Goal: Information Seeking & Learning: Learn about a topic

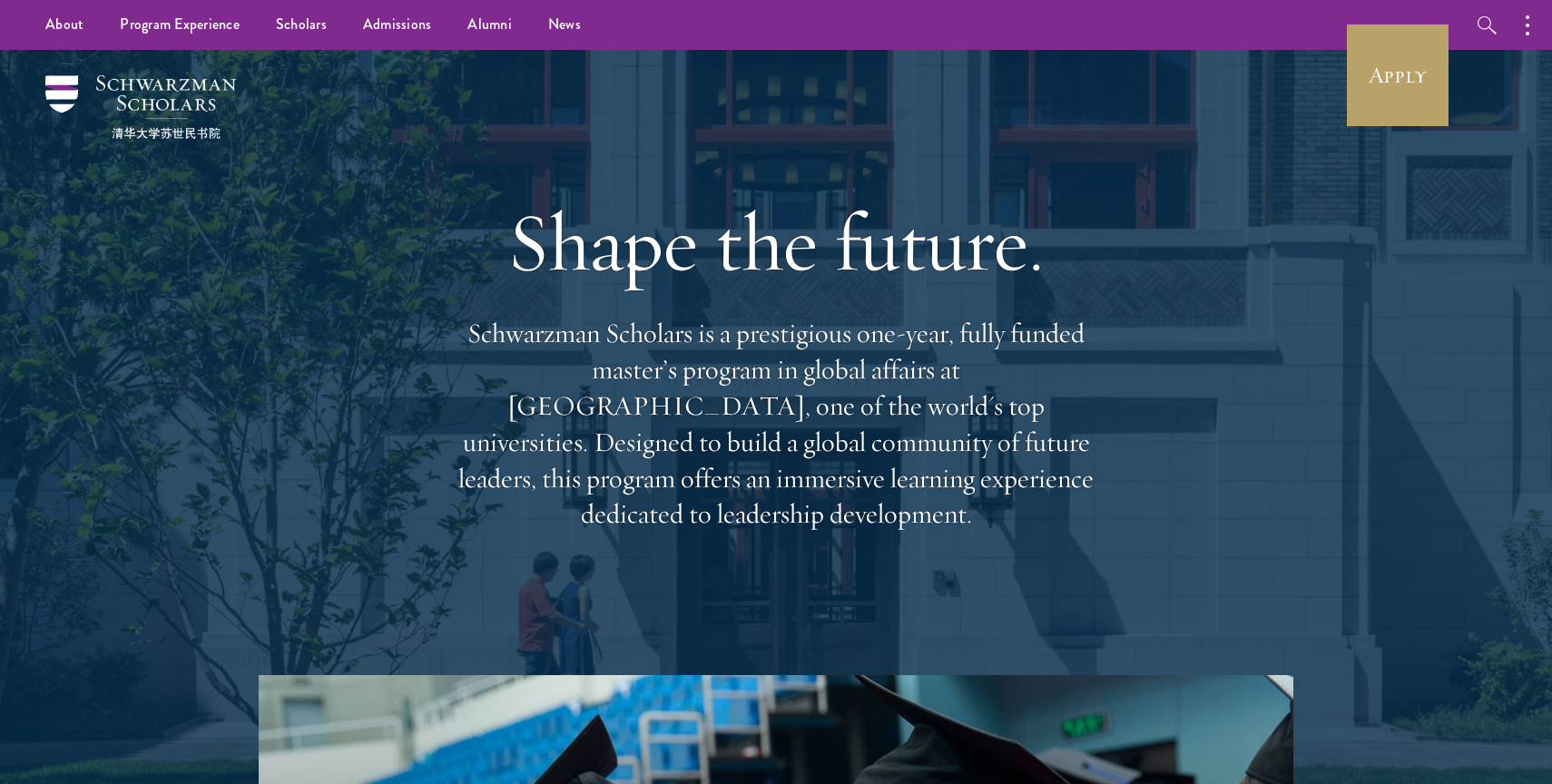
click at [527, 362] on p "Schwarzman Scholars is a prestigious one-year, fully funded master’s program in…" at bounding box center [776, 424] width 654 height 217
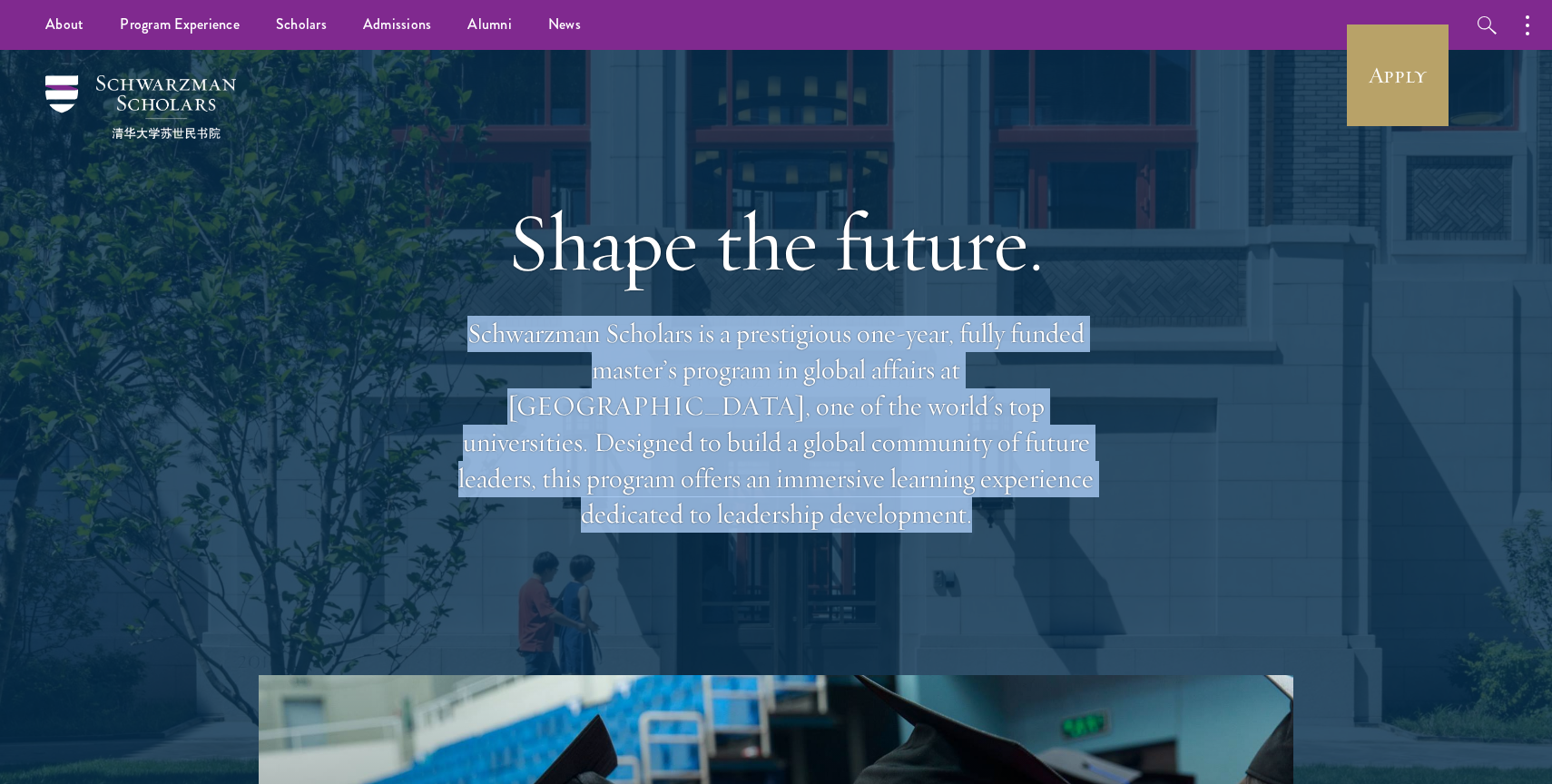
click at [527, 362] on p "Schwarzman Scholars is a prestigious one-year, fully funded master’s program in…" at bounding box center [776, 424] width 654 height 217
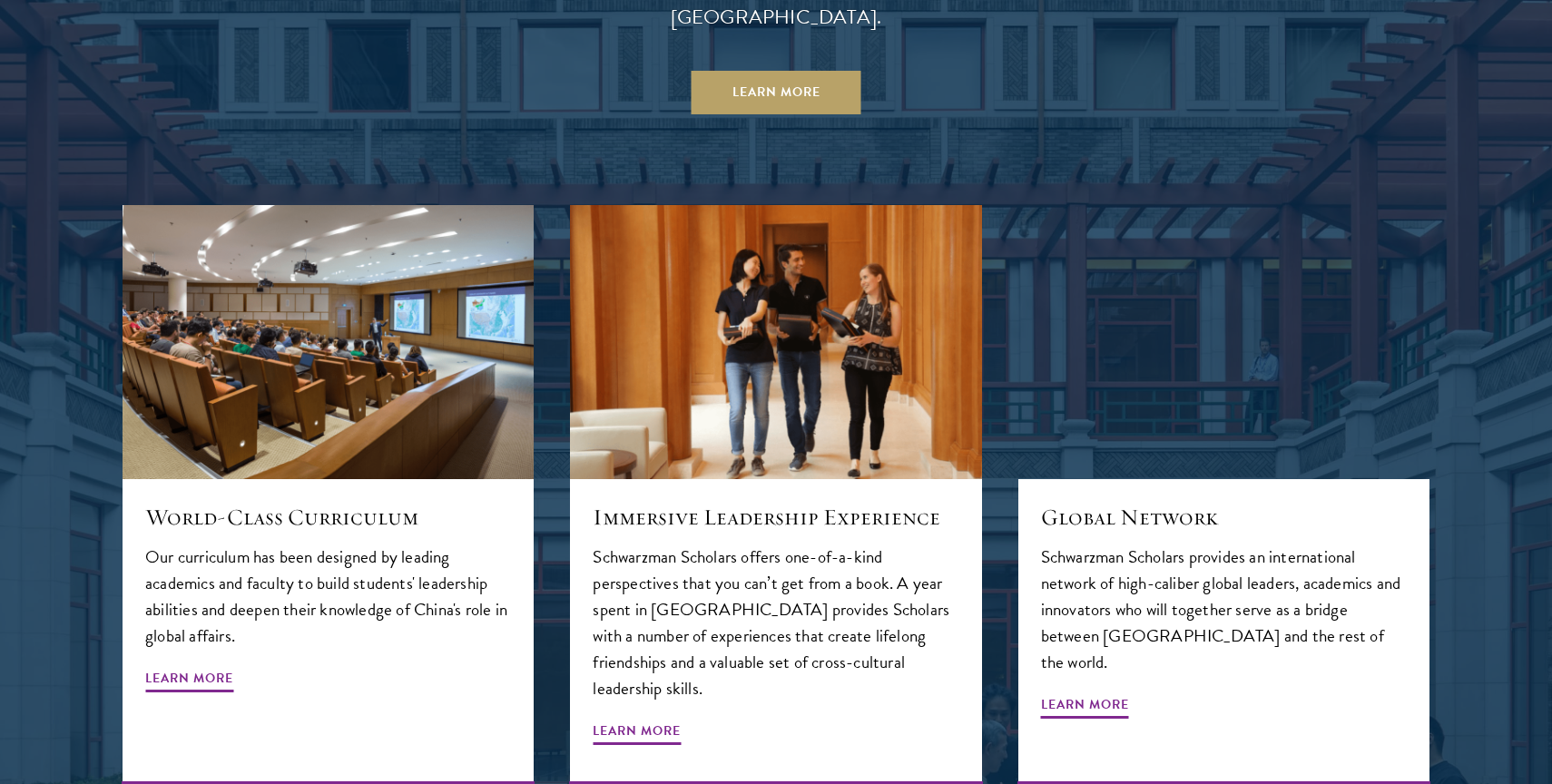
scroll to position [2185, 0]
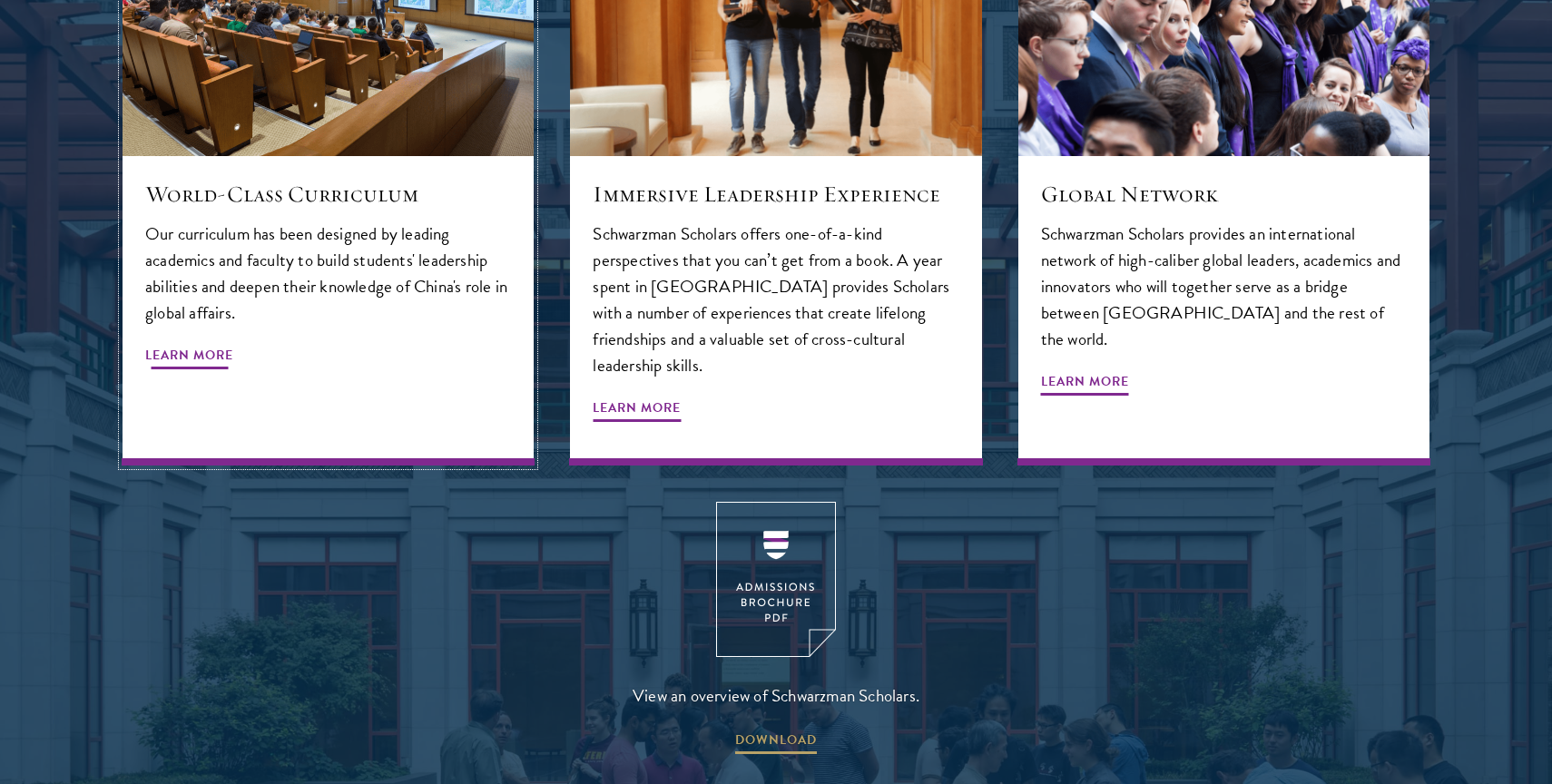
click at [245, 305] on div "World-Class Curriculum Our curriculum has been designed by leading academics an…" at bounding box center [328, 311] width 411 height 309
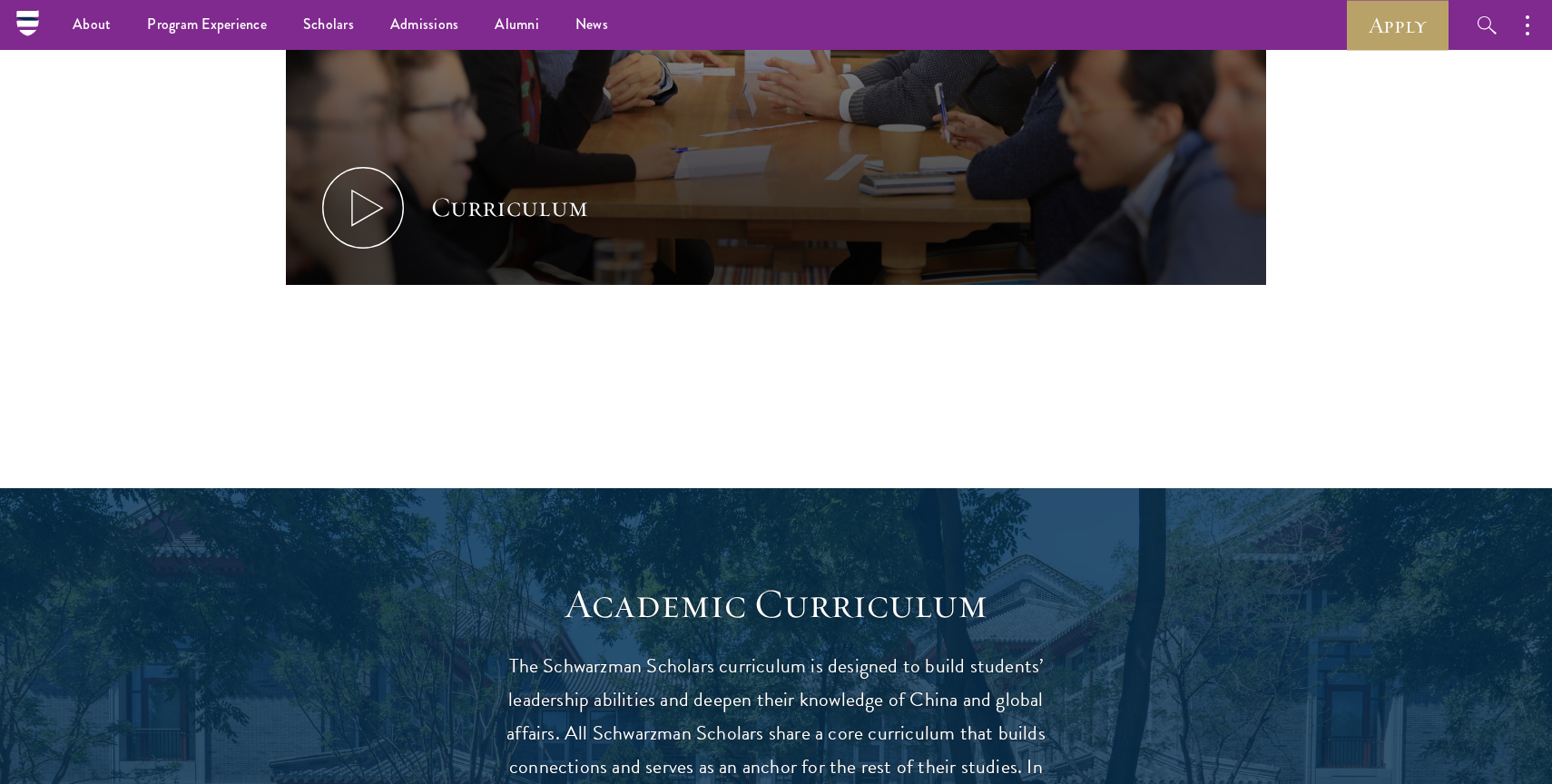
scroll to position [1029, 0]
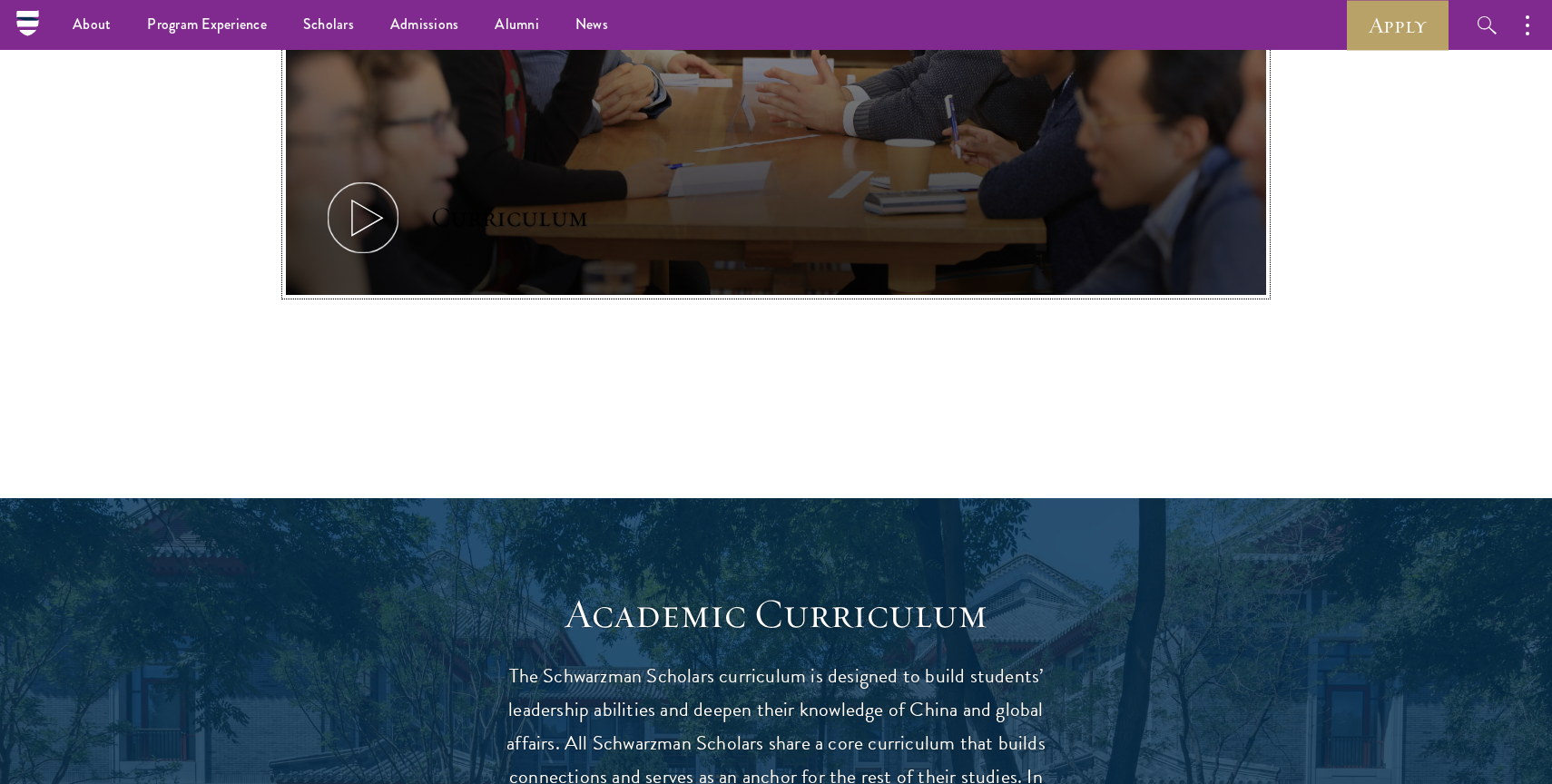
click at [371, 226] on icon at bounding box center [363, 218] width 82 height 82
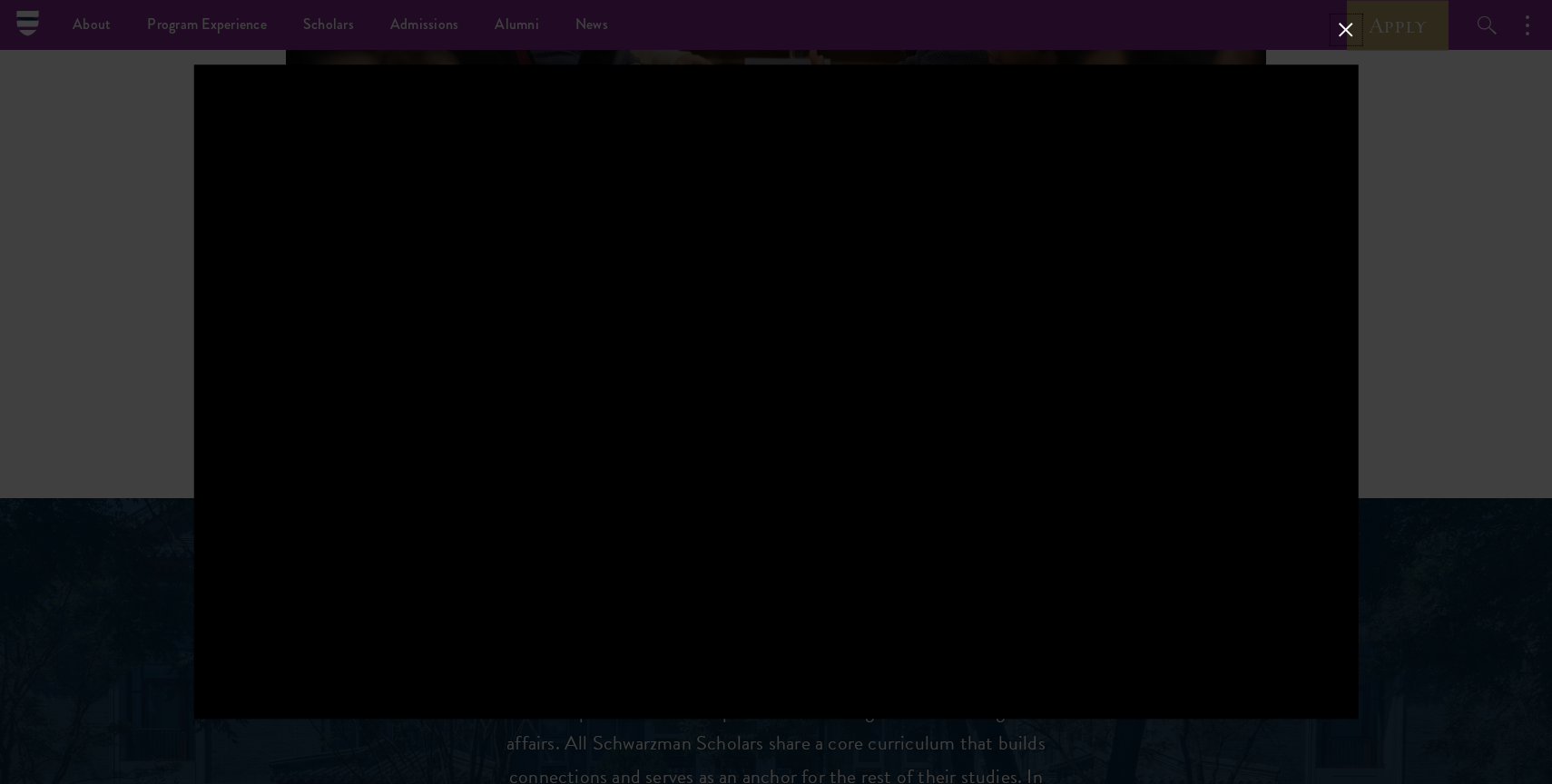
click at [1344, 34] on button at bounding box center [1346, 29] width 23 height 23
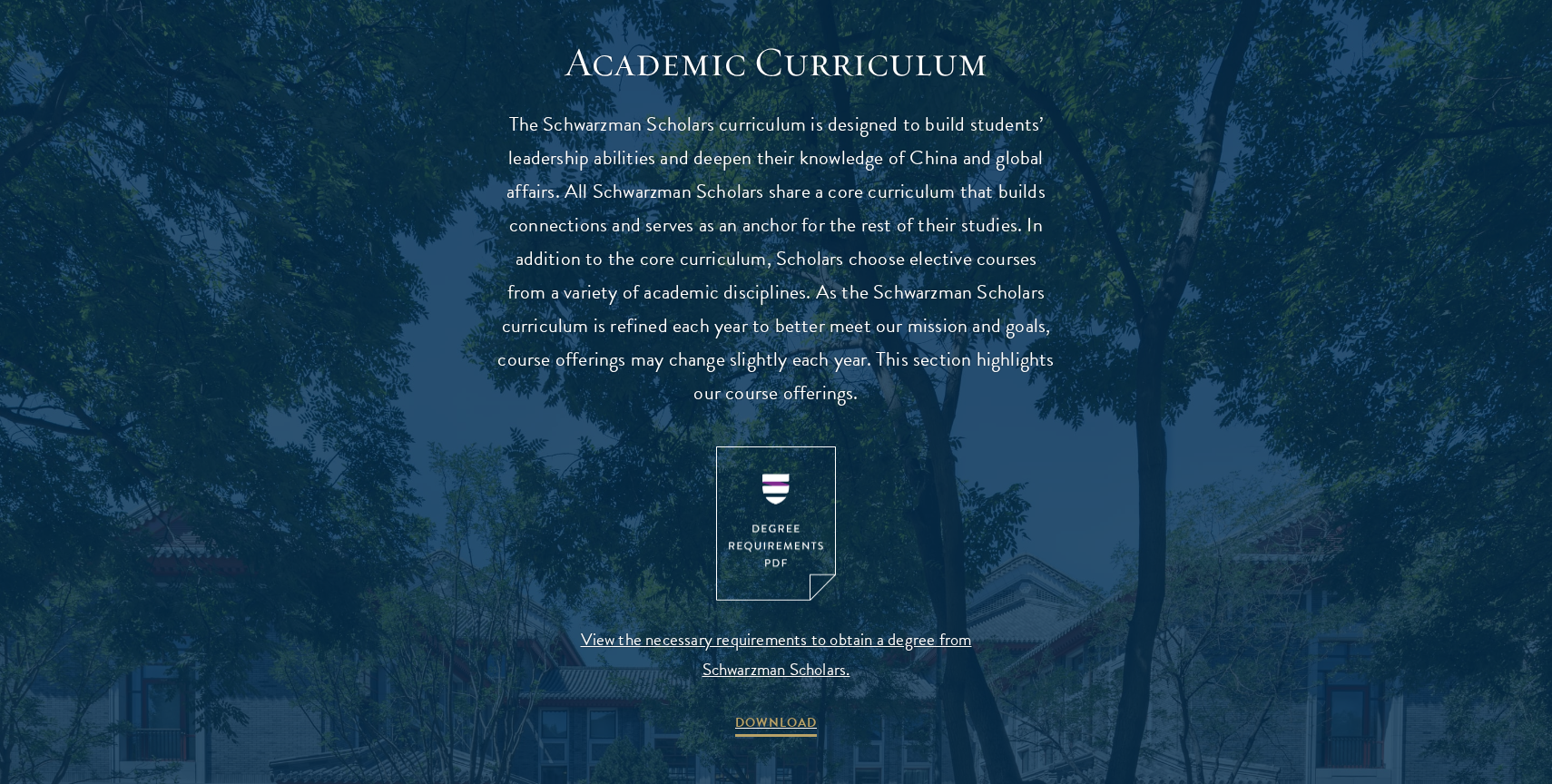
scroll to position [1632, 0]
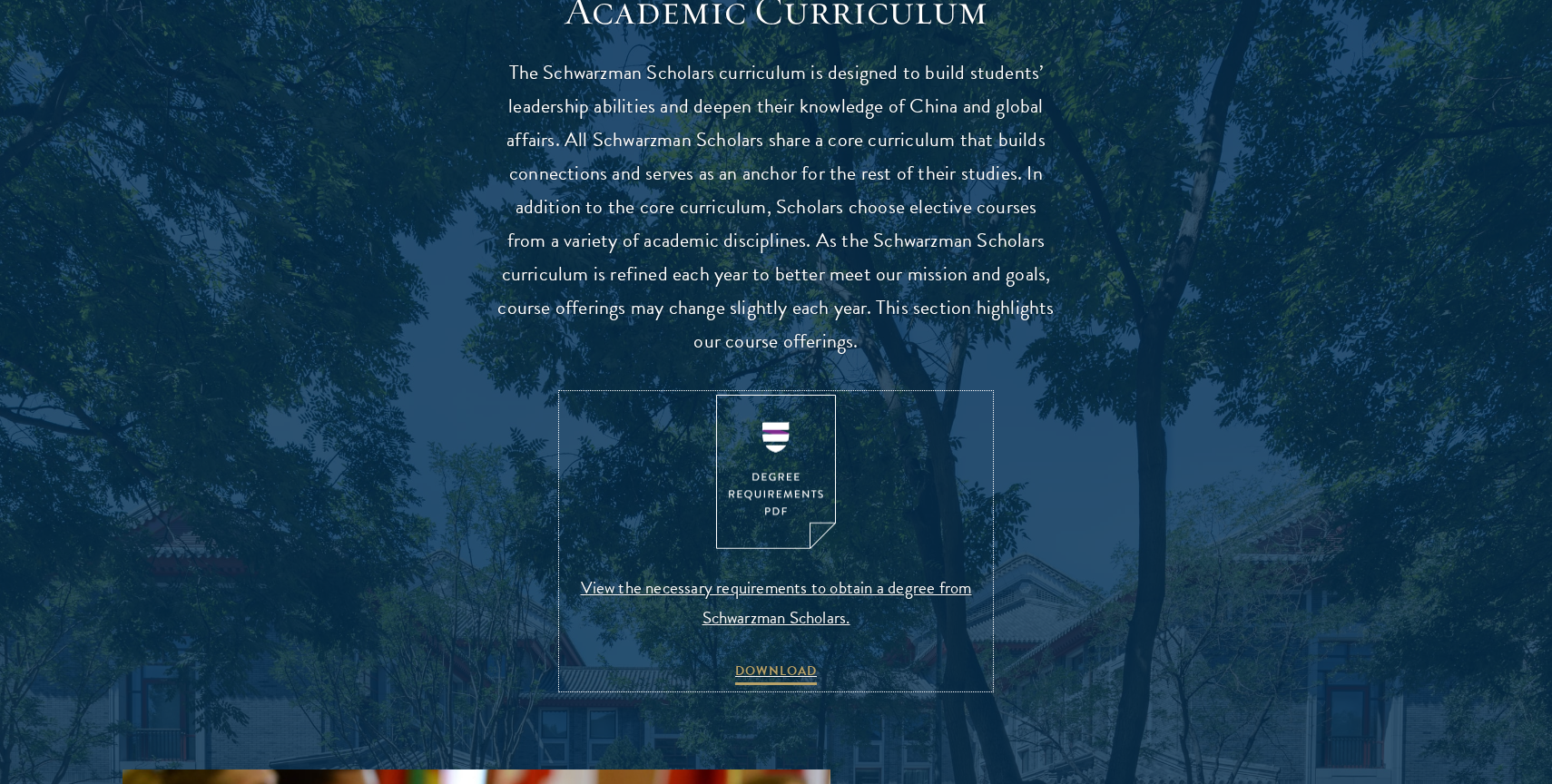
click at [811, 495] on img at bounding box center [776, 472] width 120 height 155
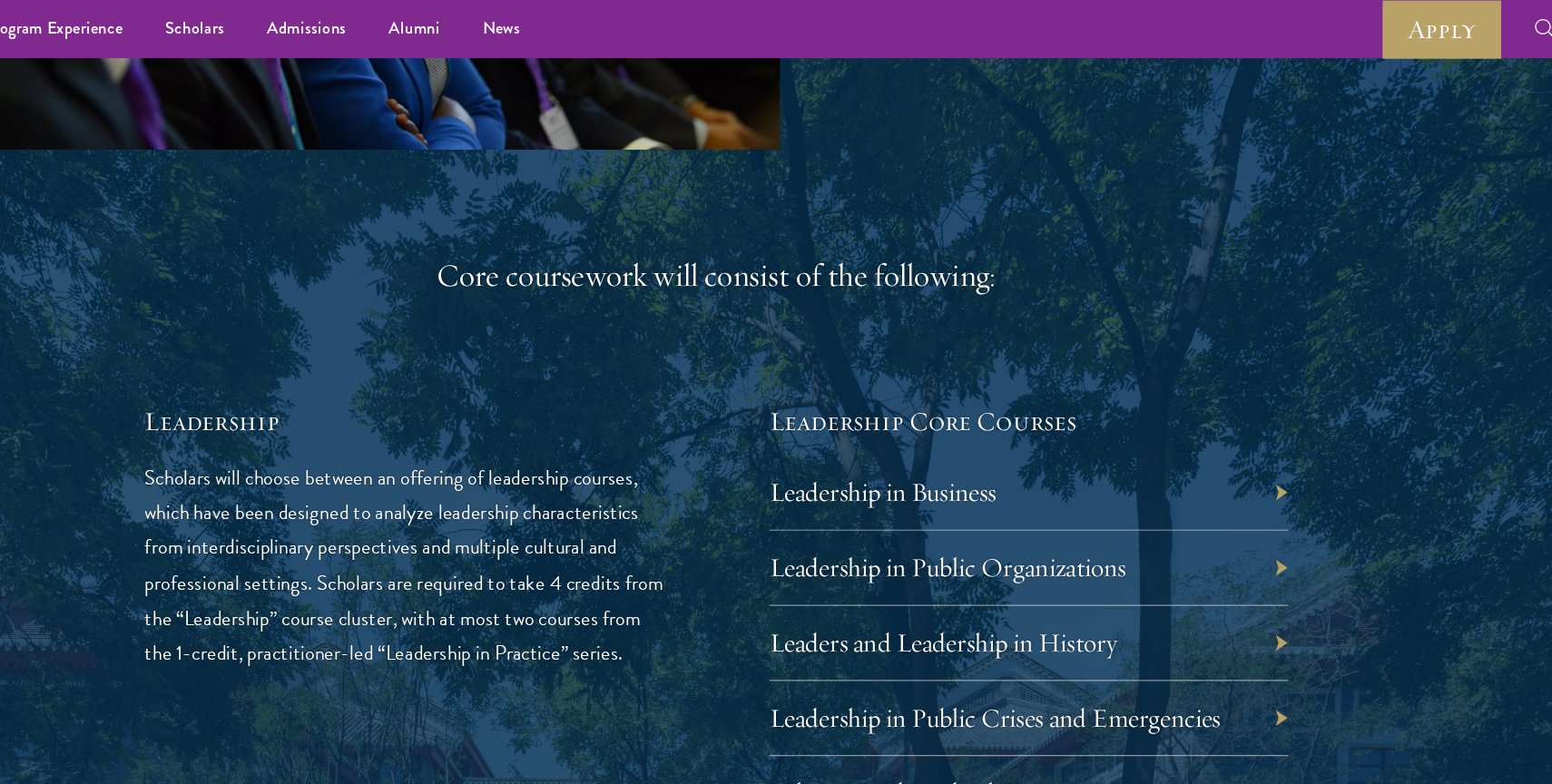
scroll to position [2784, 0]
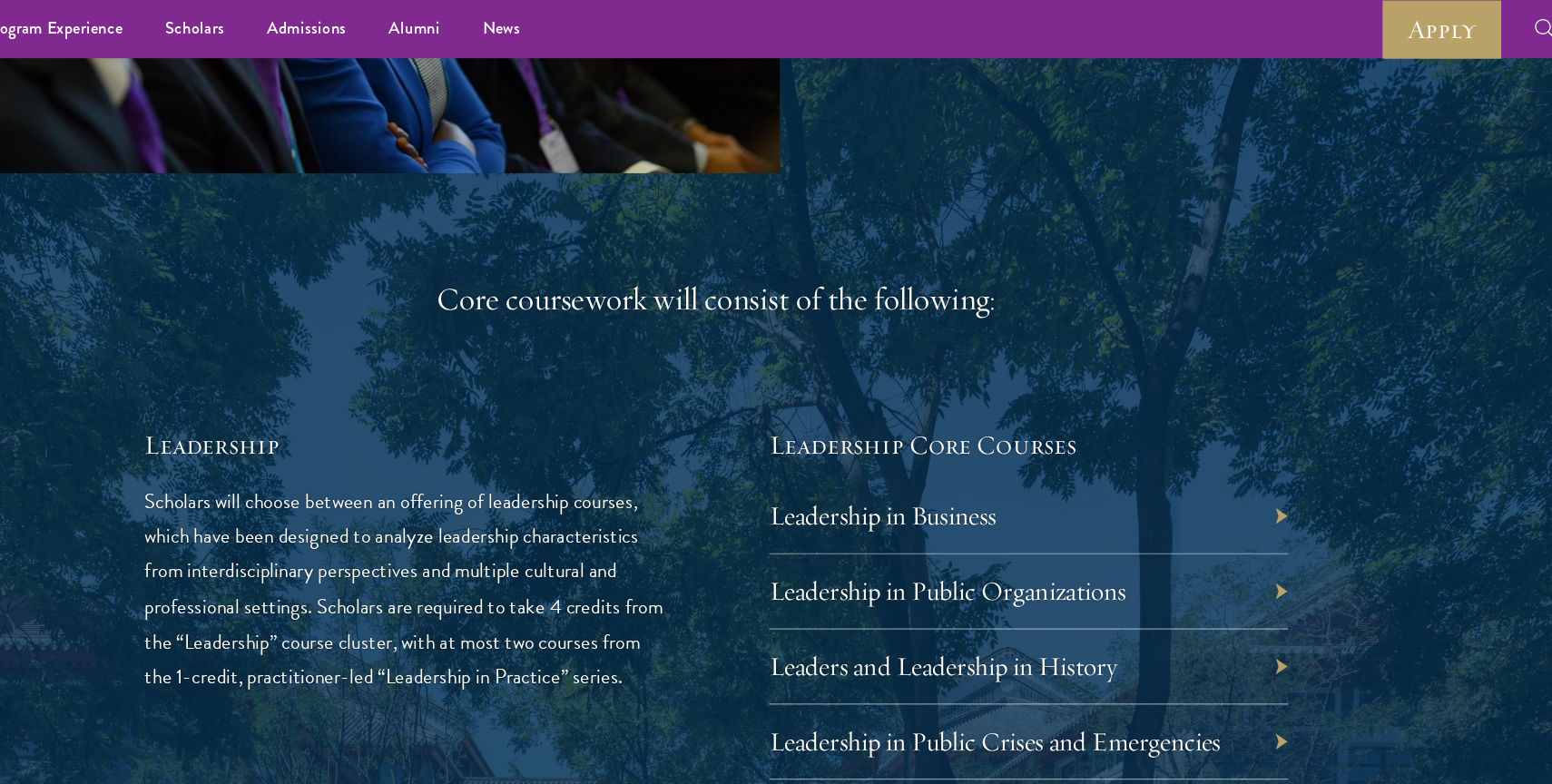
click at [552, 451] on p "Scholars will choose between an offering of leadership courses, which have been…" at bounding box center [509, 504] width 445 height 180
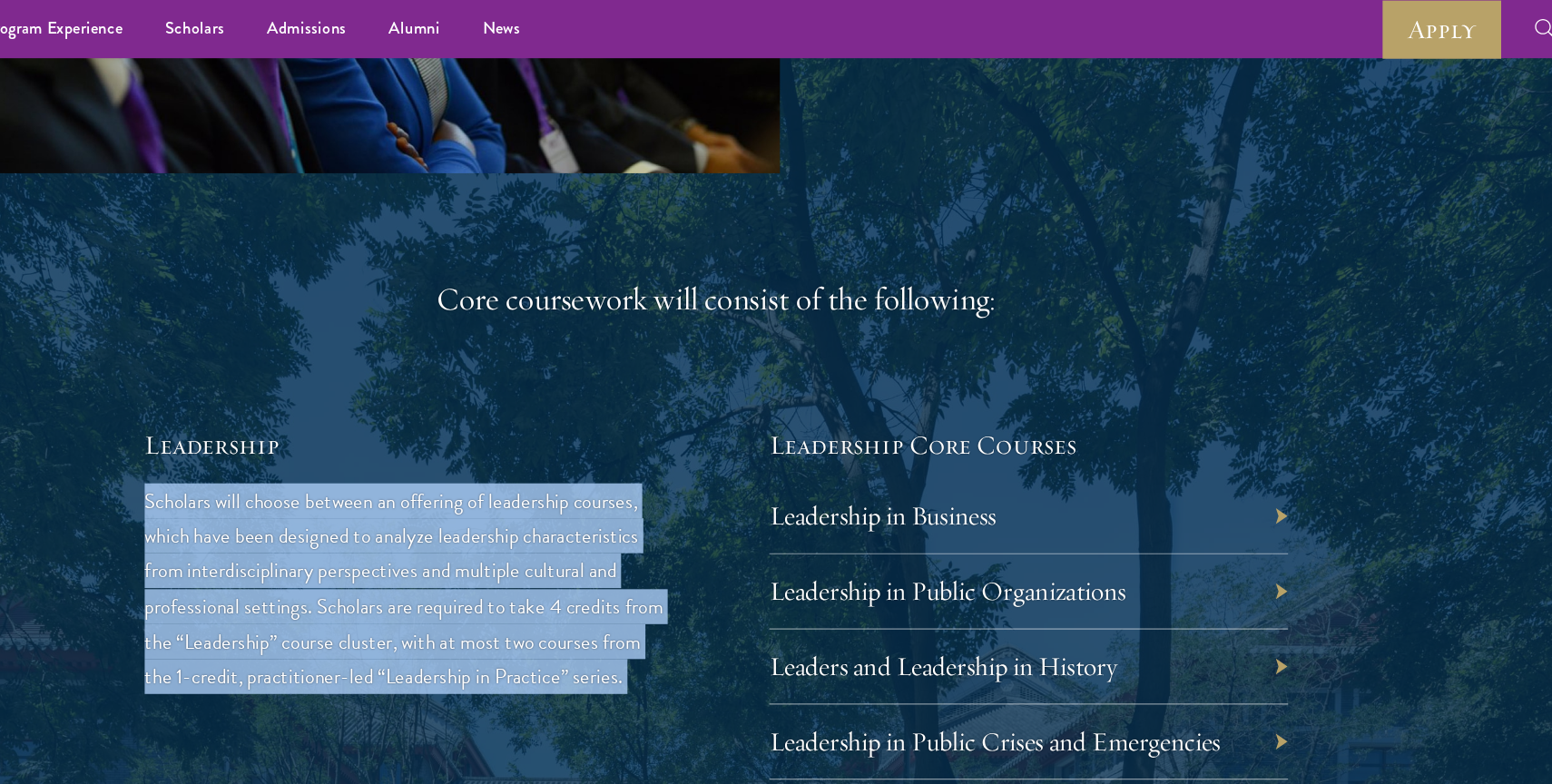
click at [552, 451] on p "Scholars will choose between an offering of leadership courses, which have been…" at bounding box center [509, 504] width 445 height 180
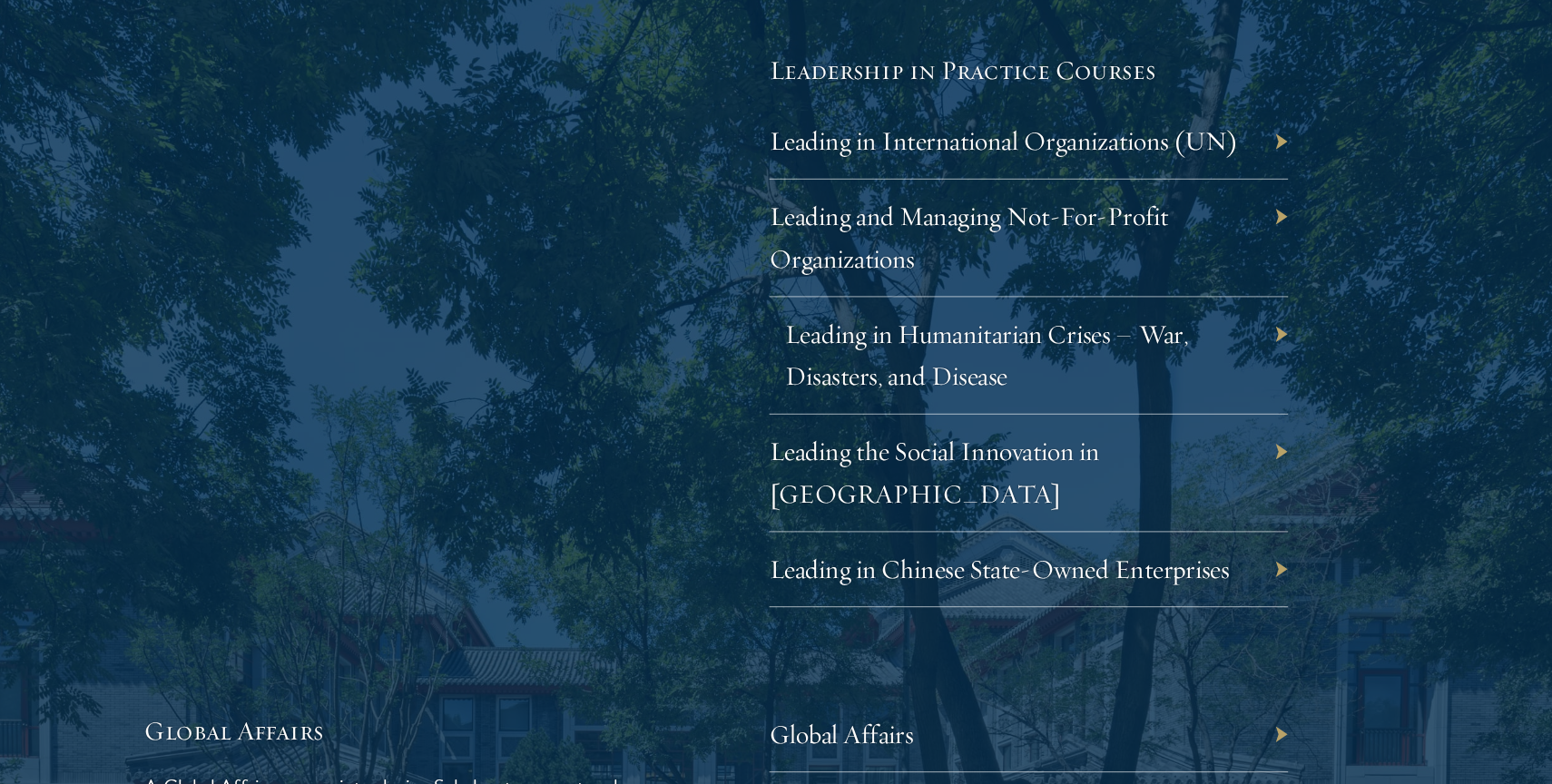
scroll to position [3715, 0]
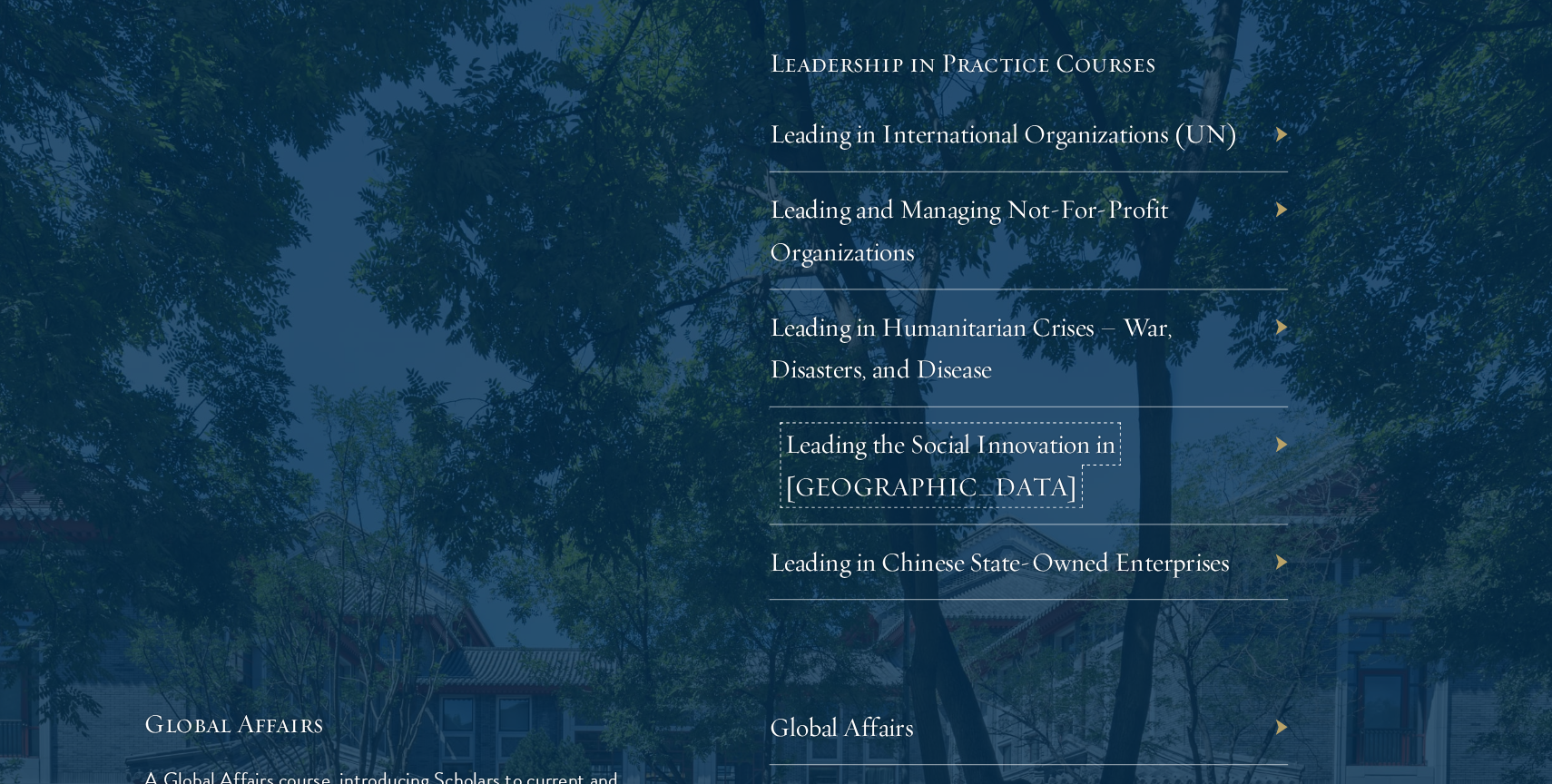
click at [914, 493] on link "Leading the Social Innovation in China" at bounding box center [977, 510] width 283 height 64
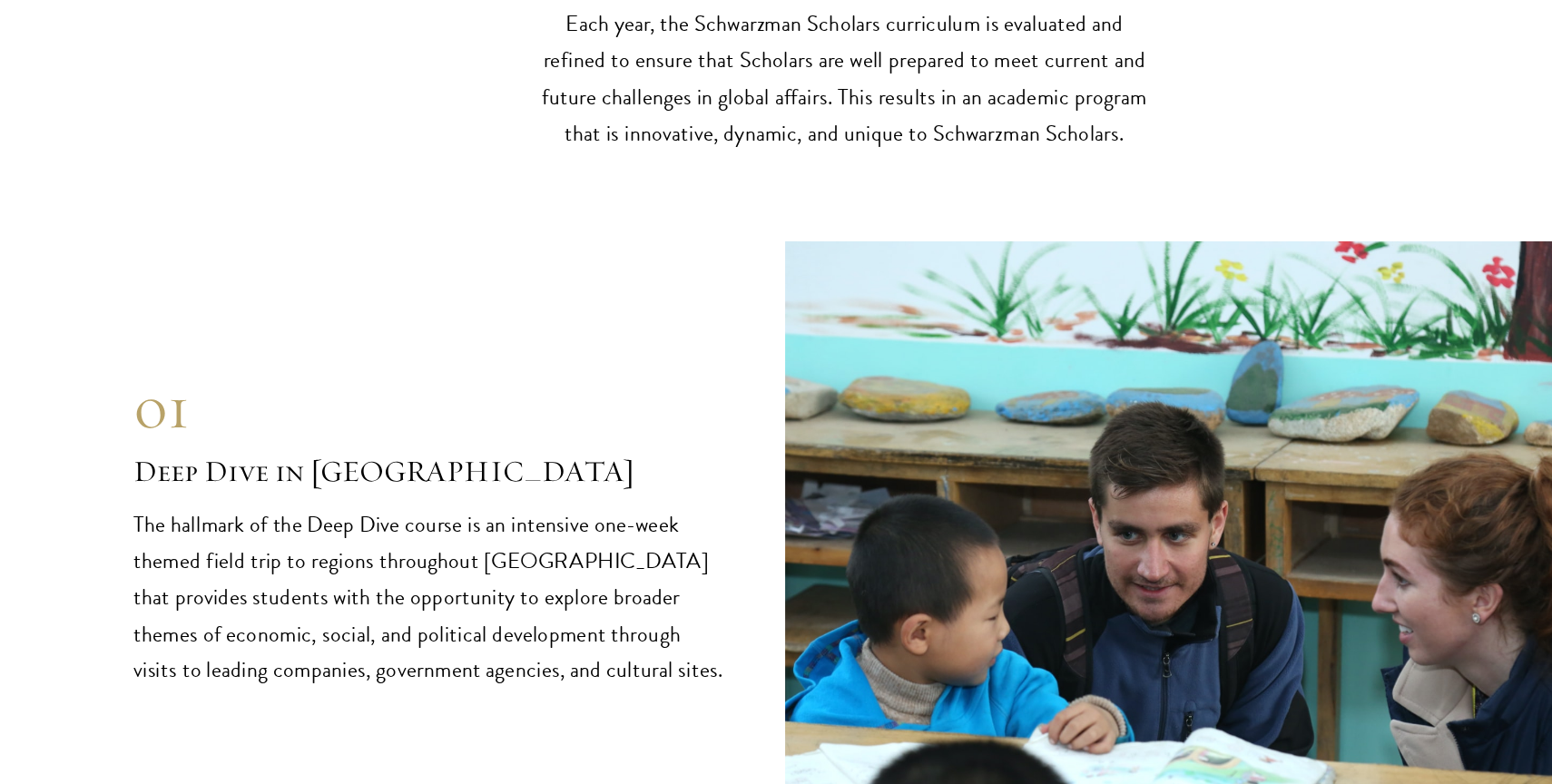
scroll to position [7489, 0]
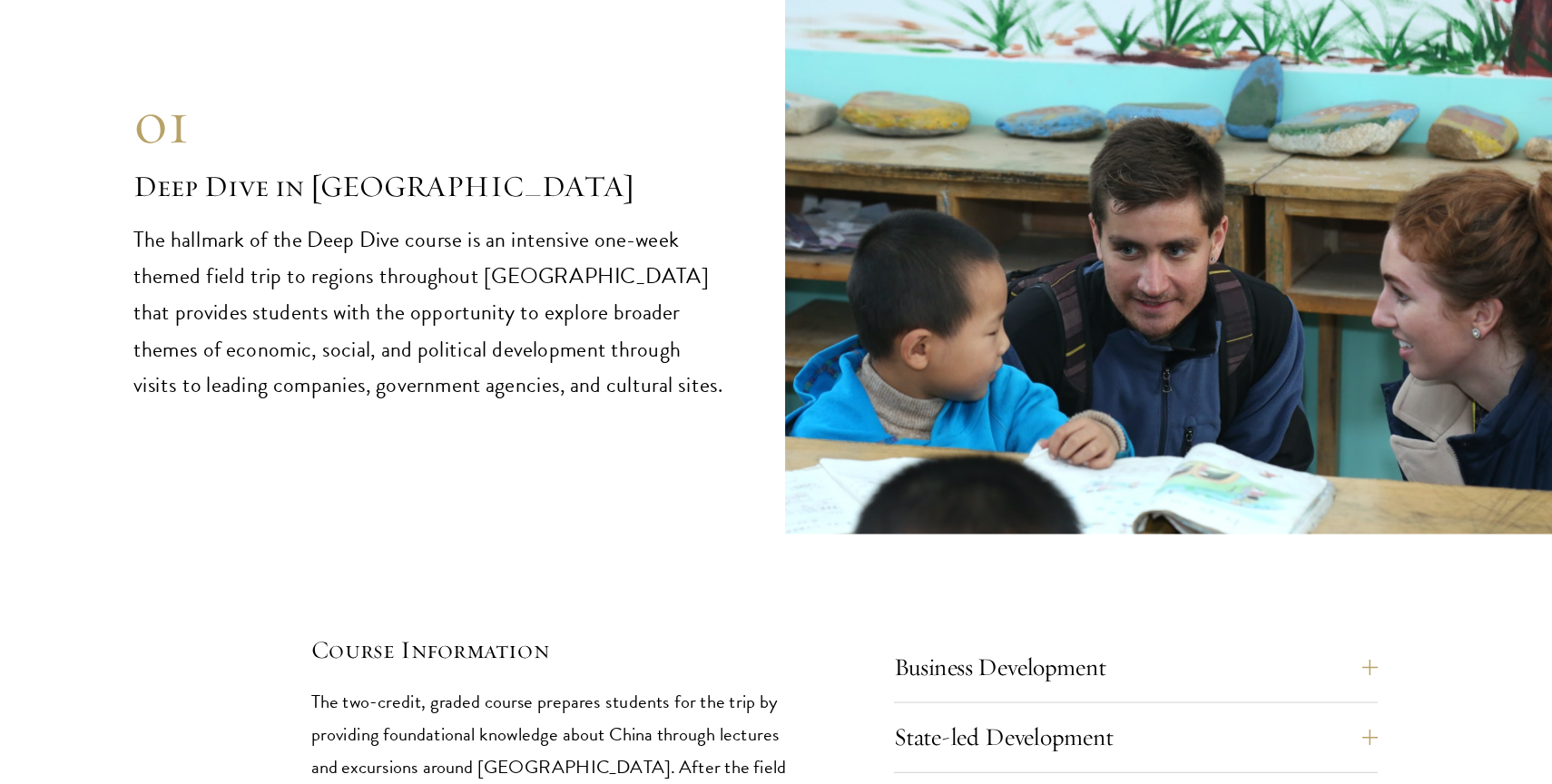
click at [339, 329] on p "The hallmark of the Deep Dive course is an intensive one-week themed field trip…" at bounding box center [395, 351] width 545 height 168
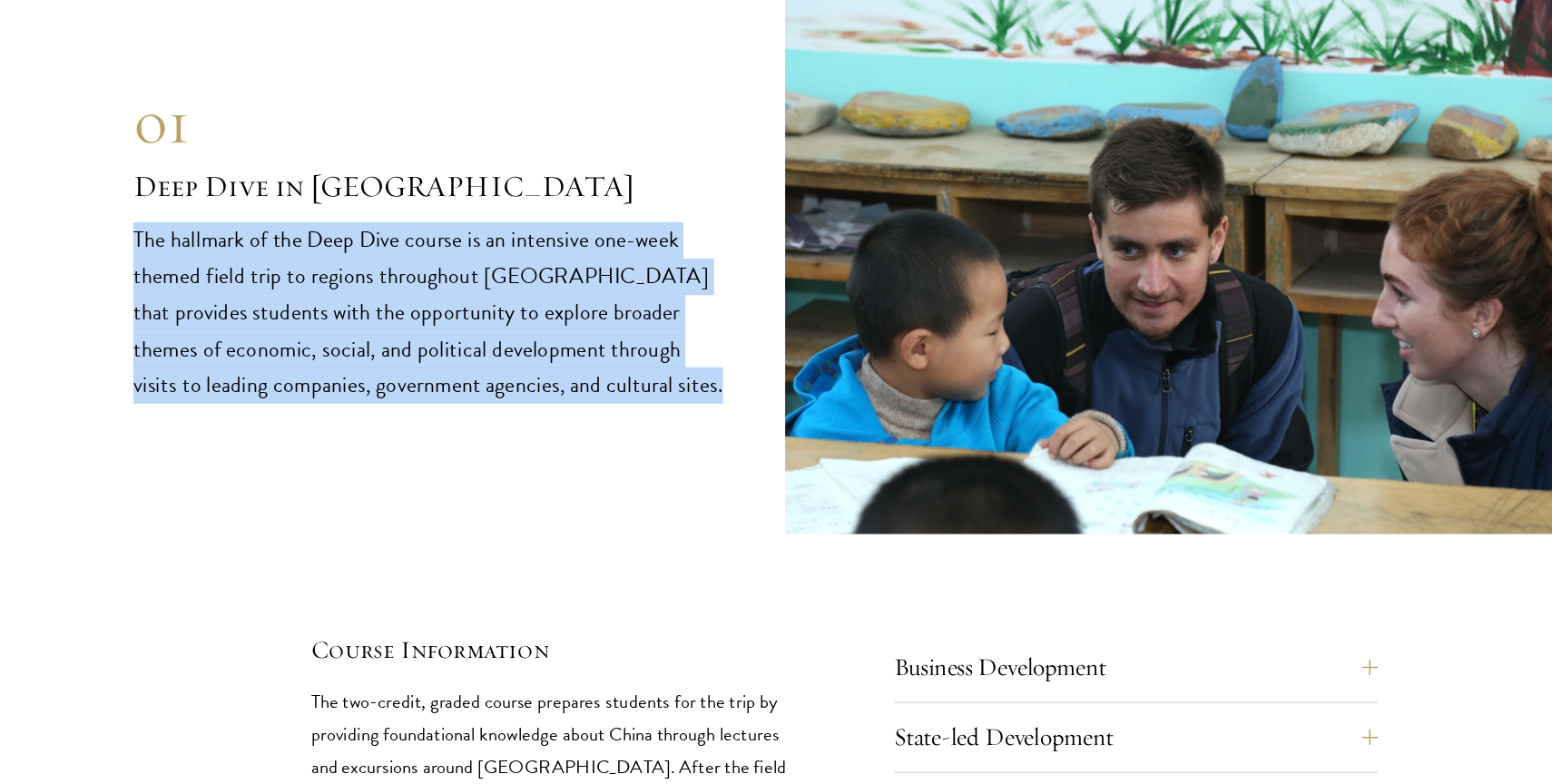
click at [339, 329] on p "The hallmark of the Deep Dive course is an intensive one-week themed field trip…" at bounding box center [395, 351] width 545 height 168
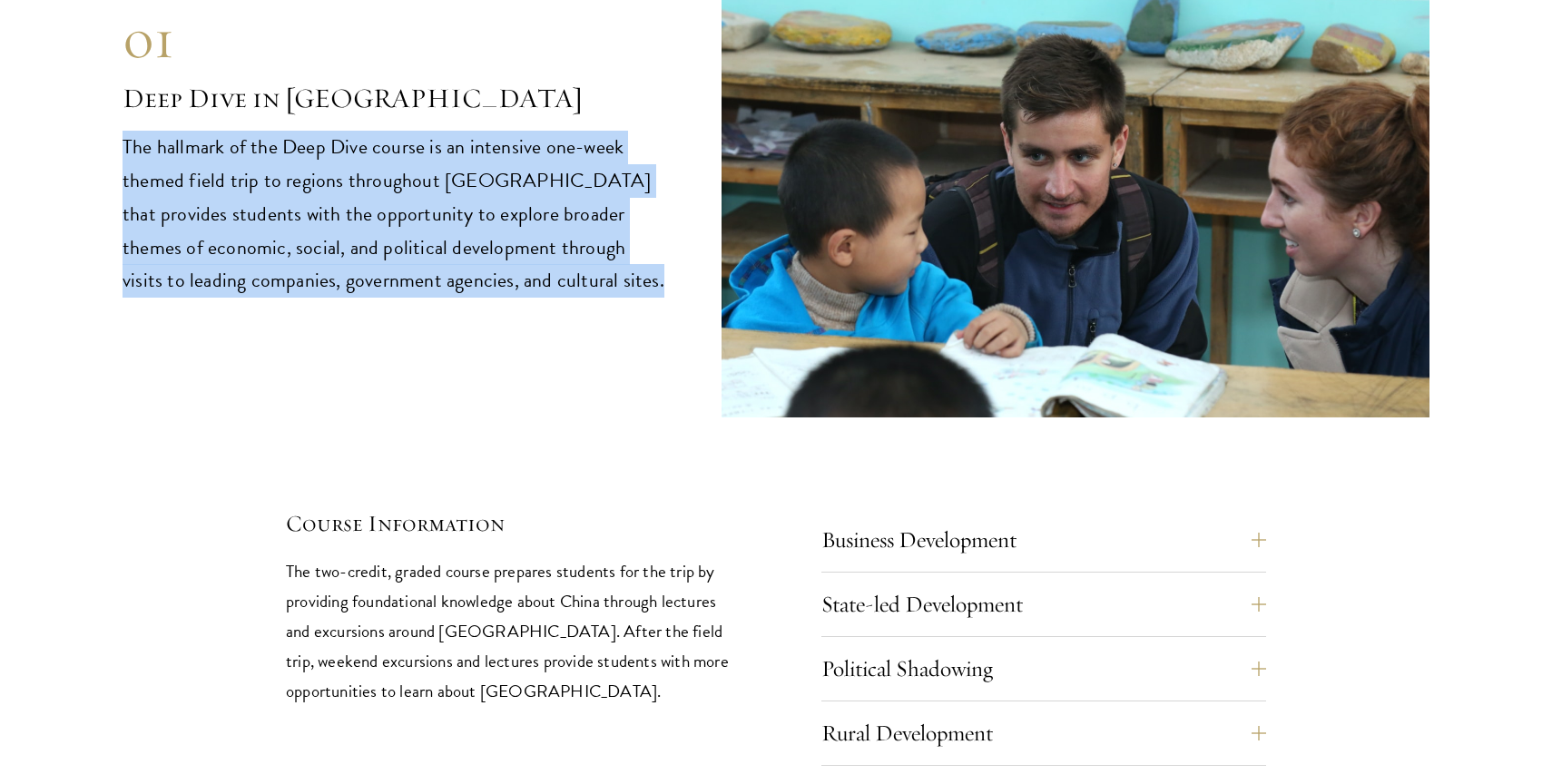
scroll to position [7733, 0]
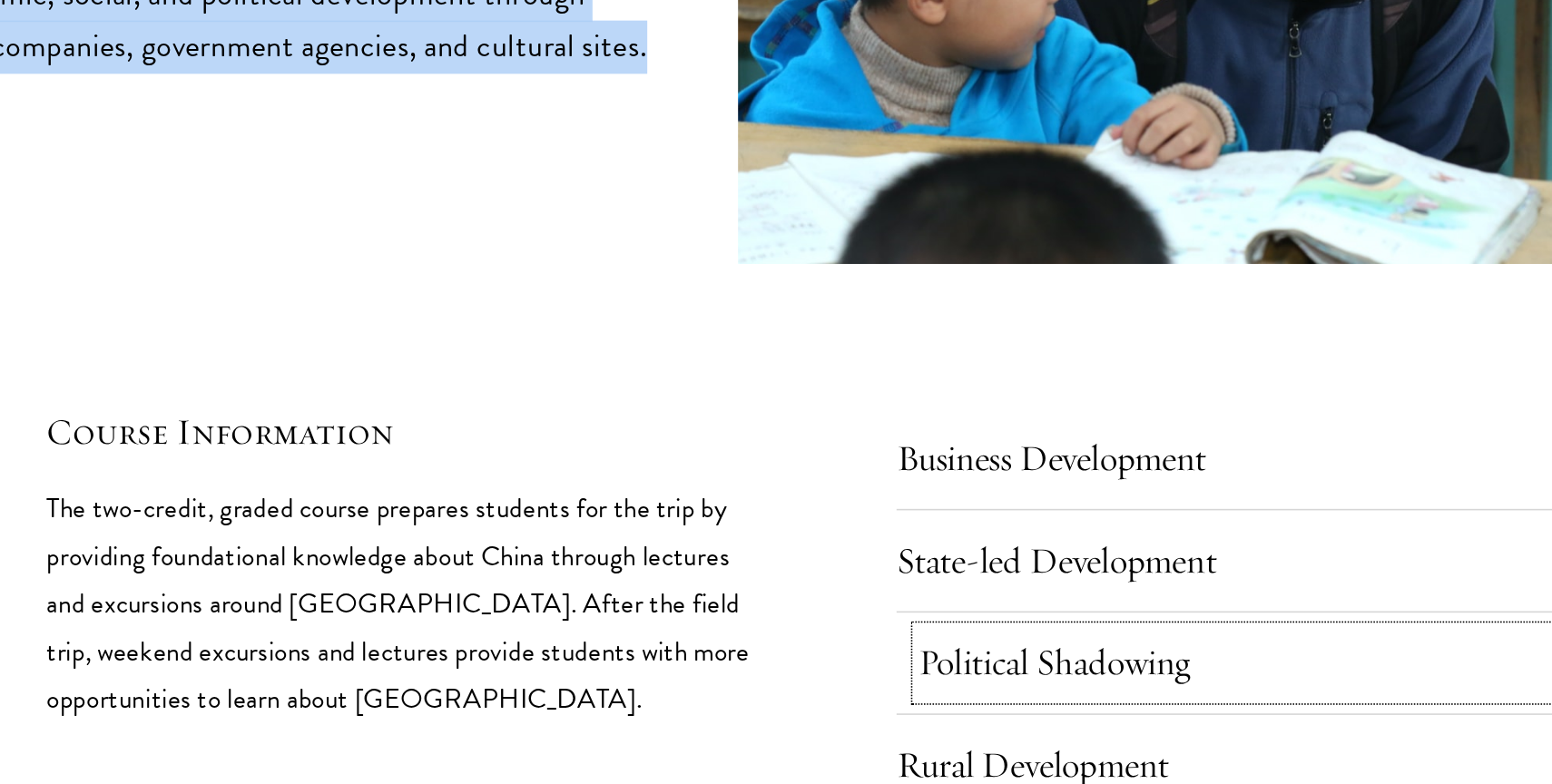
click at [870, 540] on button "Political Shadowing" at bounding box center [1058, 561] width 445 height 44
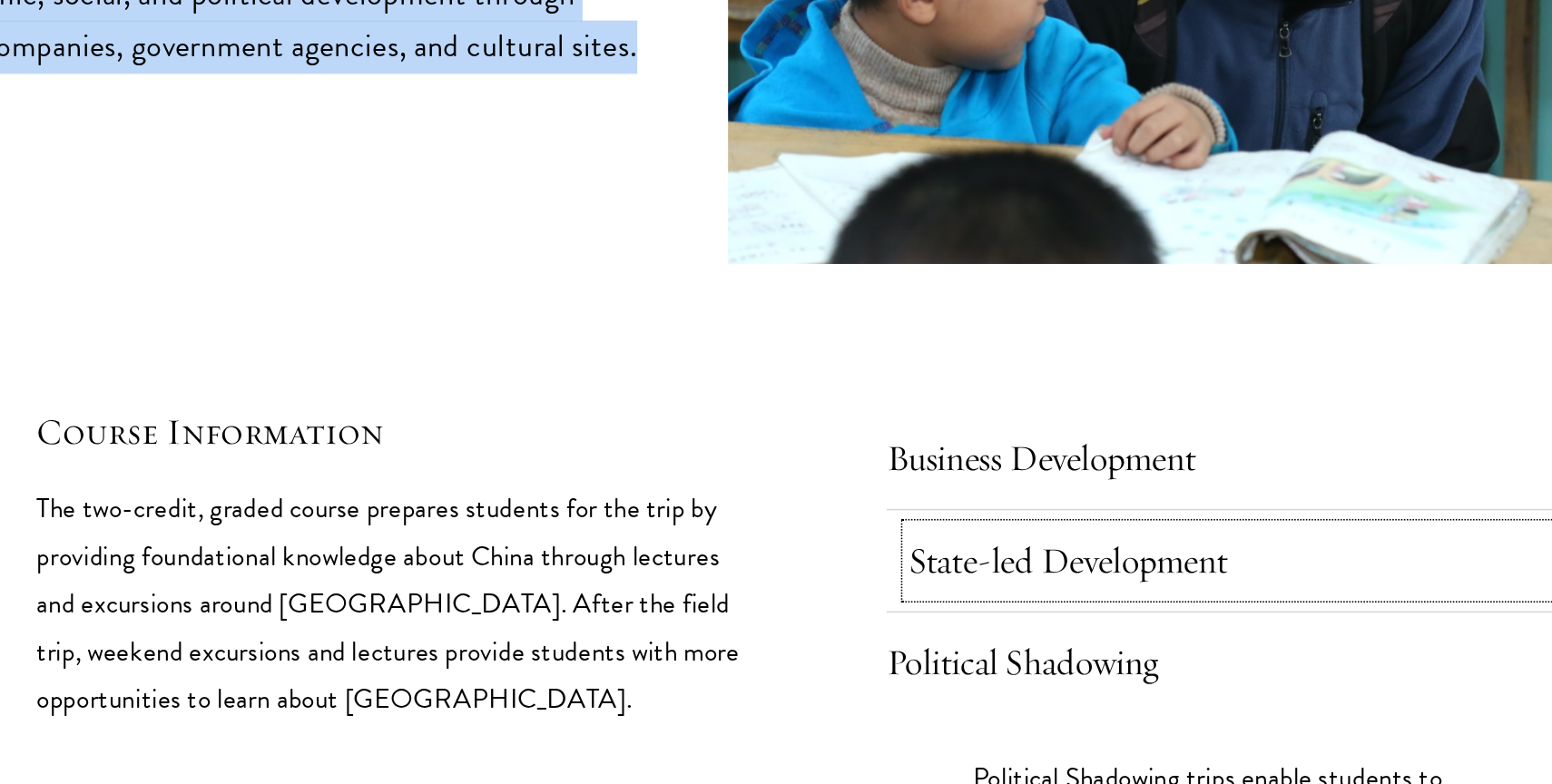
click at [889, 476] on button "State-led Development" at bounding box center [1058, 497] width 445 height 44
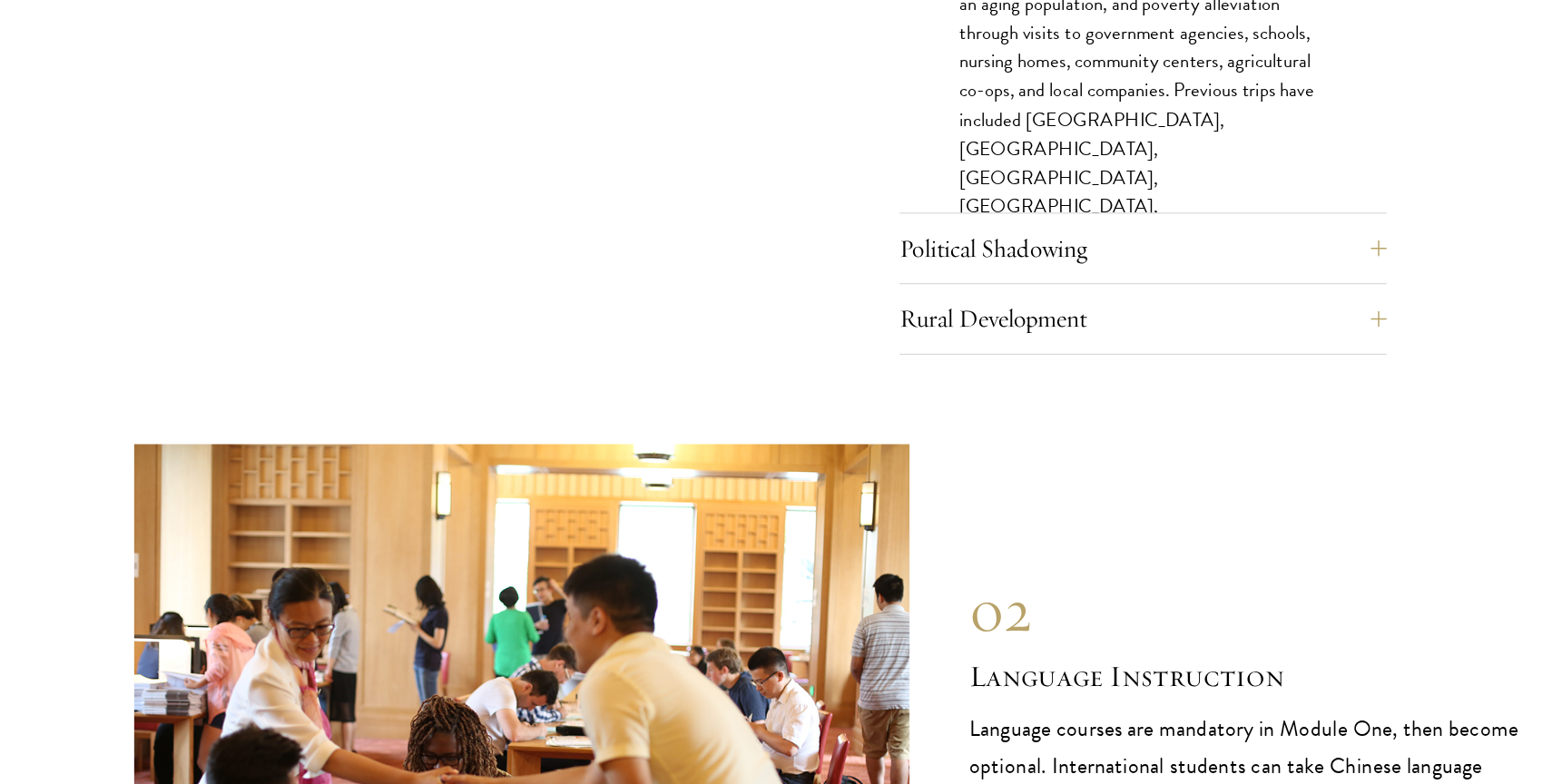
scroll to position [8766, 0]
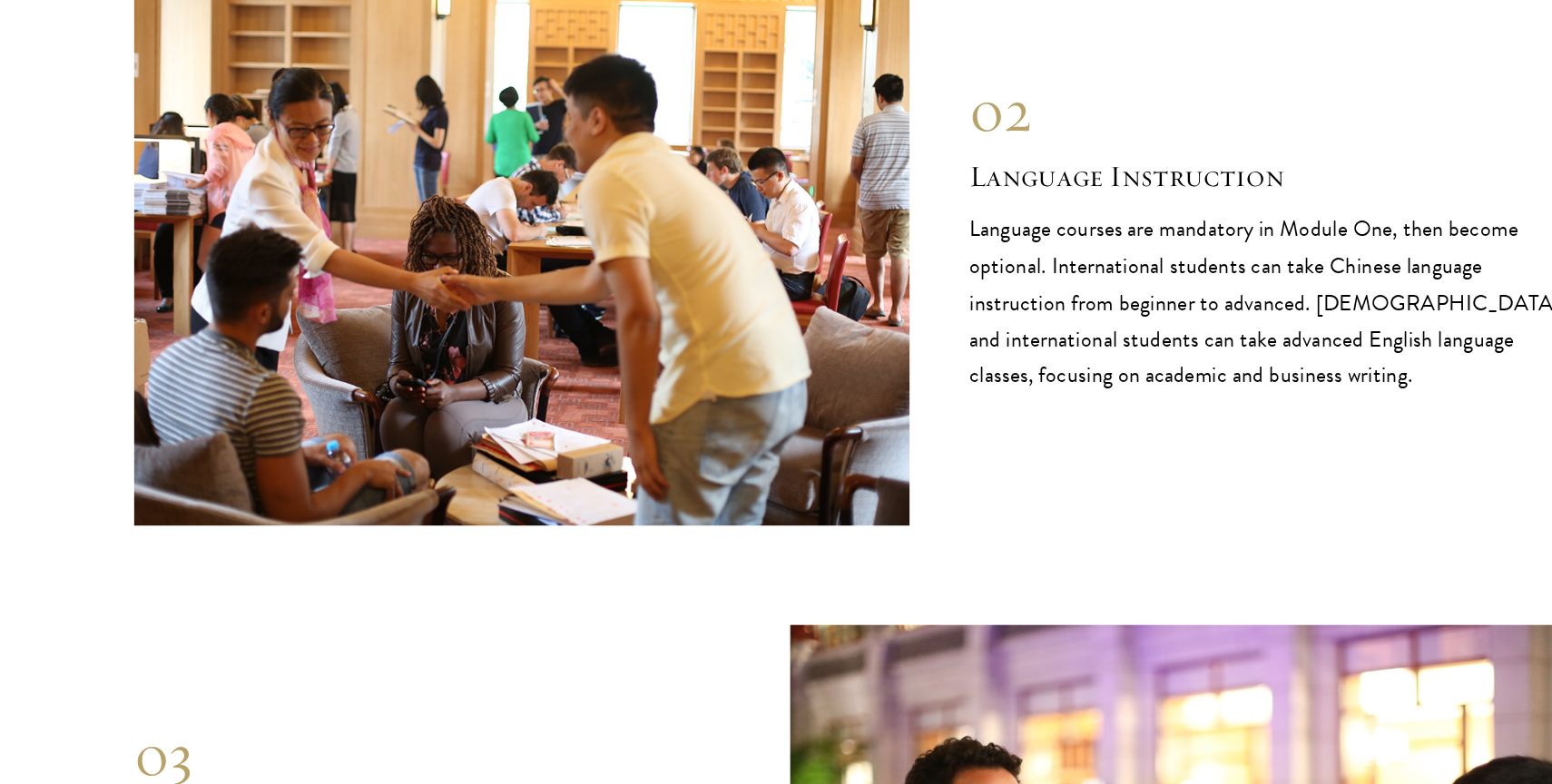
click at [984, 262] on p "Language courses are mandatory in Module One, then become optional. Internation…" at bounding box center [1157, 345] width 545 height 168
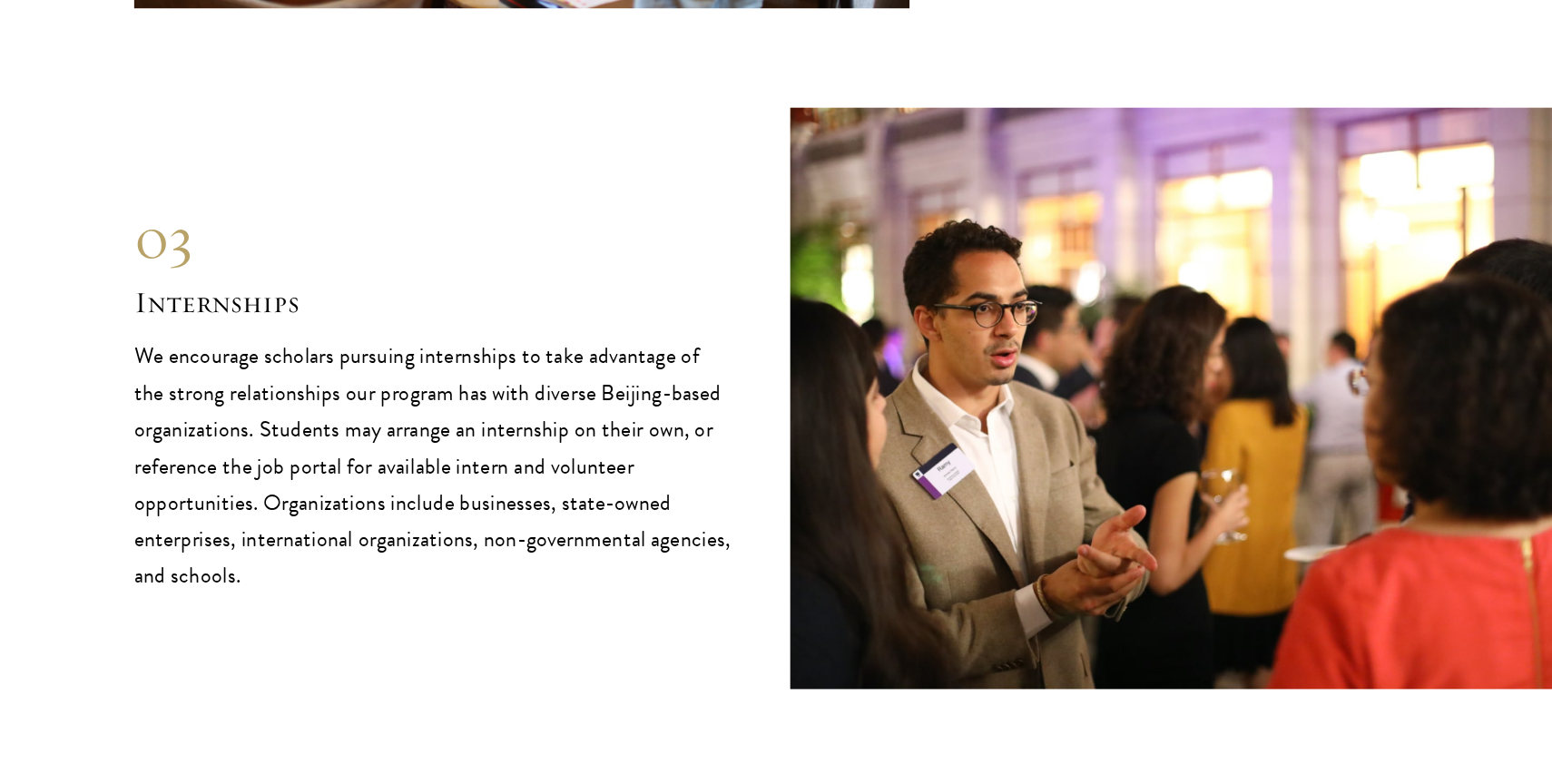
scroll to position [9239, 0]
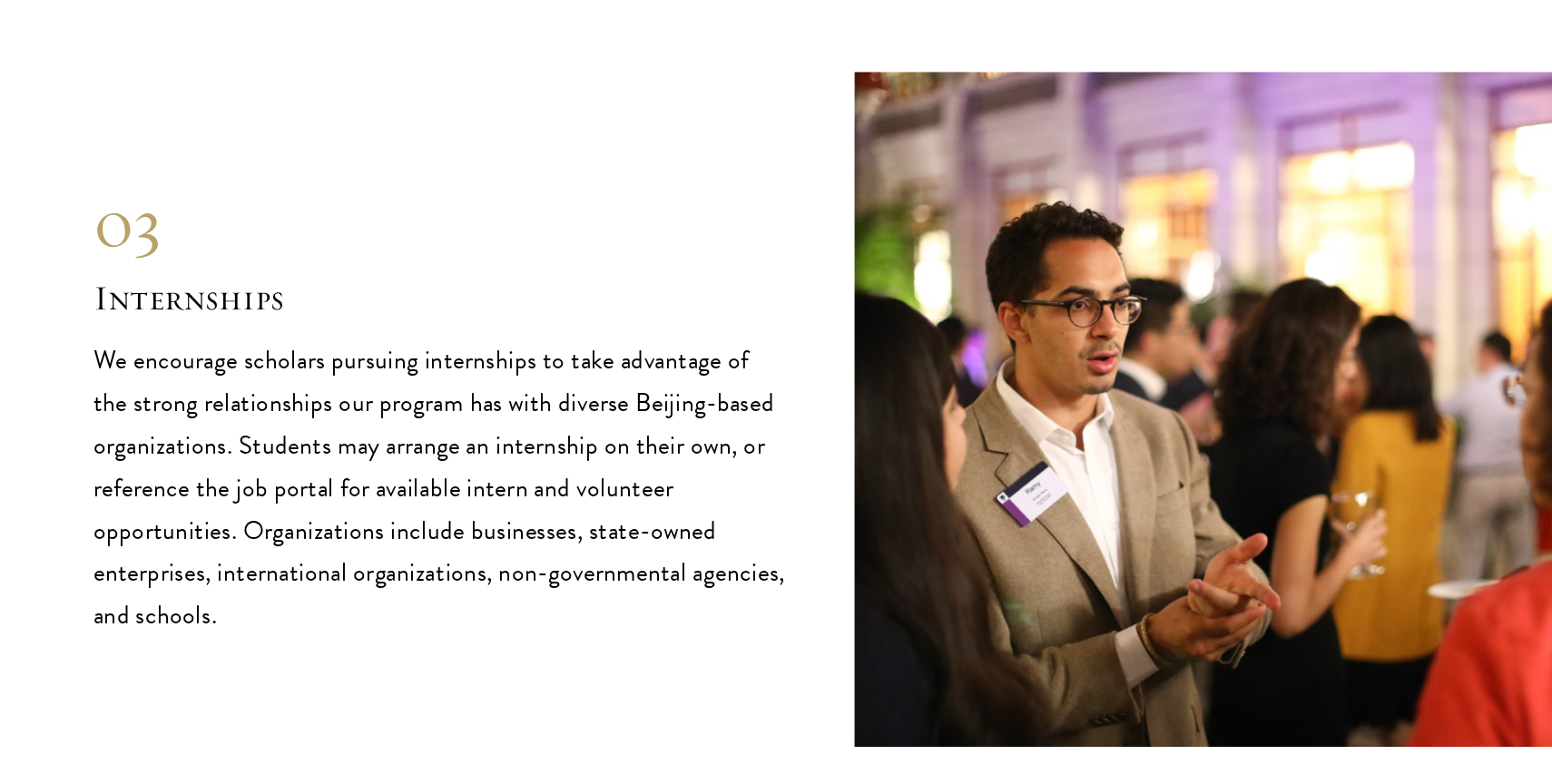
click at [352, 412] on p "We encourage scholars pursuing internships to take advantage of the strong rela…" at bounding box center [395, 494] width 545 height 235
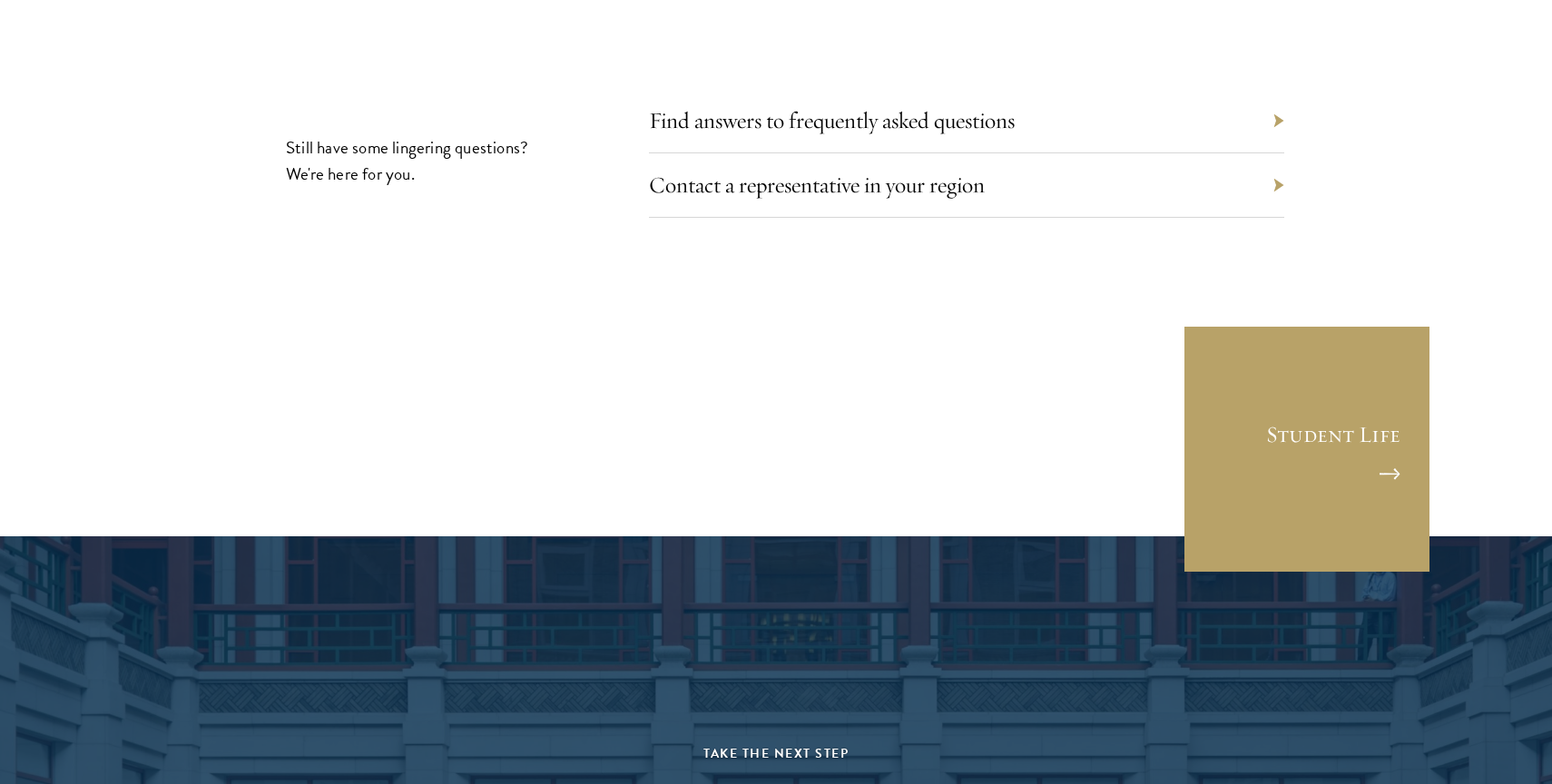
scroll to position [11240, 0]
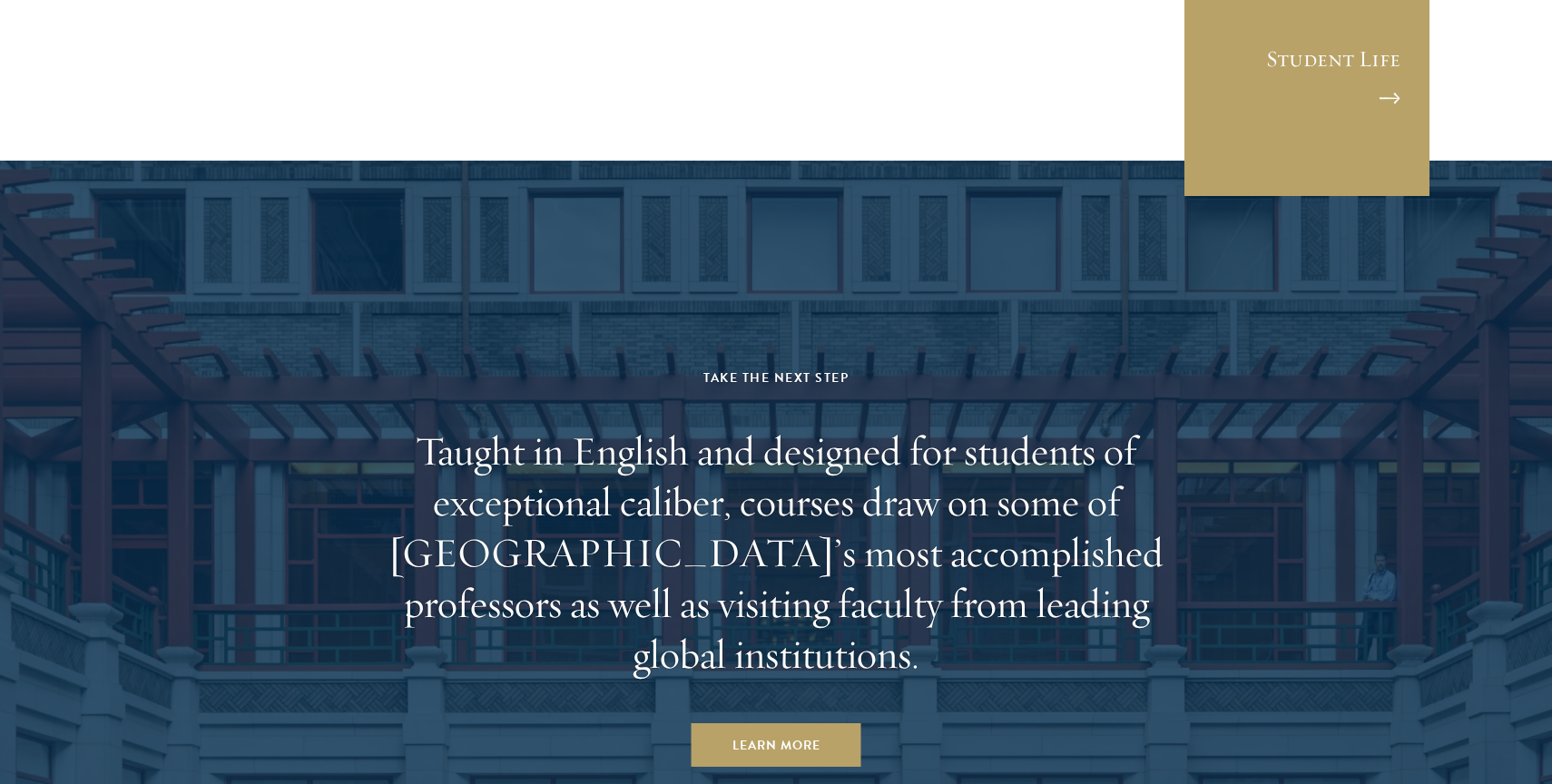
click at [788, 426] on h2 "Taught in English and designed for students of exceptional caliber, courses dra…" at bounding box center [776, 552] width 844 height 254
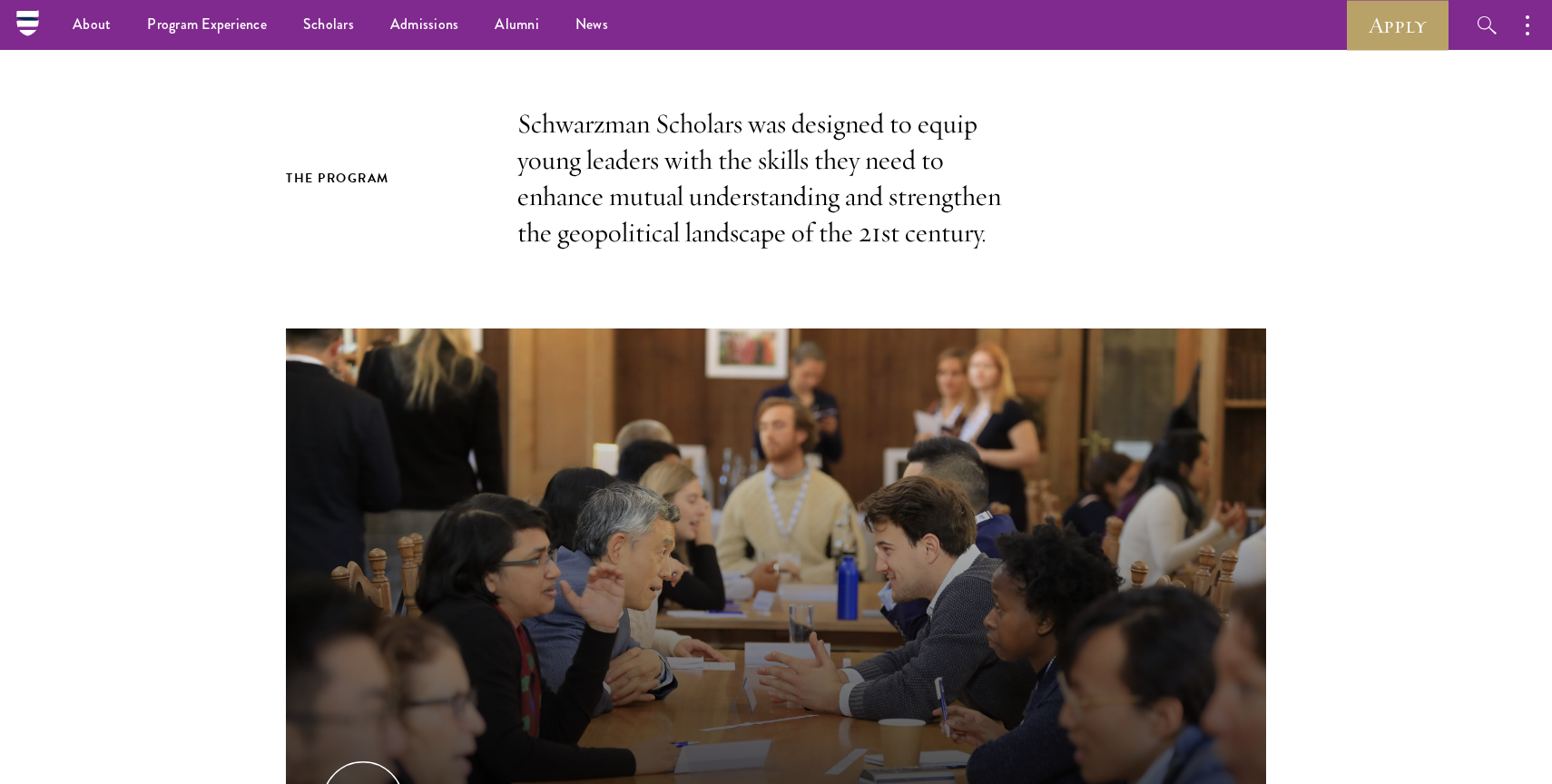
scroll to position [0, 0]
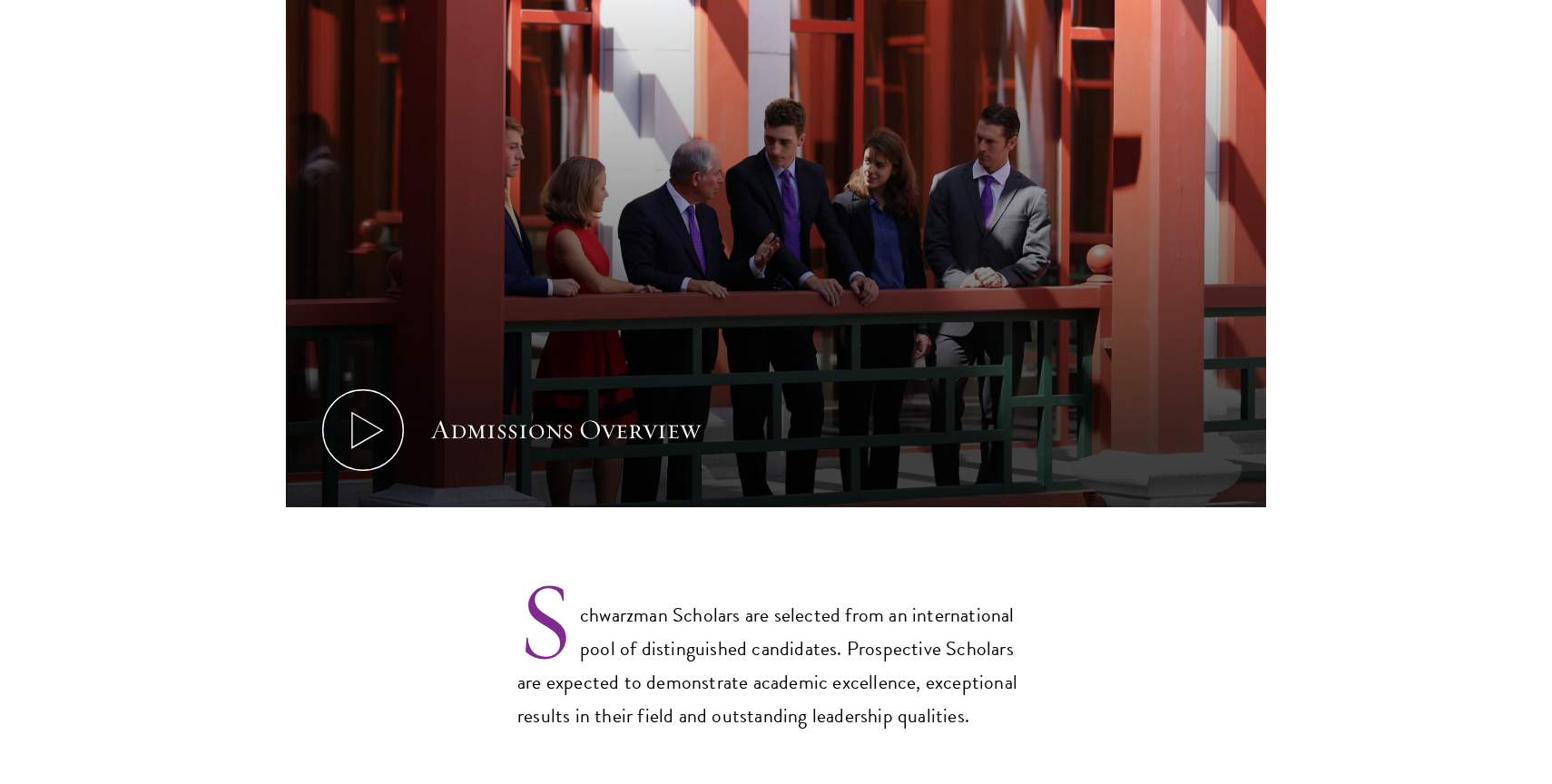
scroll to position [1165, 0]
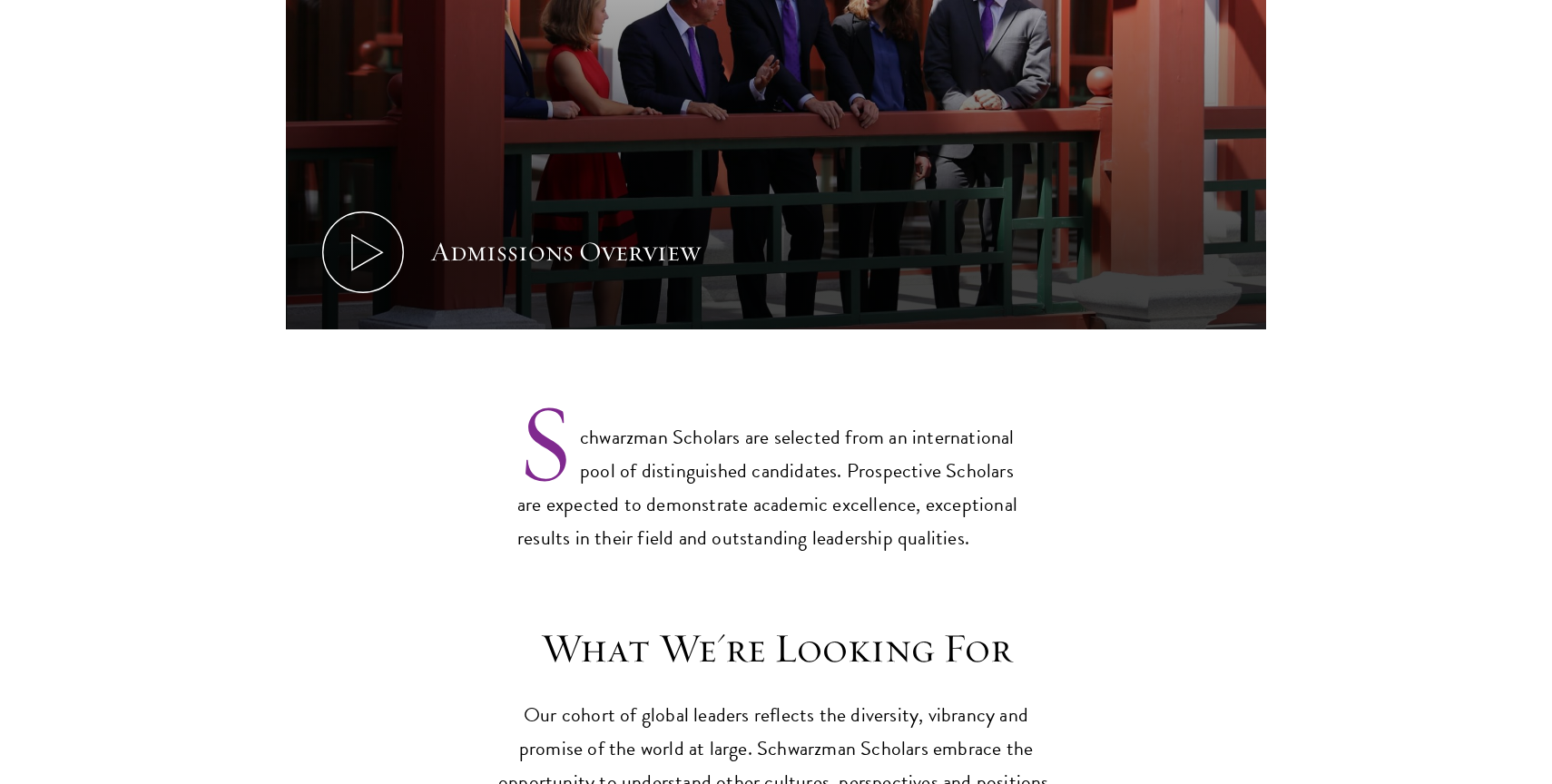
click at [789, 508] on p "Schwarzman Scholars are selected from an international pool of distinguished ca…" at bounding box center [775, 473] width 517 height 164
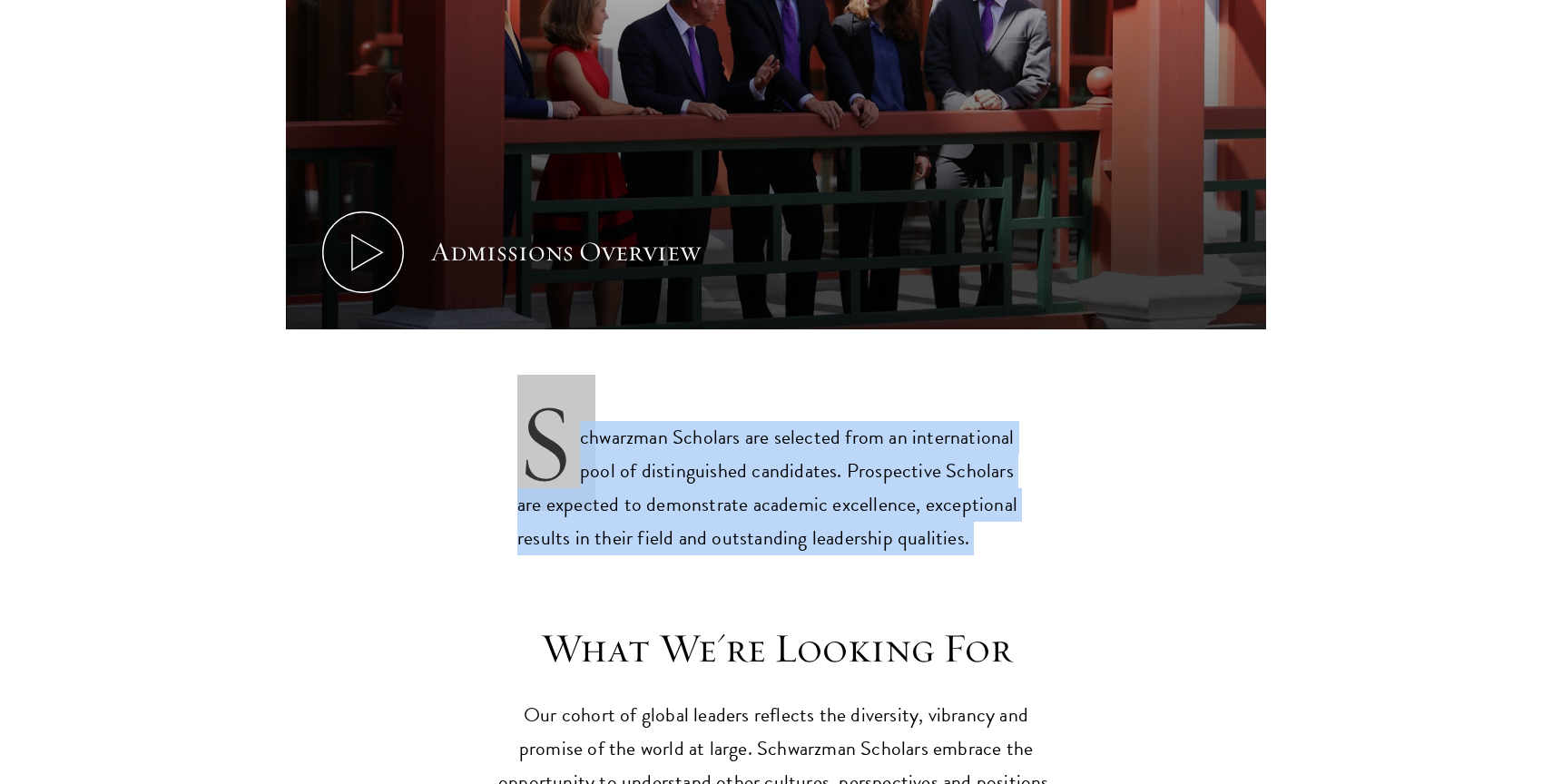
click at [789, 508] on p "Schwarzman Scholars are selected from an international pool of distinguished ca…" at bounding box center [775, 473] width 517 height 164
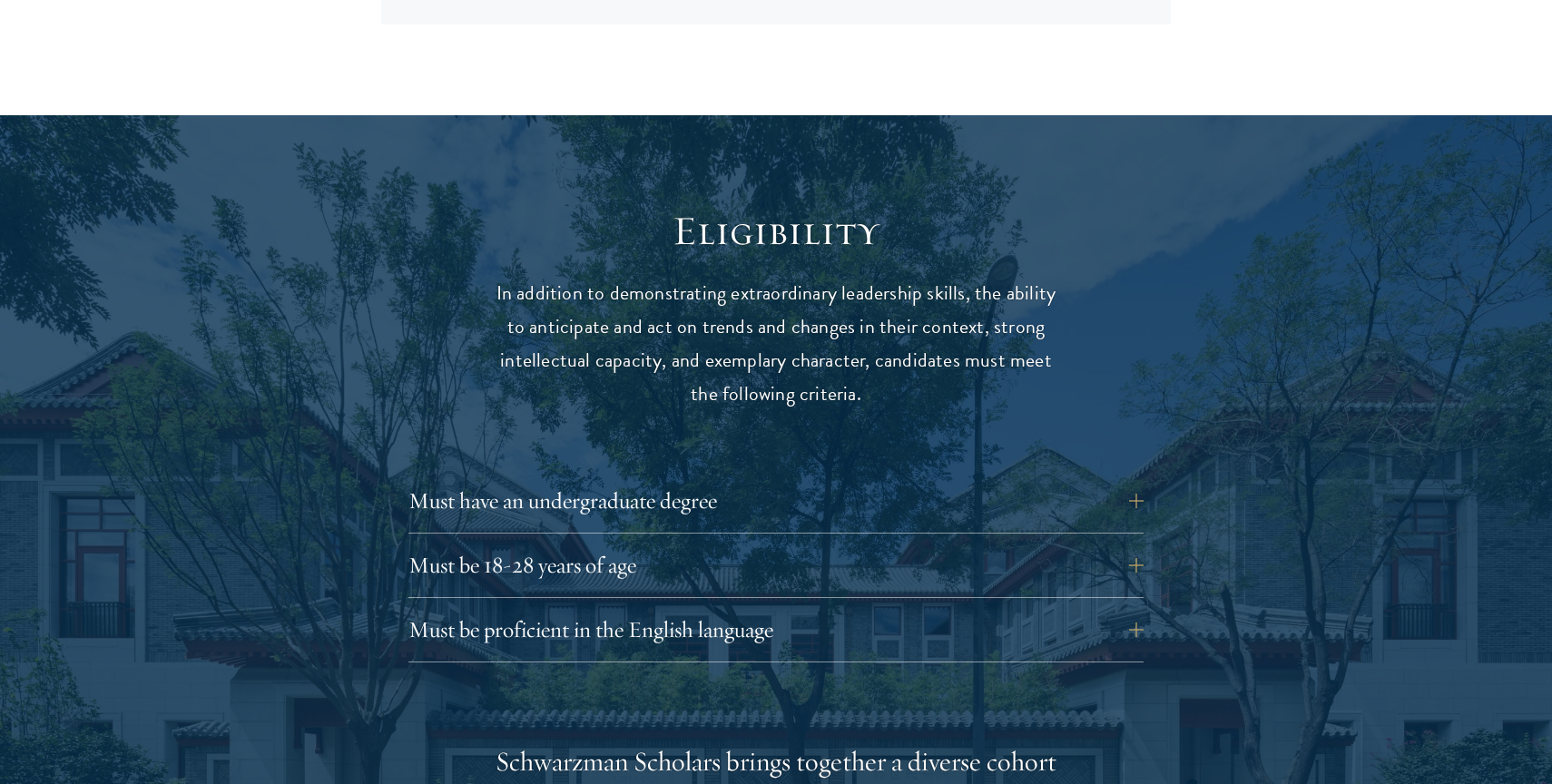
scroll to position [2359, 0]
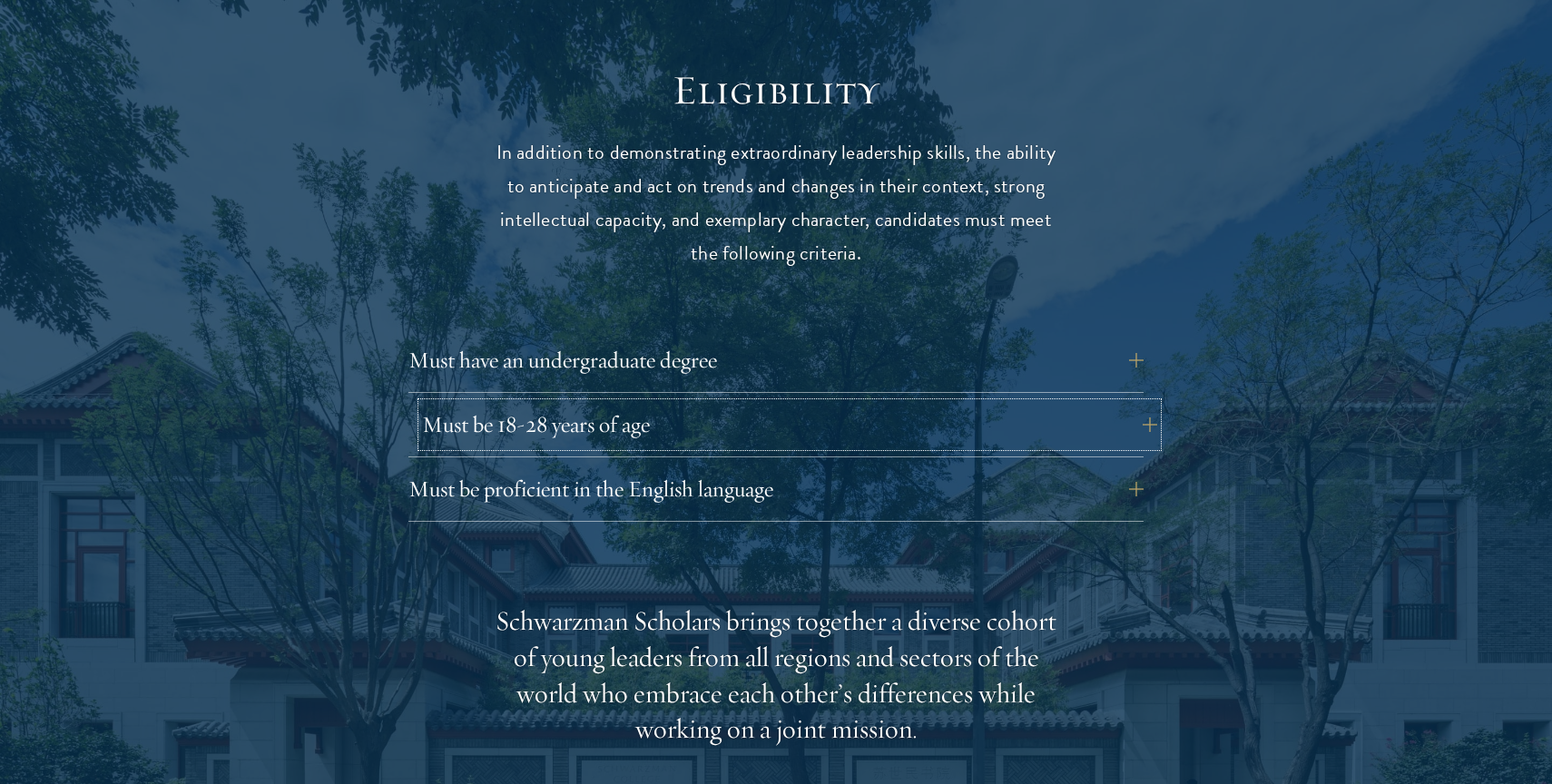
click at [685, 403] on button "Must be 18-28 years of age" at bounding box center [789, 425] width 735 height 44
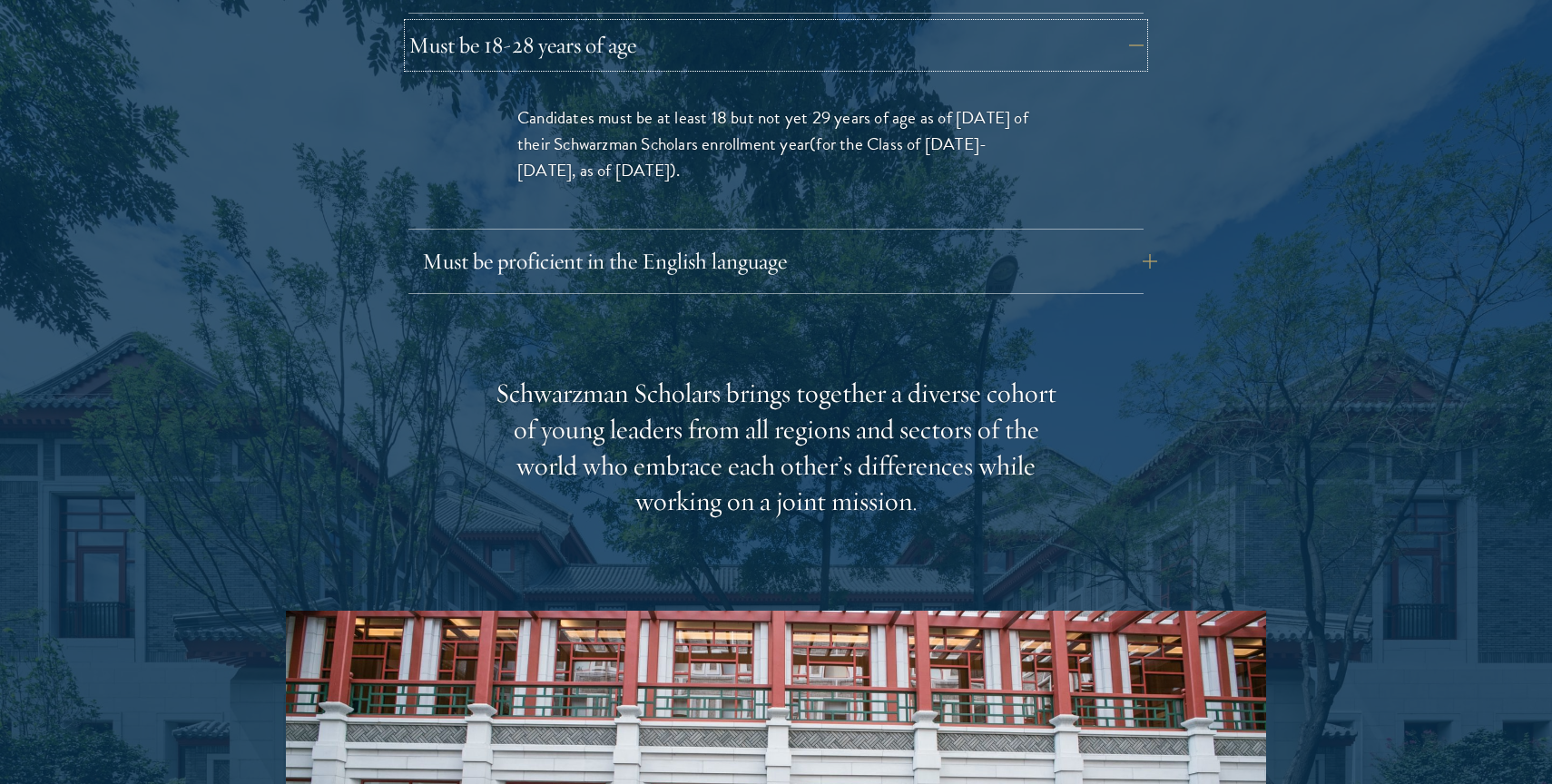
scroll to position [3312, 0]
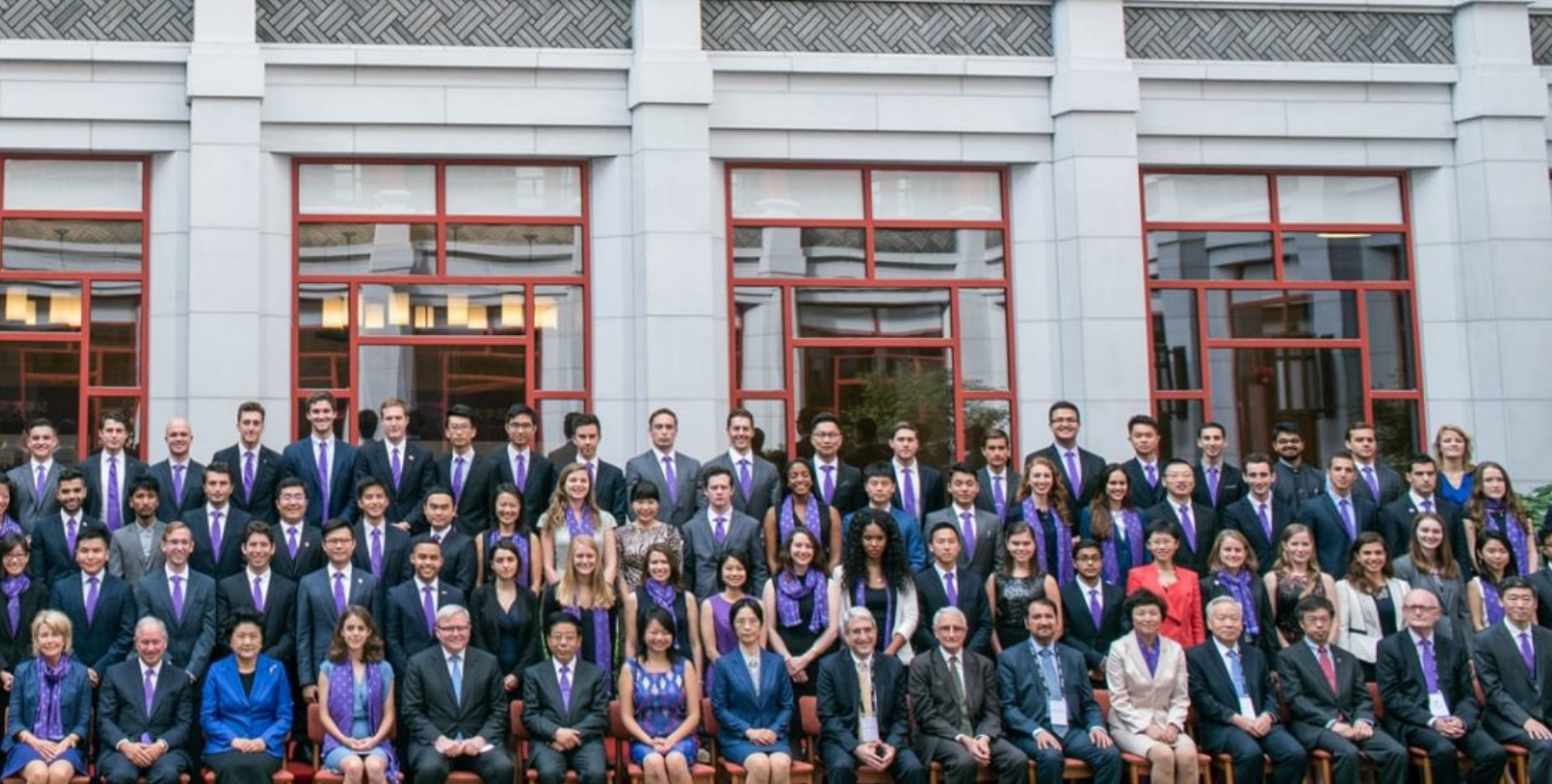
click at [1078, 319] on img at bounding box center [776, 281] width 980 height 490
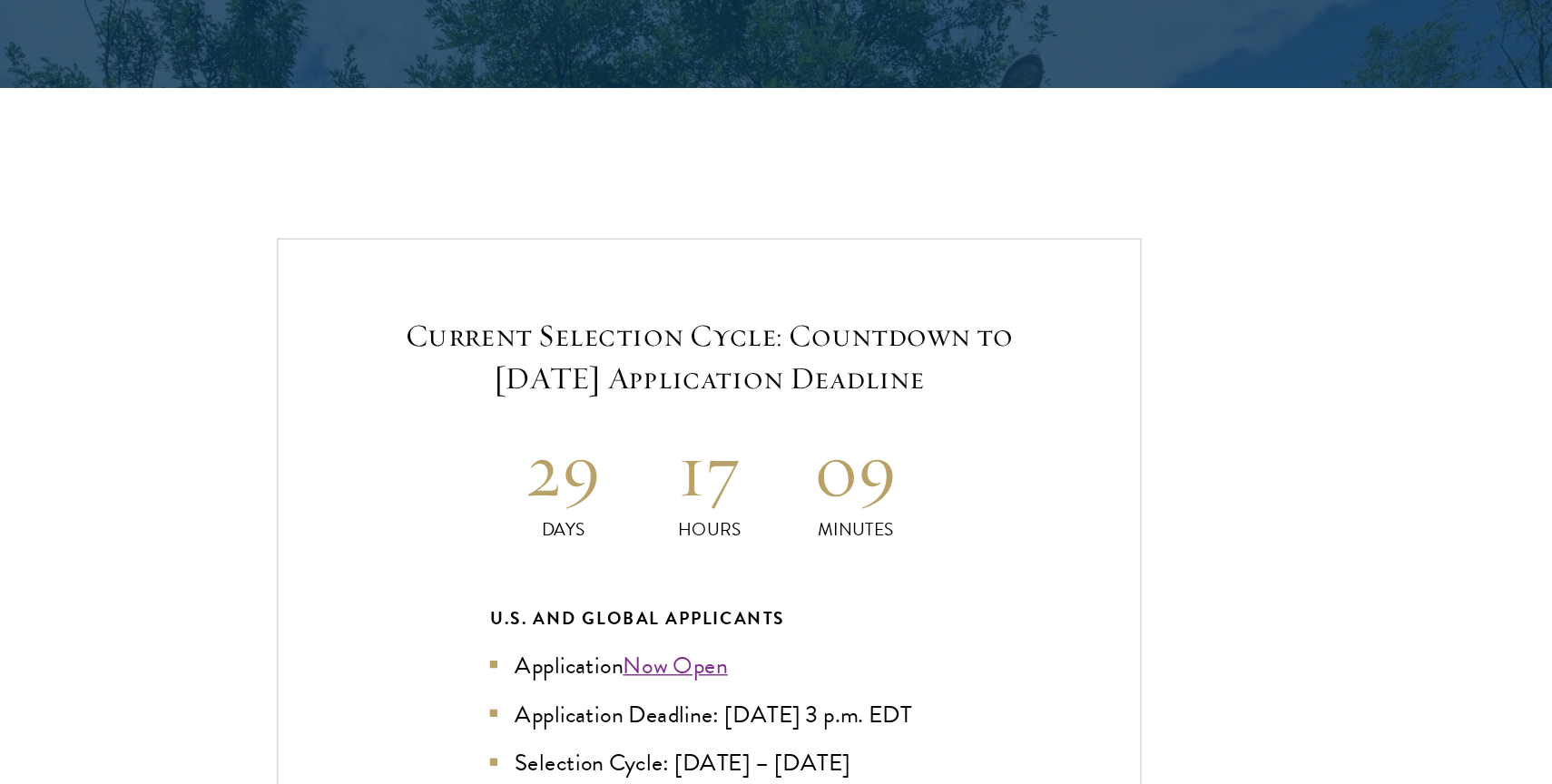
scroll to position [3701, 0]
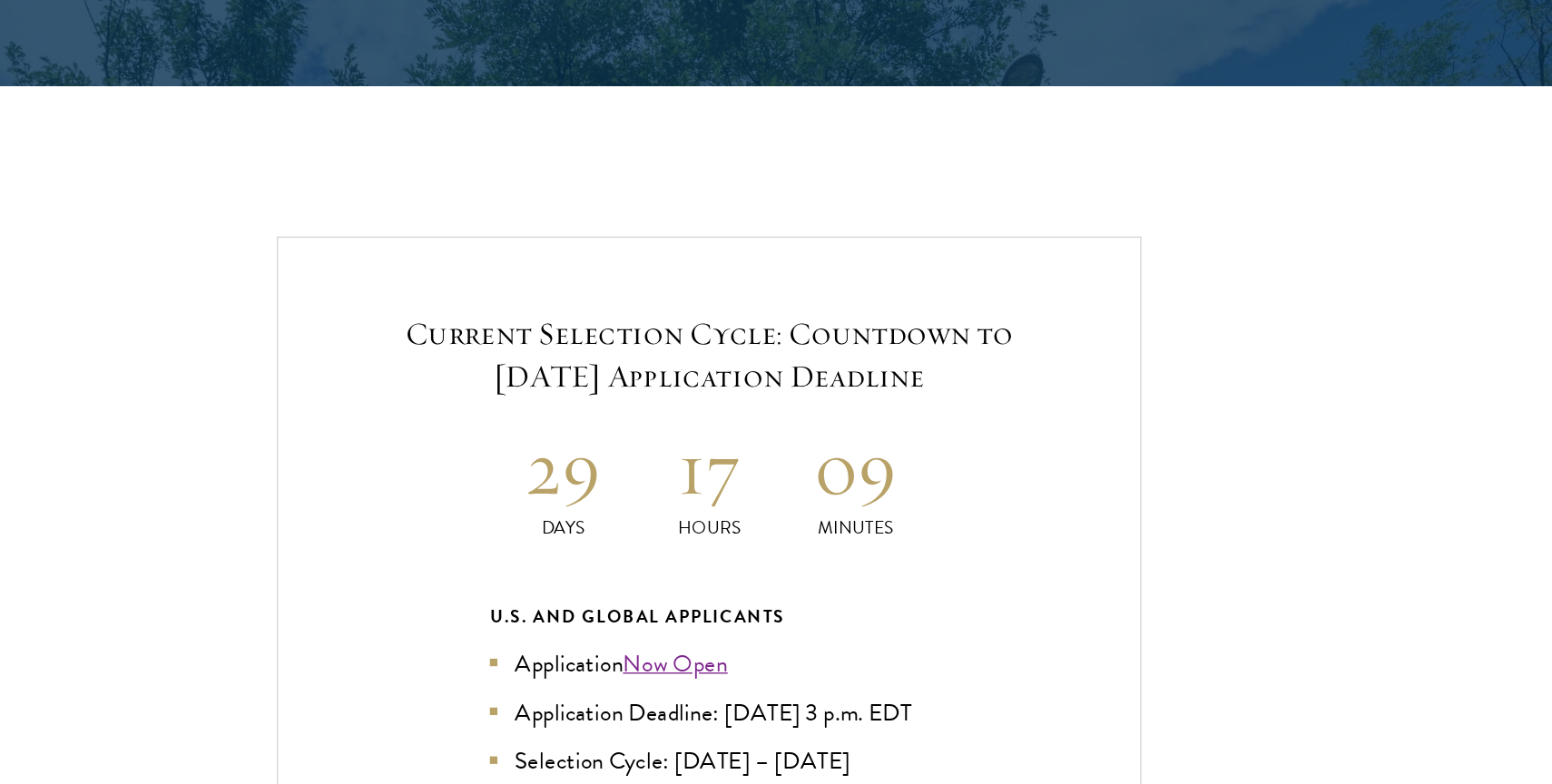
click at [728, 443] on h5 "Current Selection Cycle: Countdown to [DATE] Application Deadline" at bounding box center [776, 474] width 516 height 61
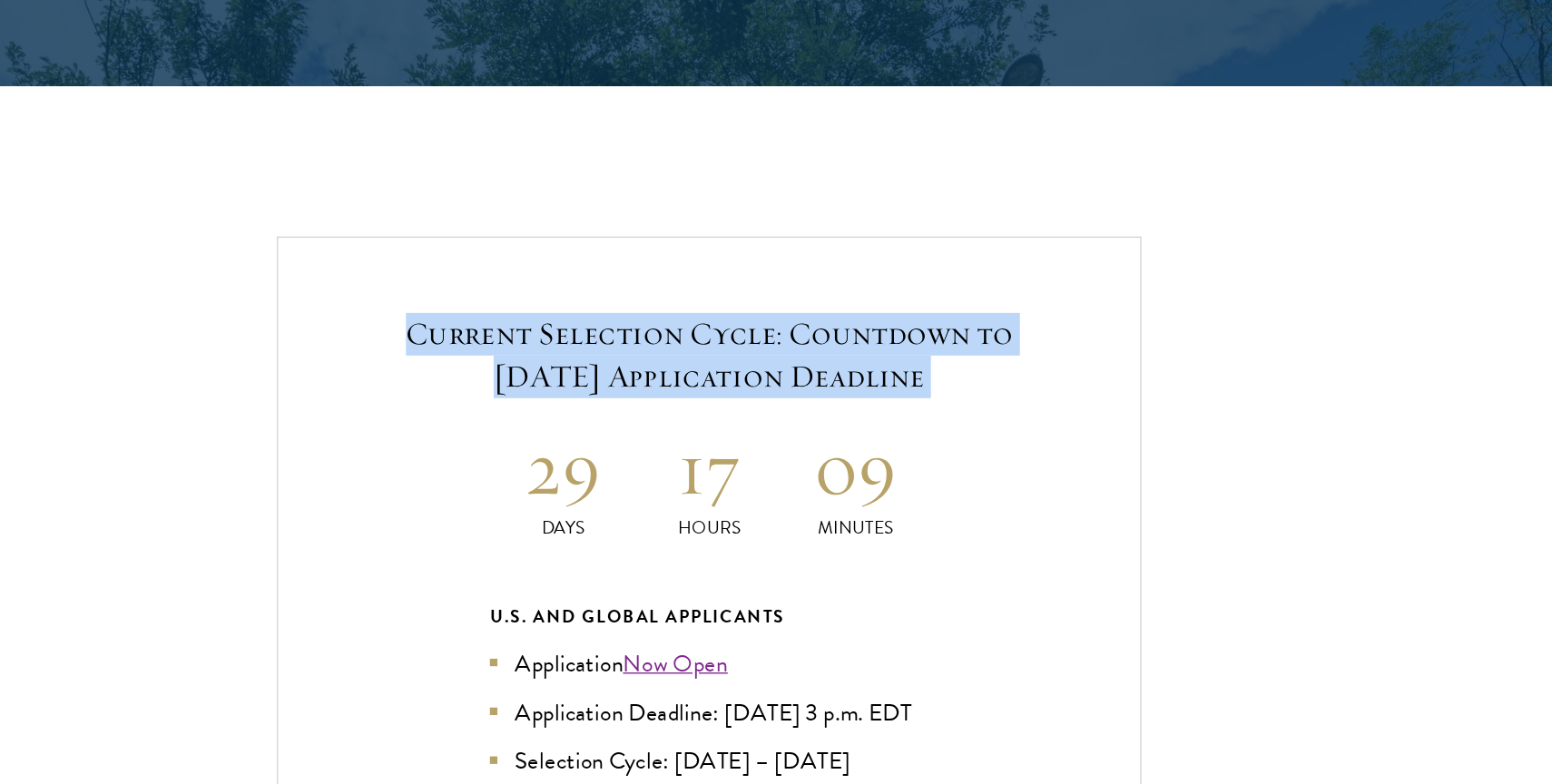
click at [728, 443] on h5 "Current Selection Cycle: Countdown to [DATE] Application Deadline" at bounding box center [776, 474] width 516 height 61
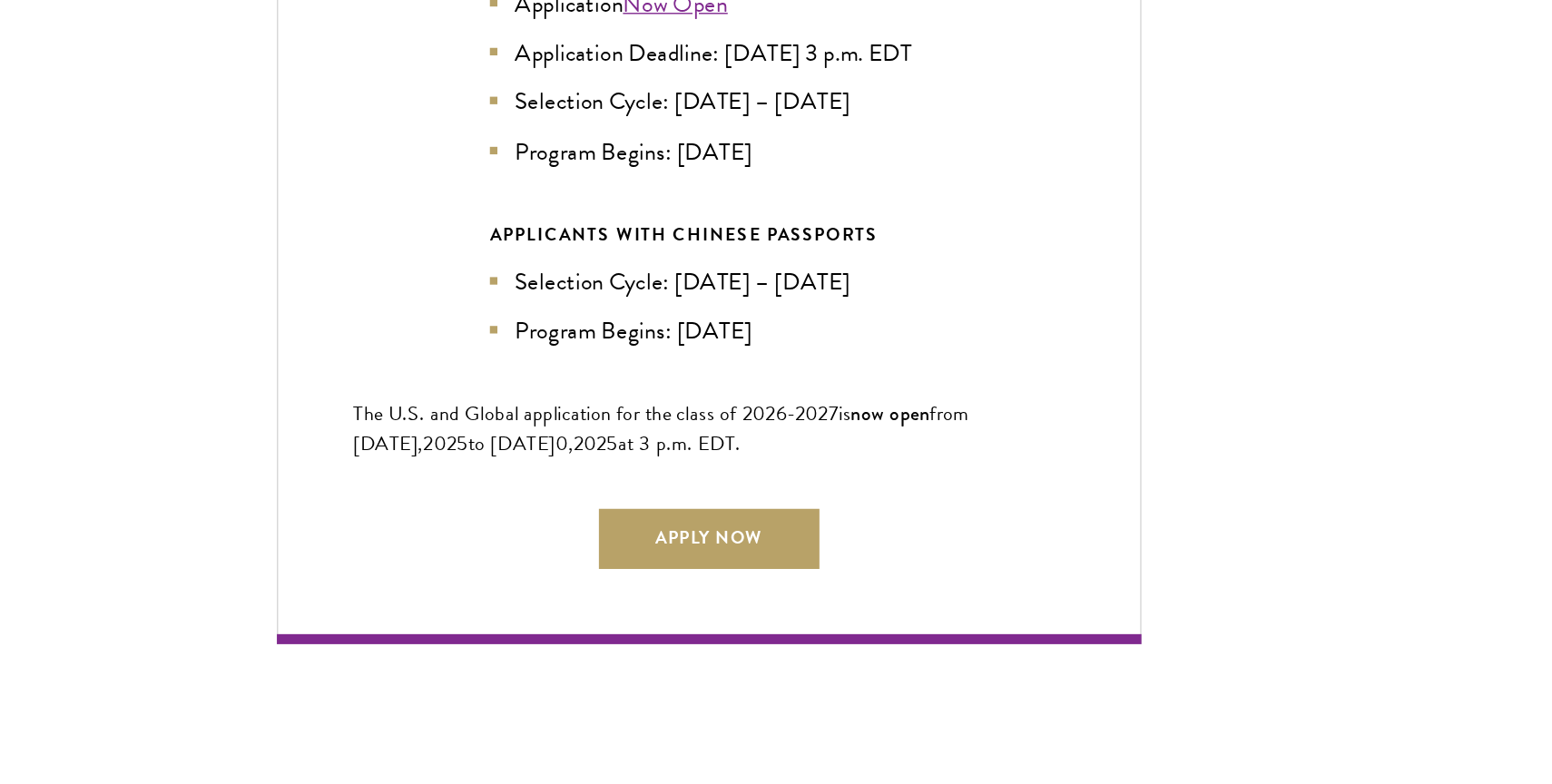
scroll to position [4179, 0]
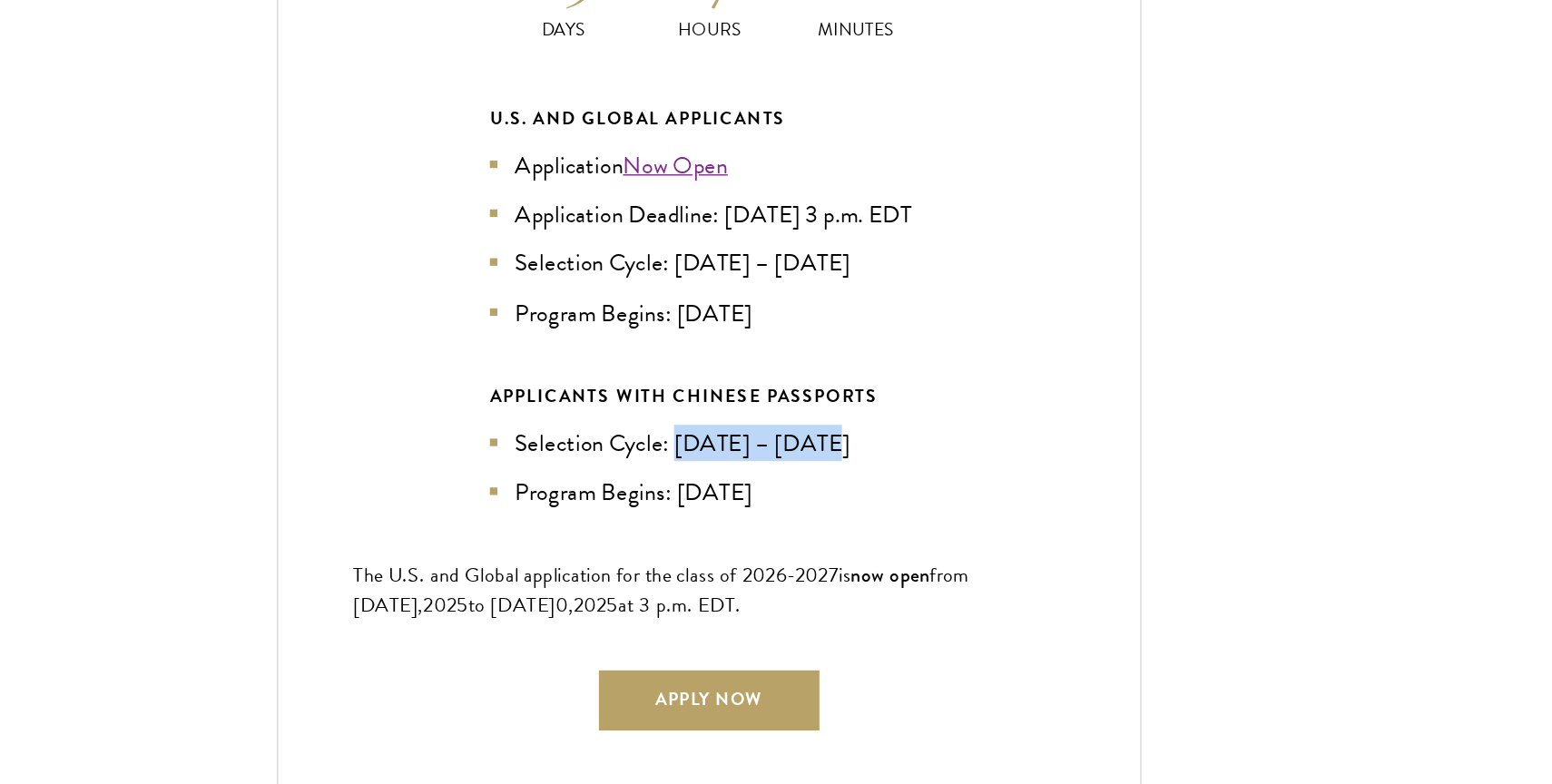
drag, startPoint x: 750, startPoint y: 411, endPoint x: 905, endPoint y: 410, distance: 155.0
click at [905, 410] on li "Selection Cycle: [DATE] – [DATE]" at bounding box center [776, 421] width 318 height 26
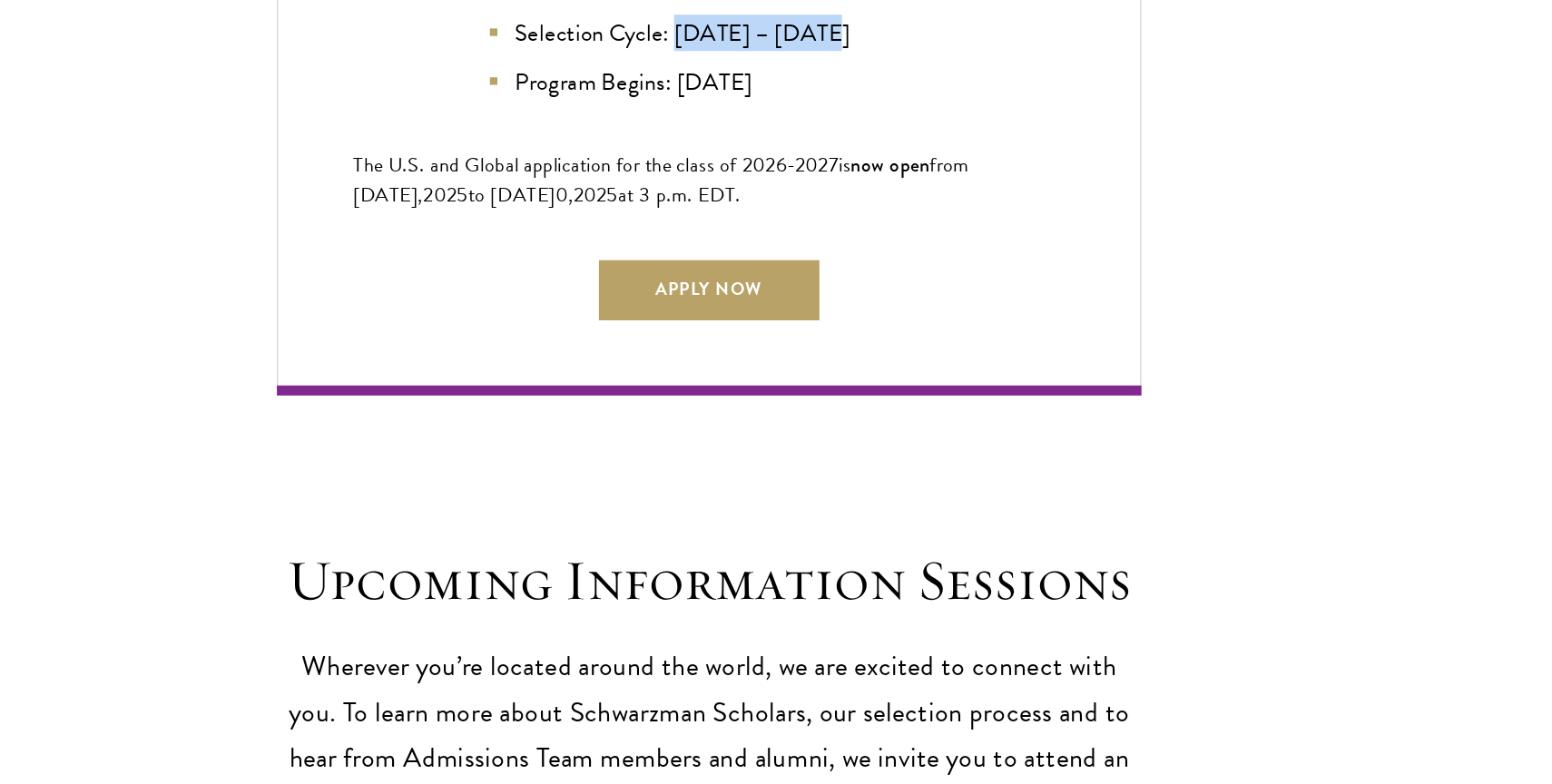
scroll to position [4568, 0]
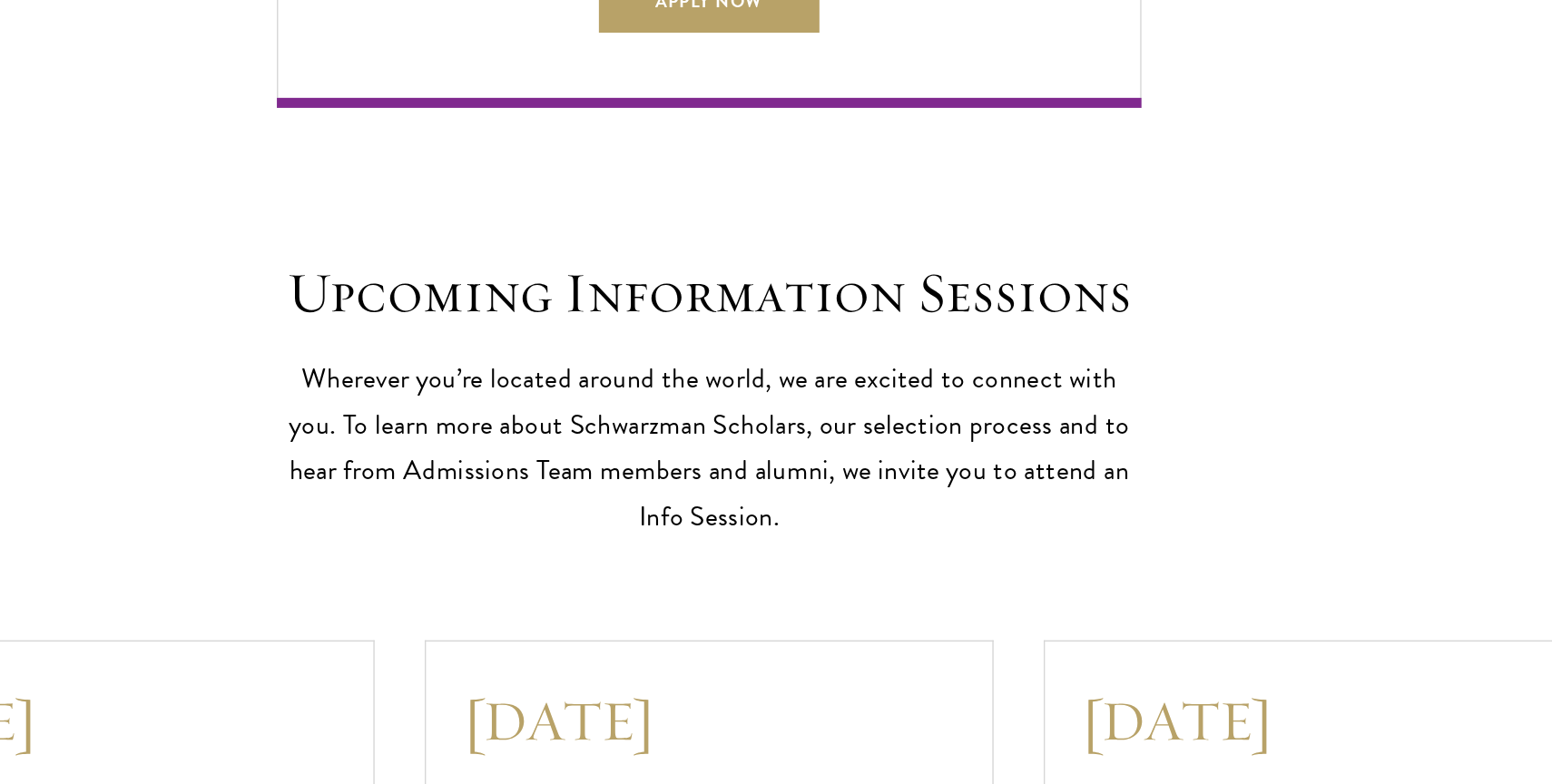
click at [905, 525] on p "Wherever you’re located around the world, we are excited to connect with you. T…" at bounding box center [776, 541] width 626 height 134
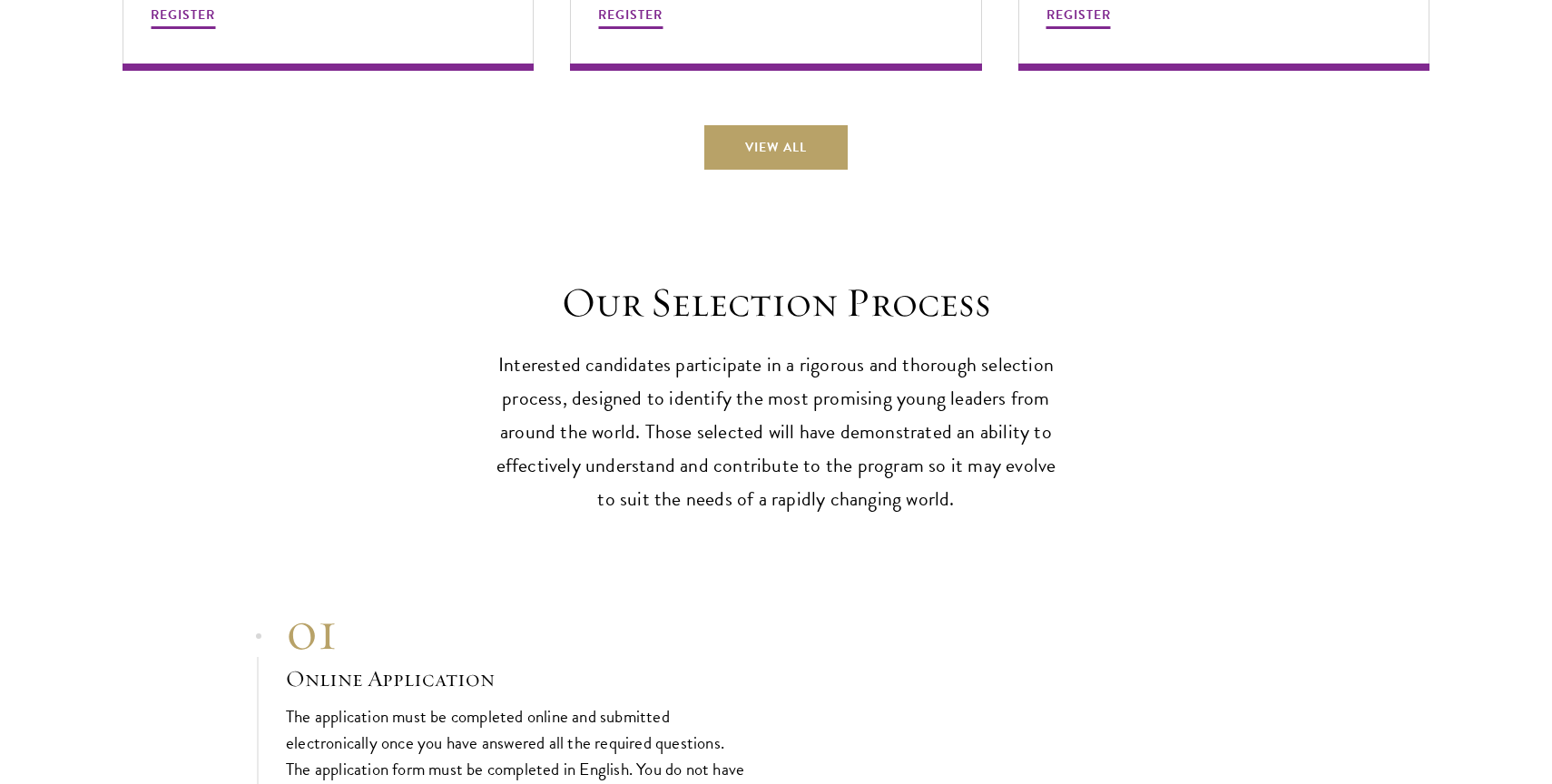
scroll to position [5542, 0]
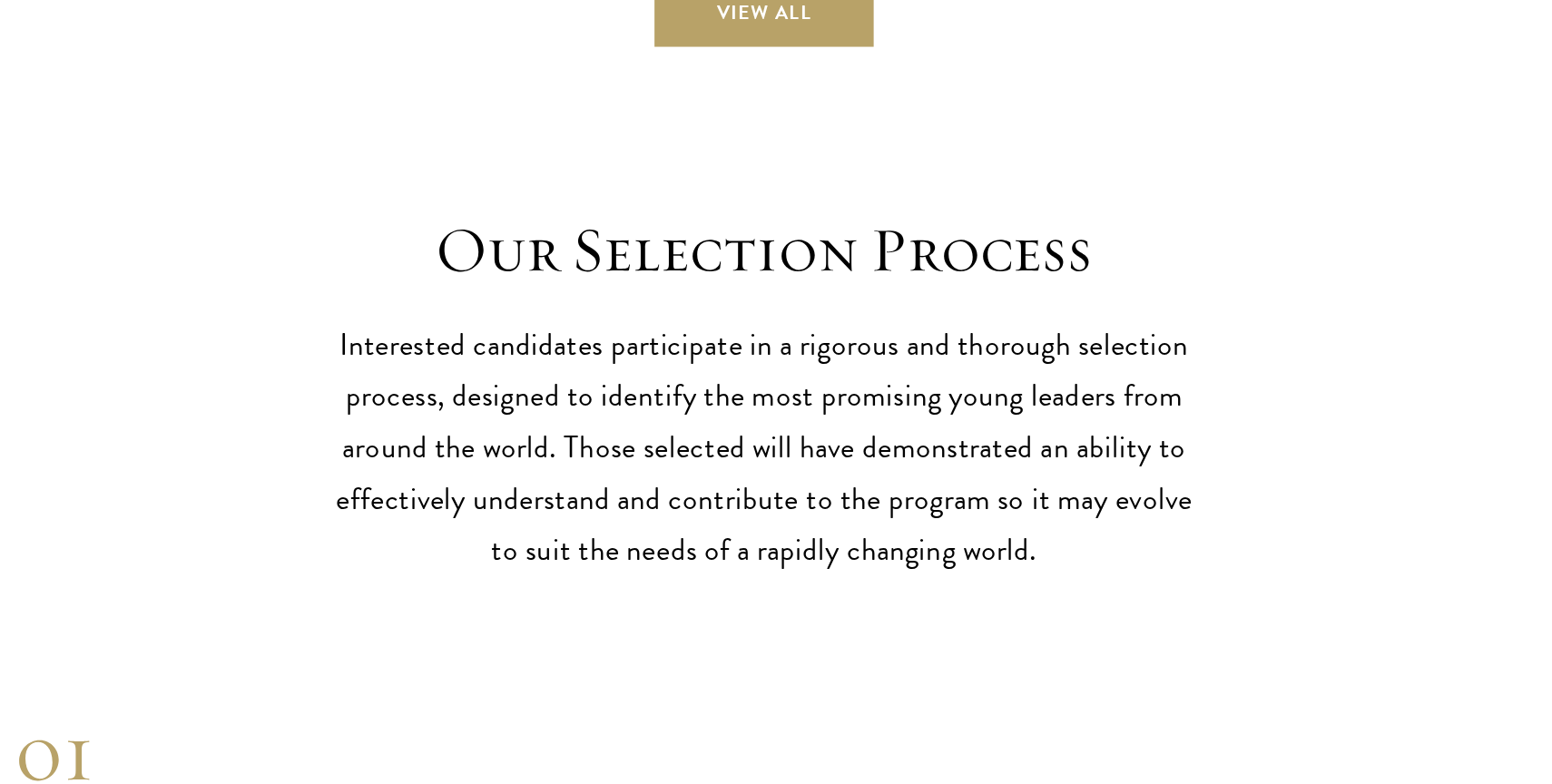
click at [799, 371] on p "Interested candidates participate in a rigorous and thorough selection process,…" at bounding box center [776, 422] width 563 height 168
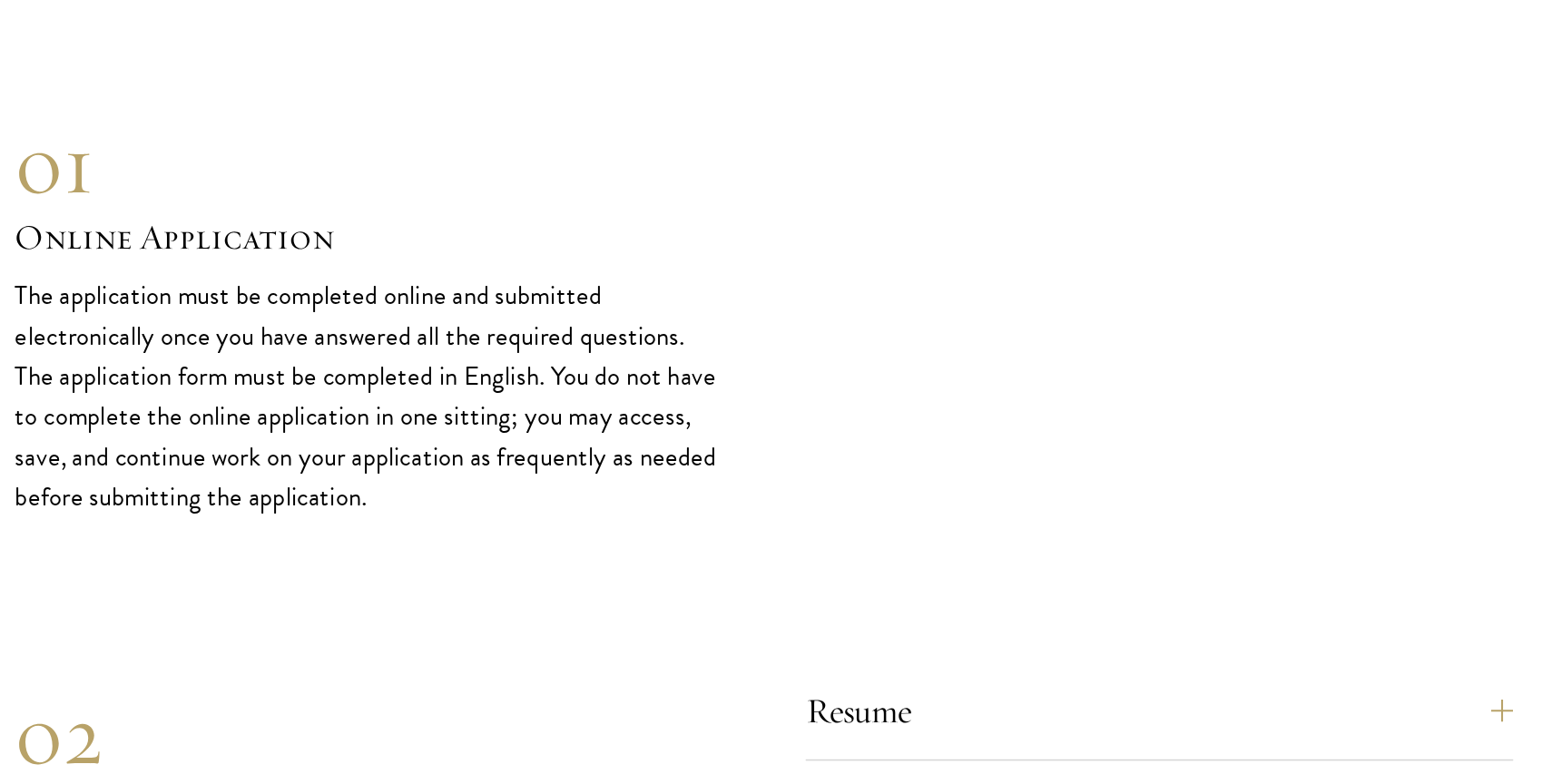
scroll to position [5818, 0]
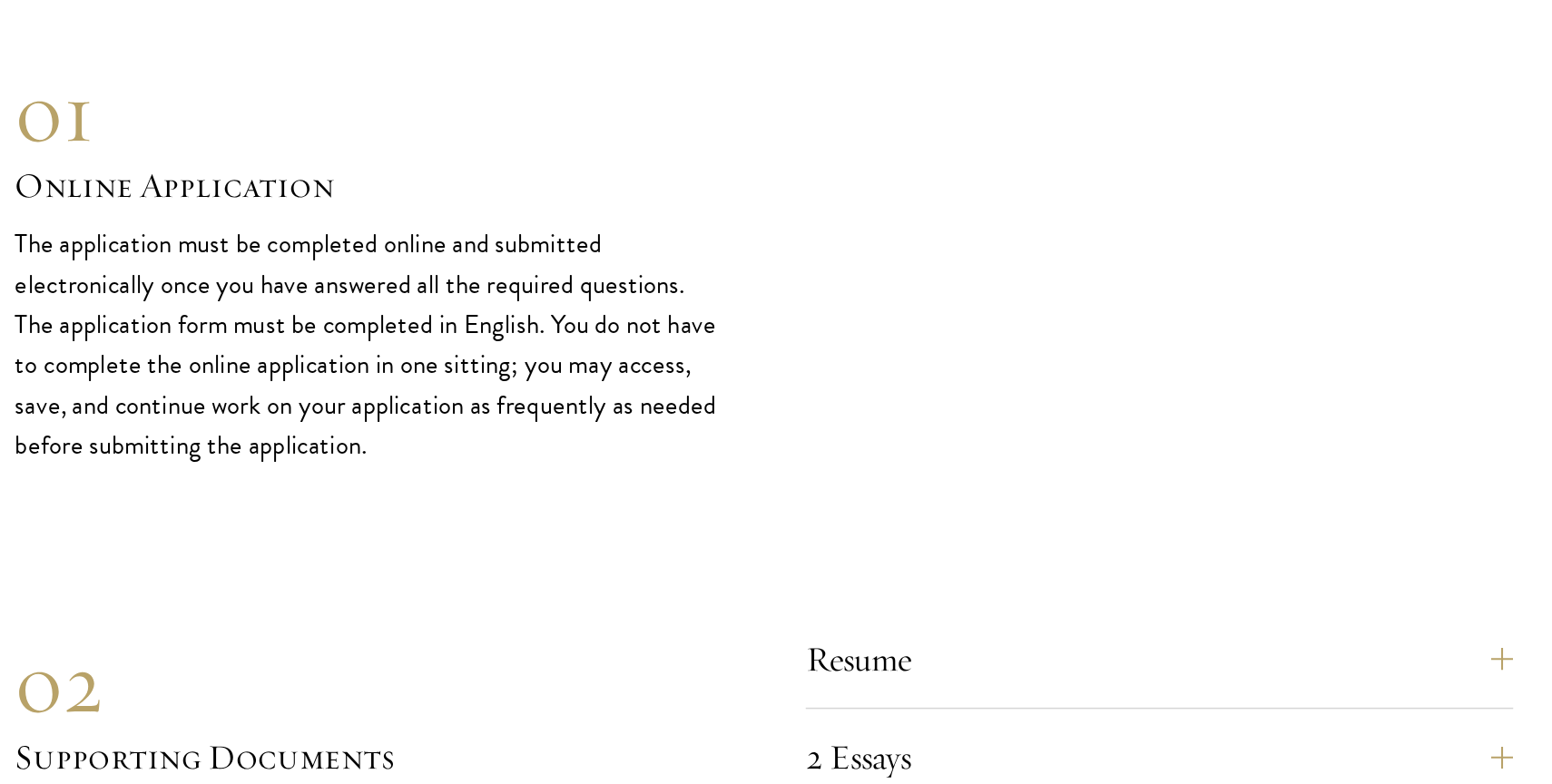
click at [459, 521] on p "The application must be completed online and submitted electronically once you …" at bounding box center [517, 496] width 463 height 158
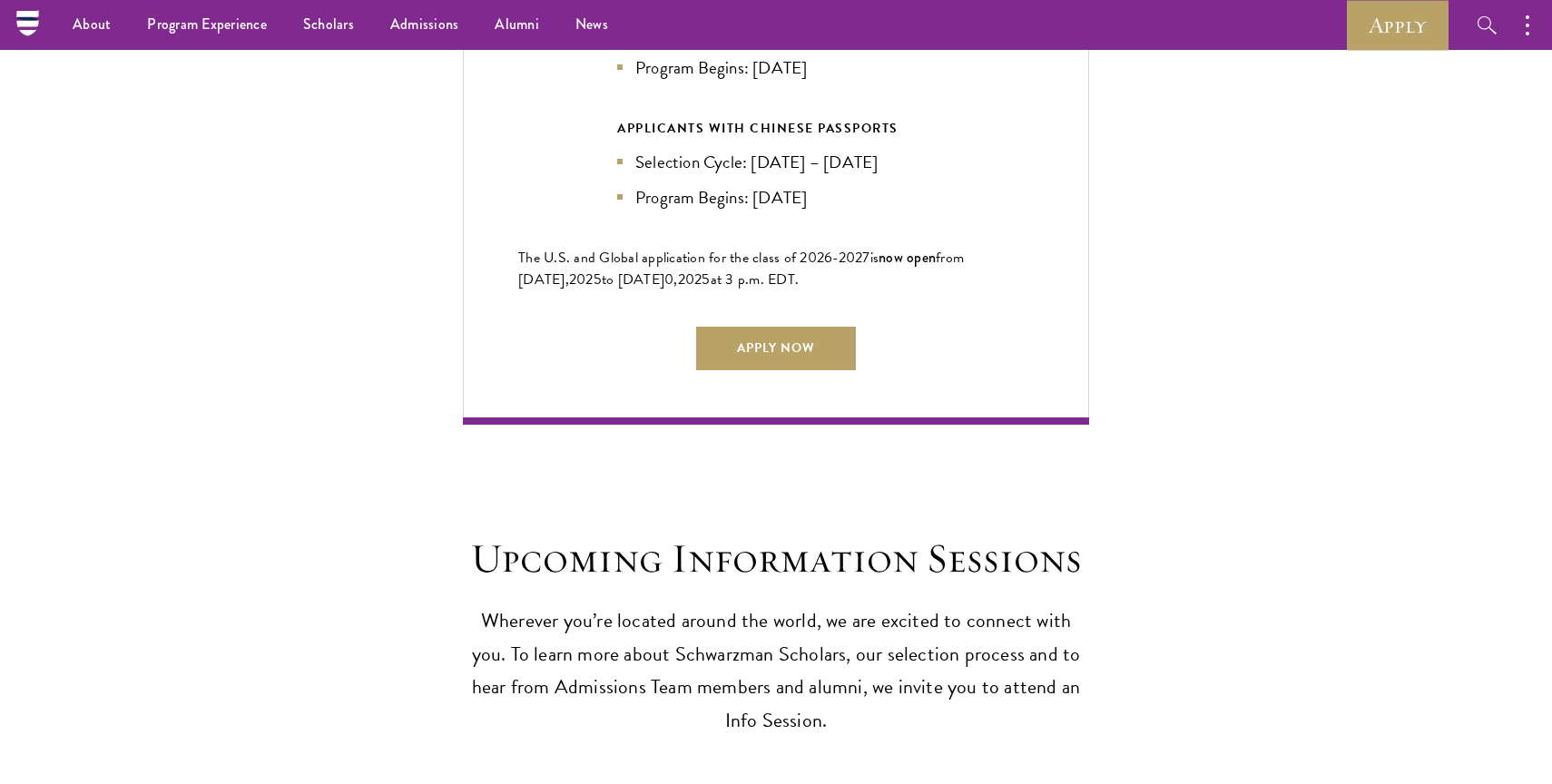
scroll to position [4352, 0]
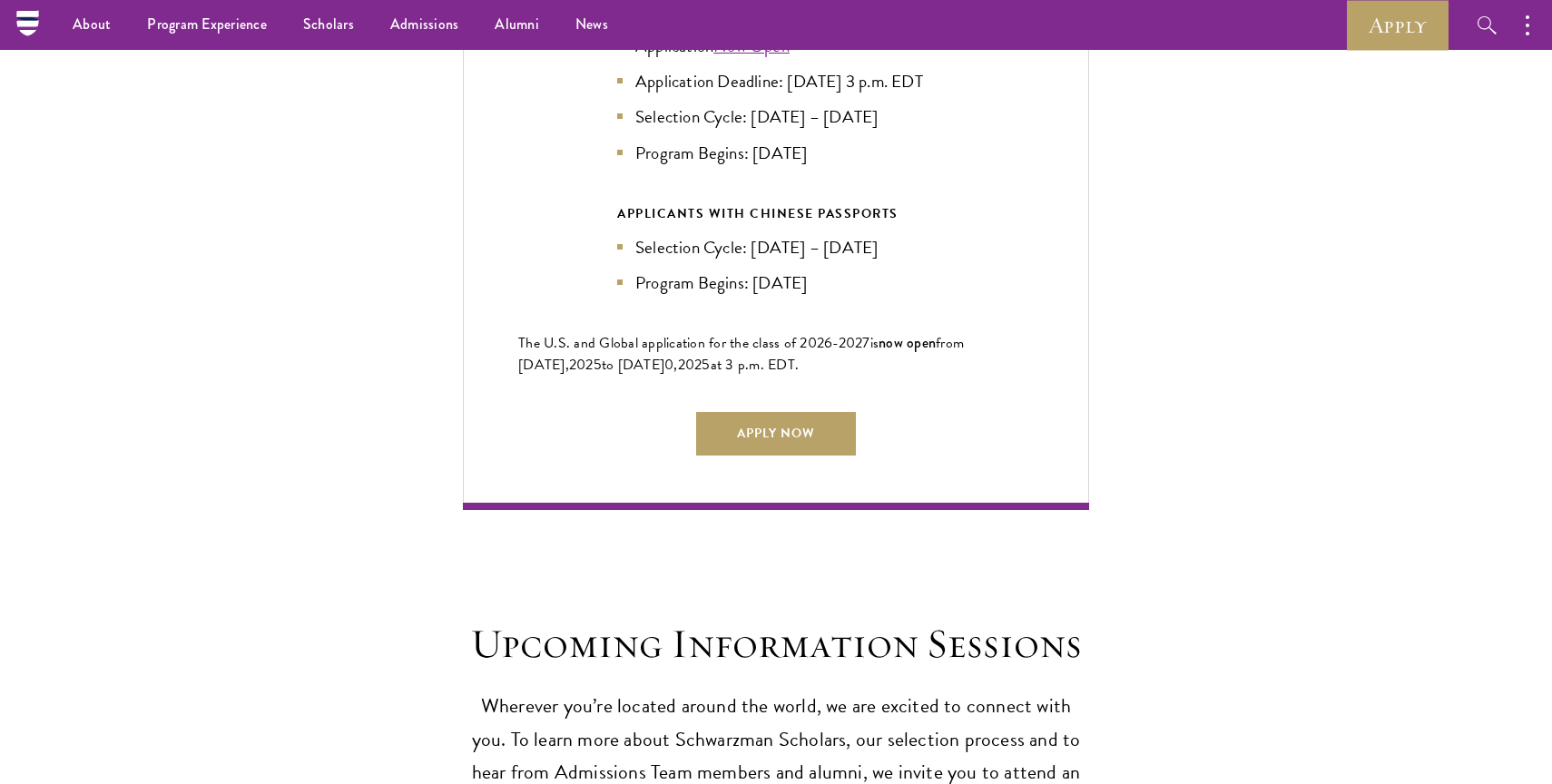
click at [27, 24] on nav "About Overview Leadership Donors Program Experience Overview Curriculum Student…" at bounding box center [603, 25] width 1152 height 50
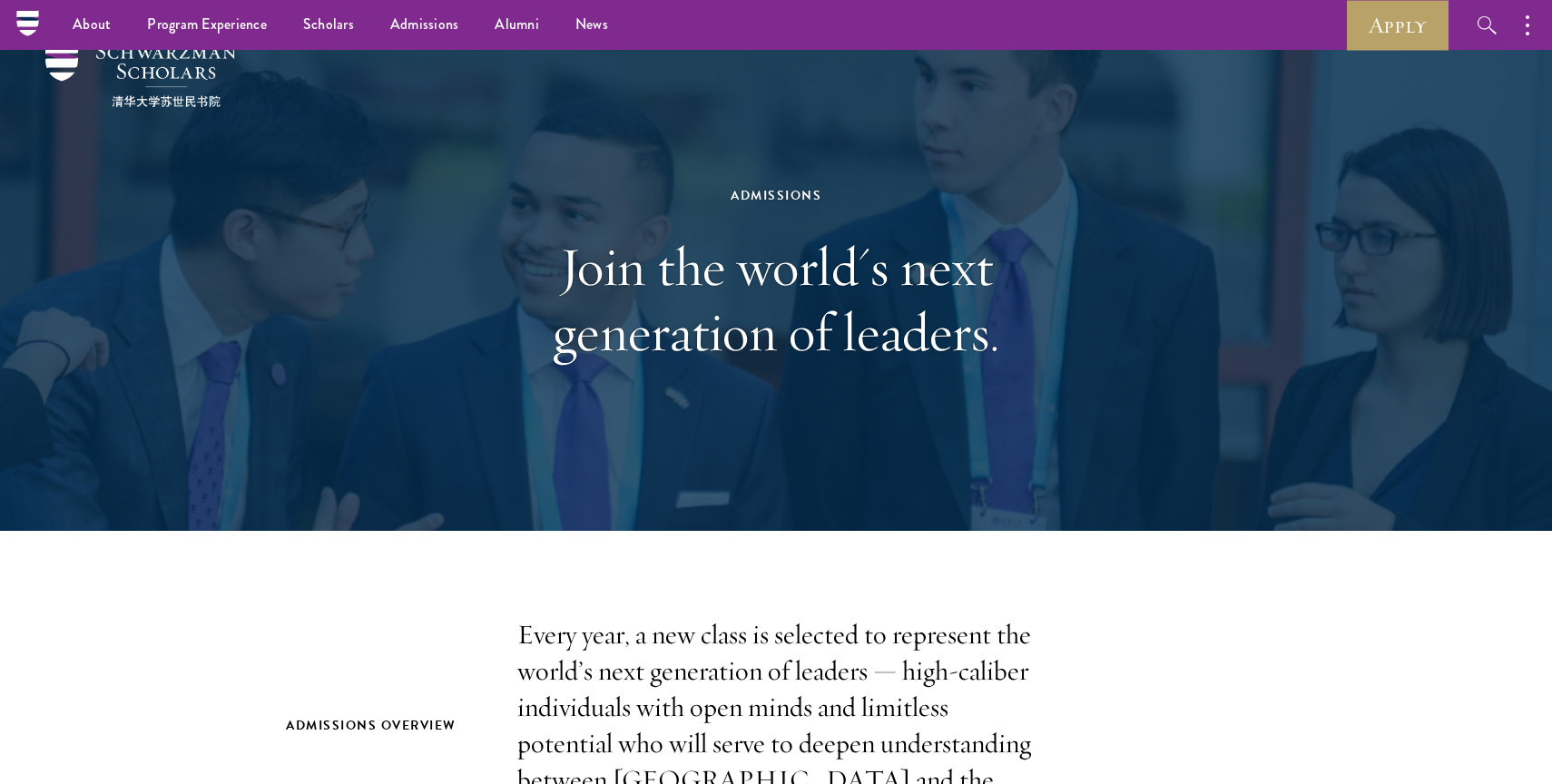
scroll to position [0, 0]
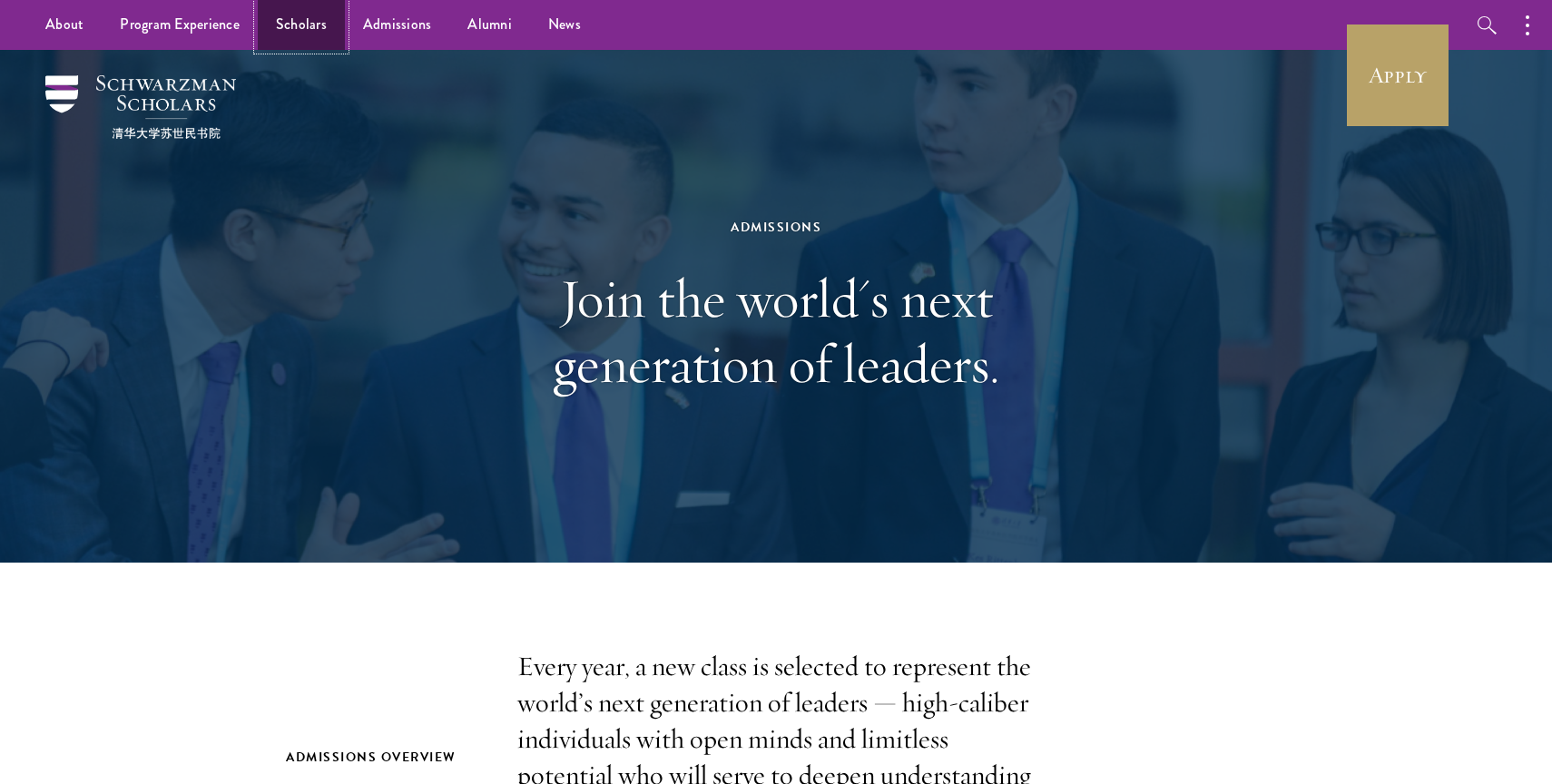
click at [333, 27] on link "Scholars" at bounding box center [302, 25] width 88 height 50
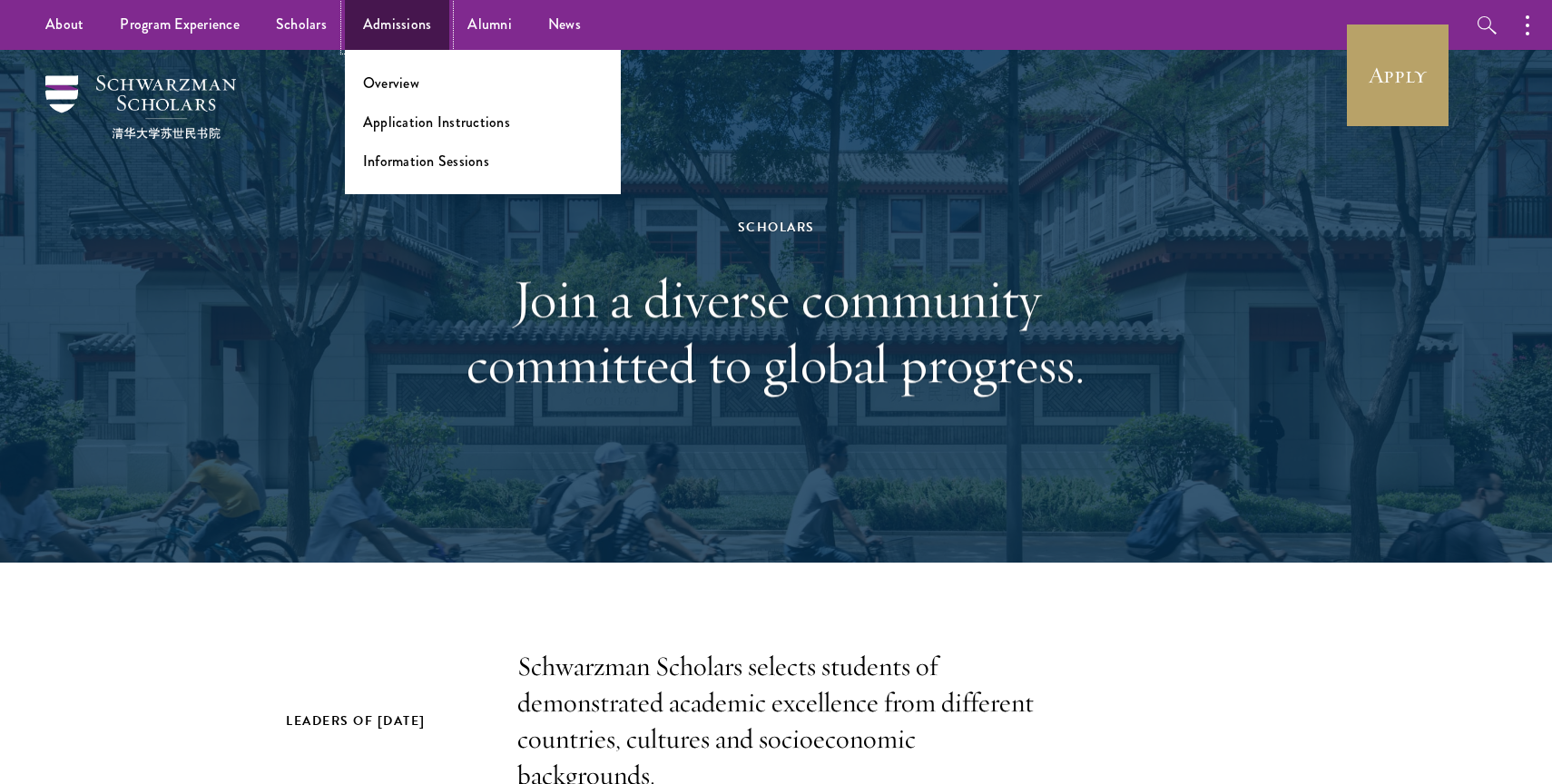
click at [370, 31] on link "Admissions" at bounding box center [397, 25] width 105 height 50
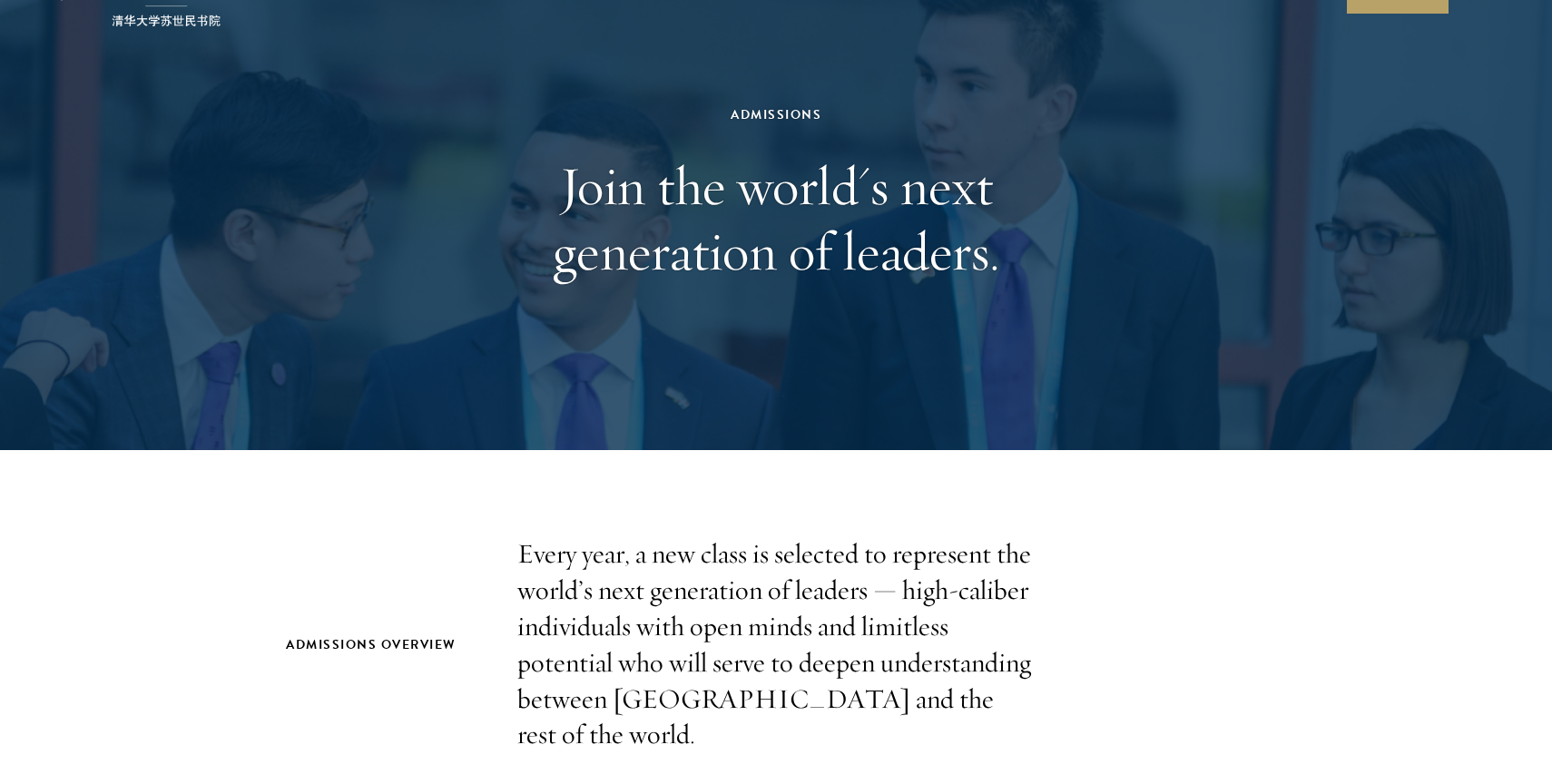
scroll to position [343, 0]
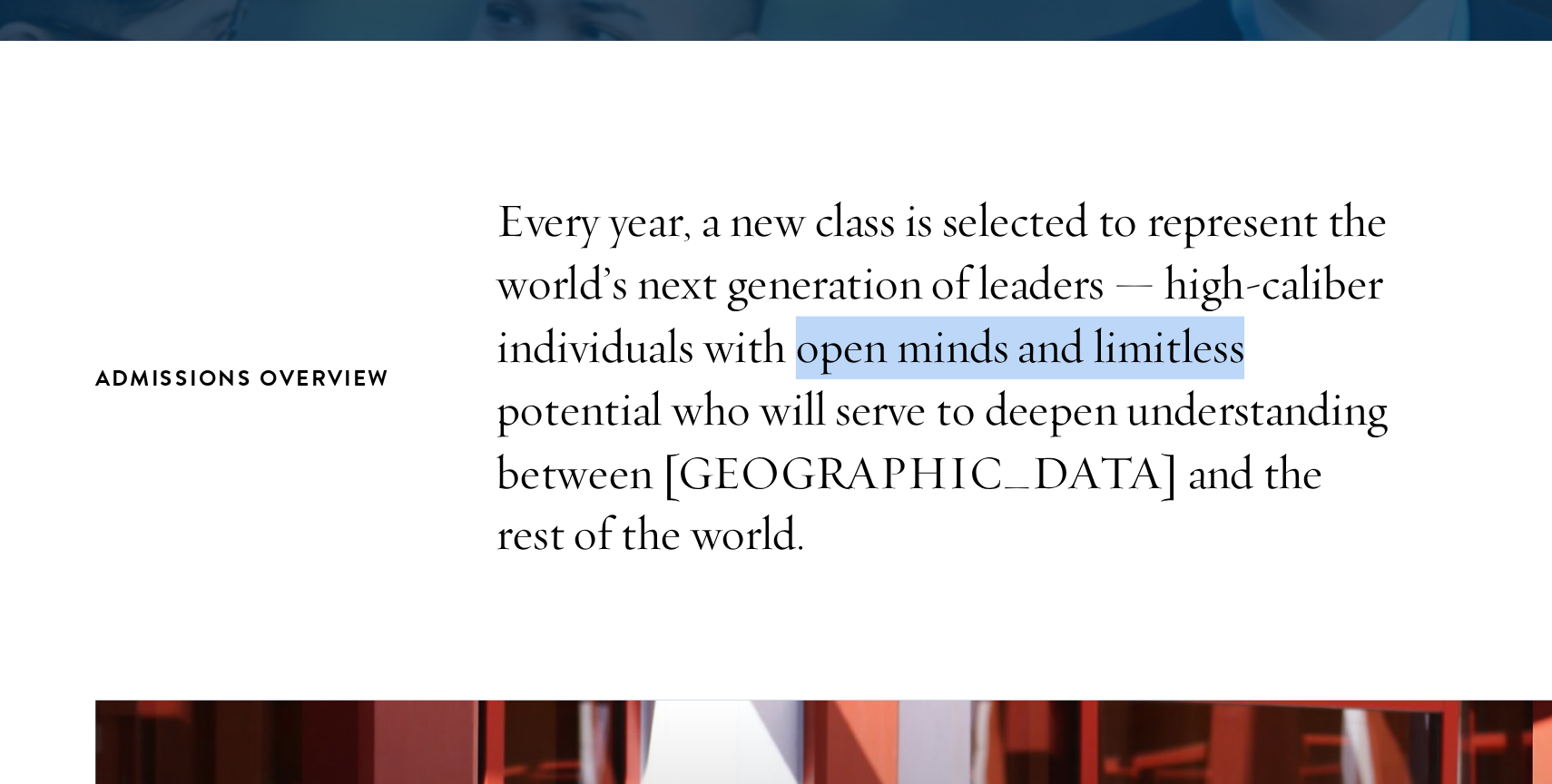
drag, startPoint x: 694, startPoint y: 399, endPoint x: 986, endPoint y: 383, distance: 292.4
click at [986, 383] on p "Every year, a new class is selected to represent the world’s next generation of…" at bounding box center [775, 413] width 517 height 217
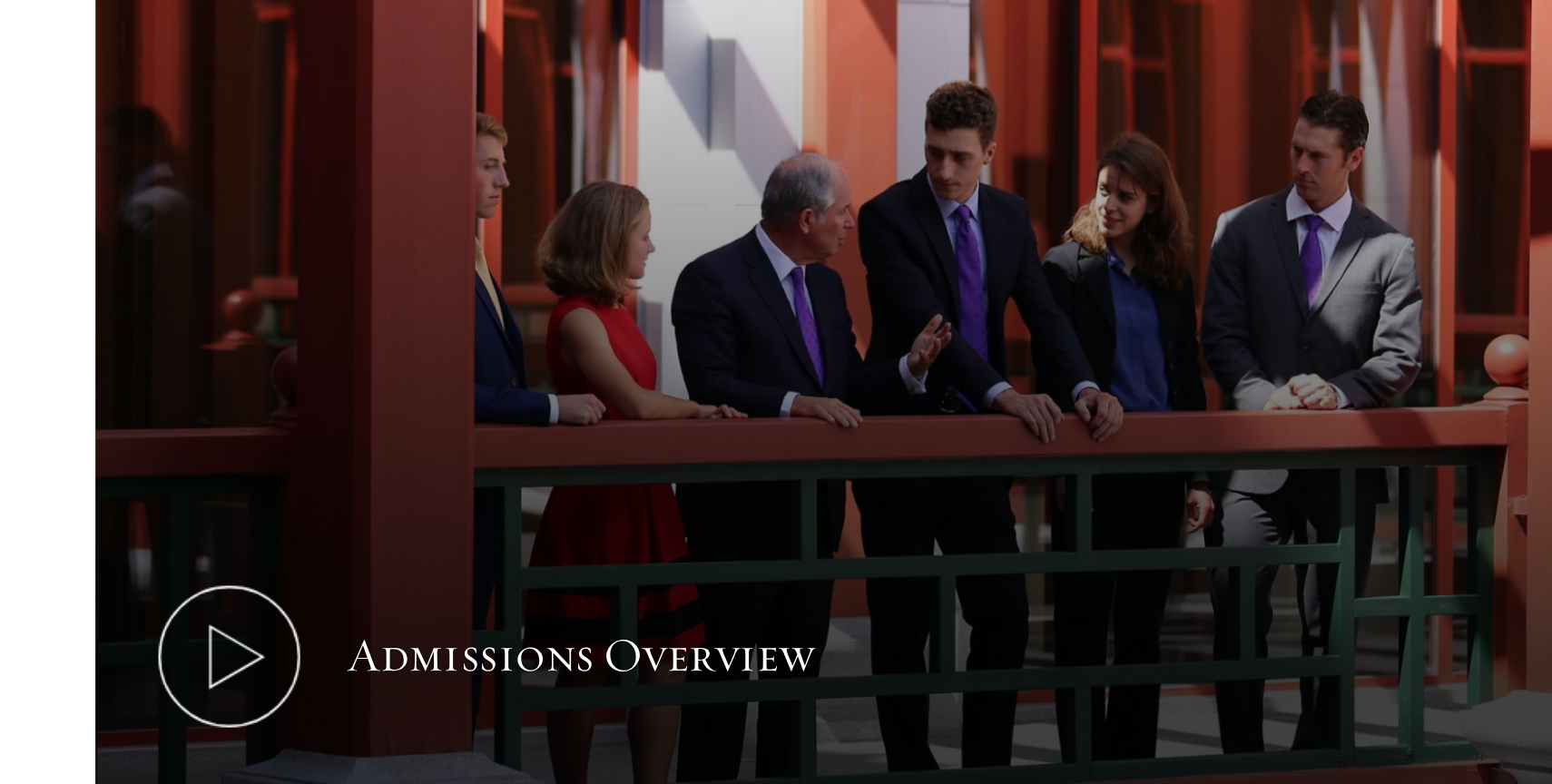
scroll to position [707, 0]
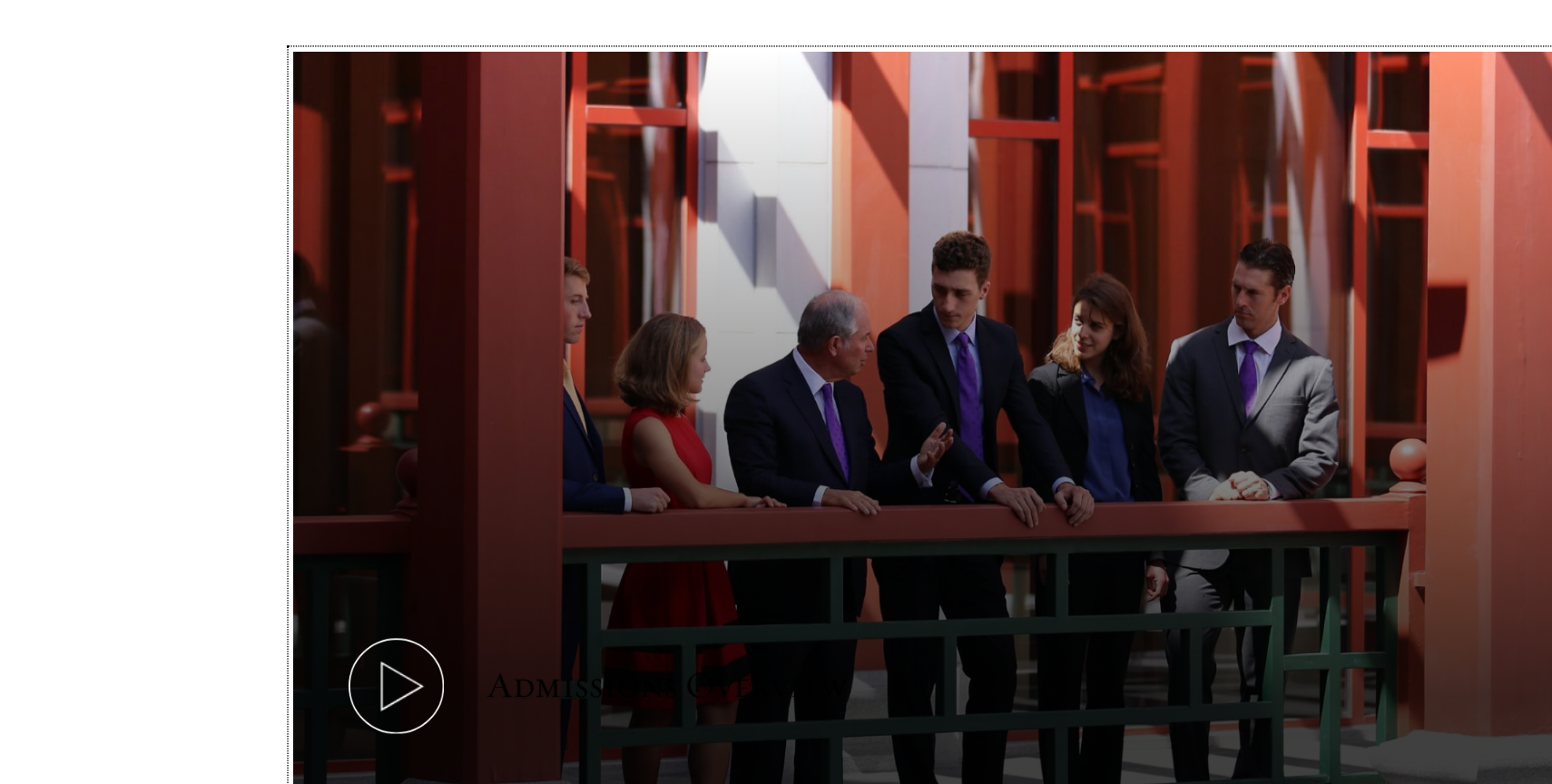
click at [367, 670] on icon at bounding box center [363, 710] width 82 height 82
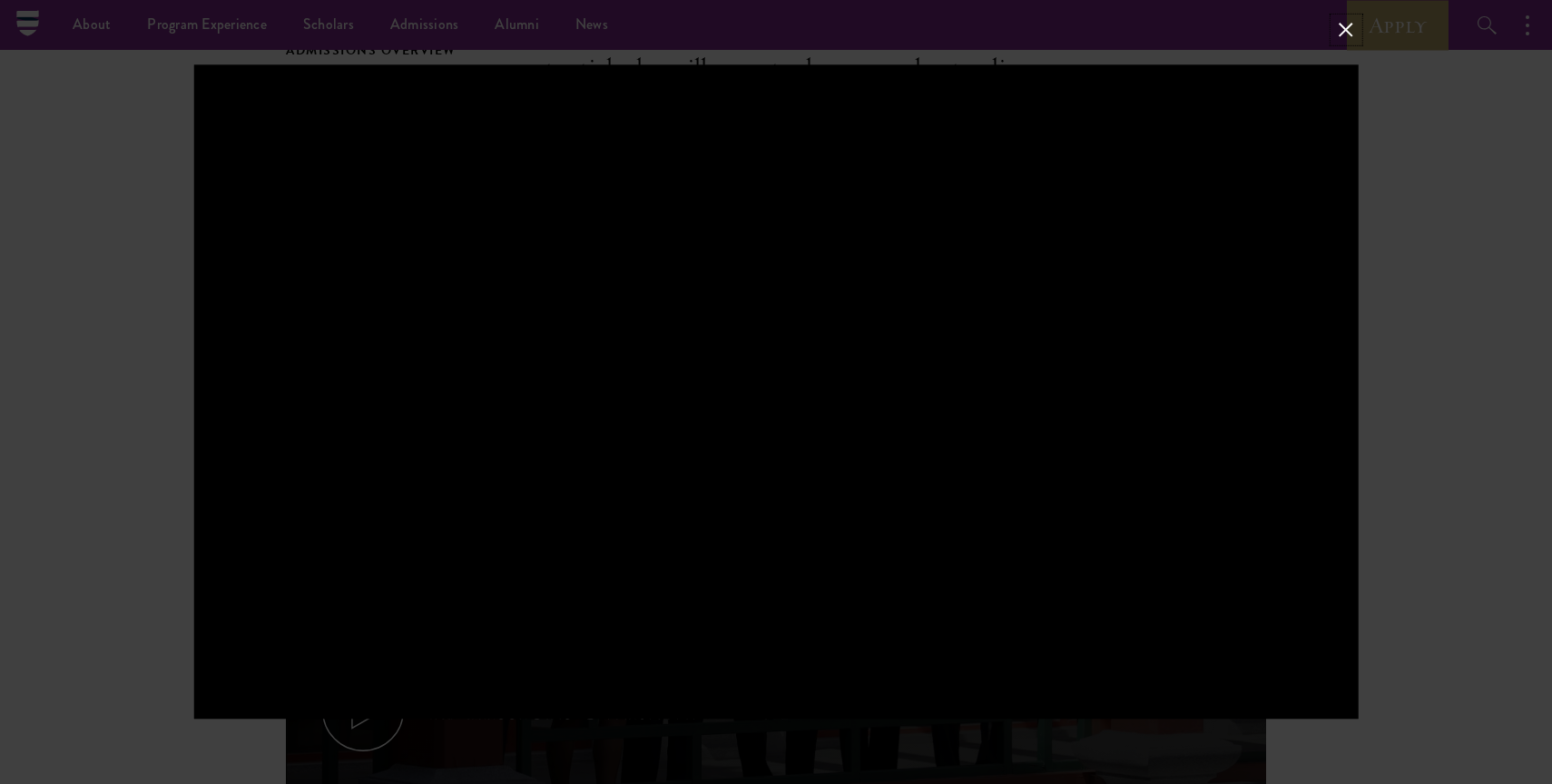
click at [1337, 25] on button at bounding box center [1346, 29] width 23 height 23
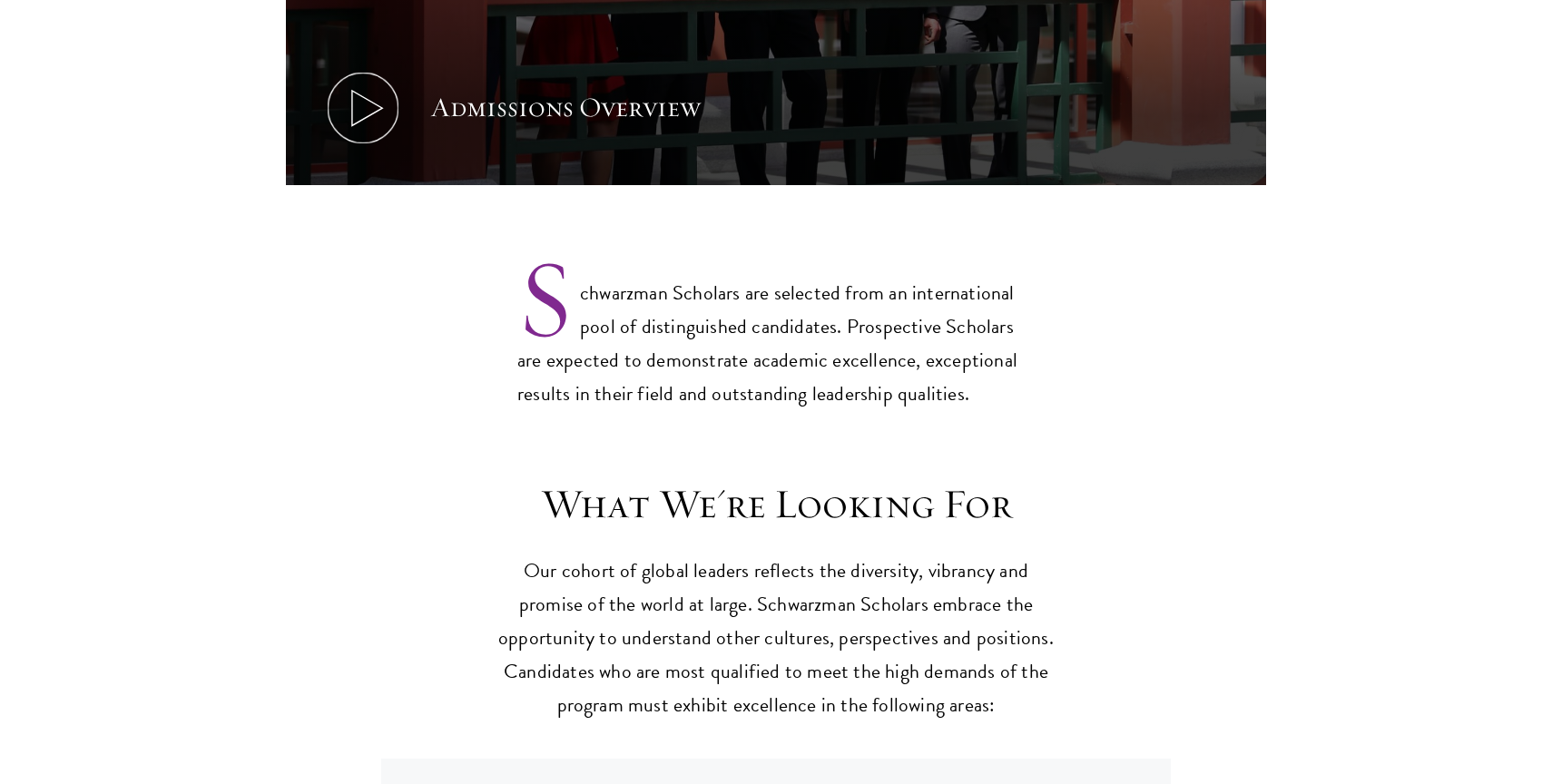
scroll to position [1481, 0]
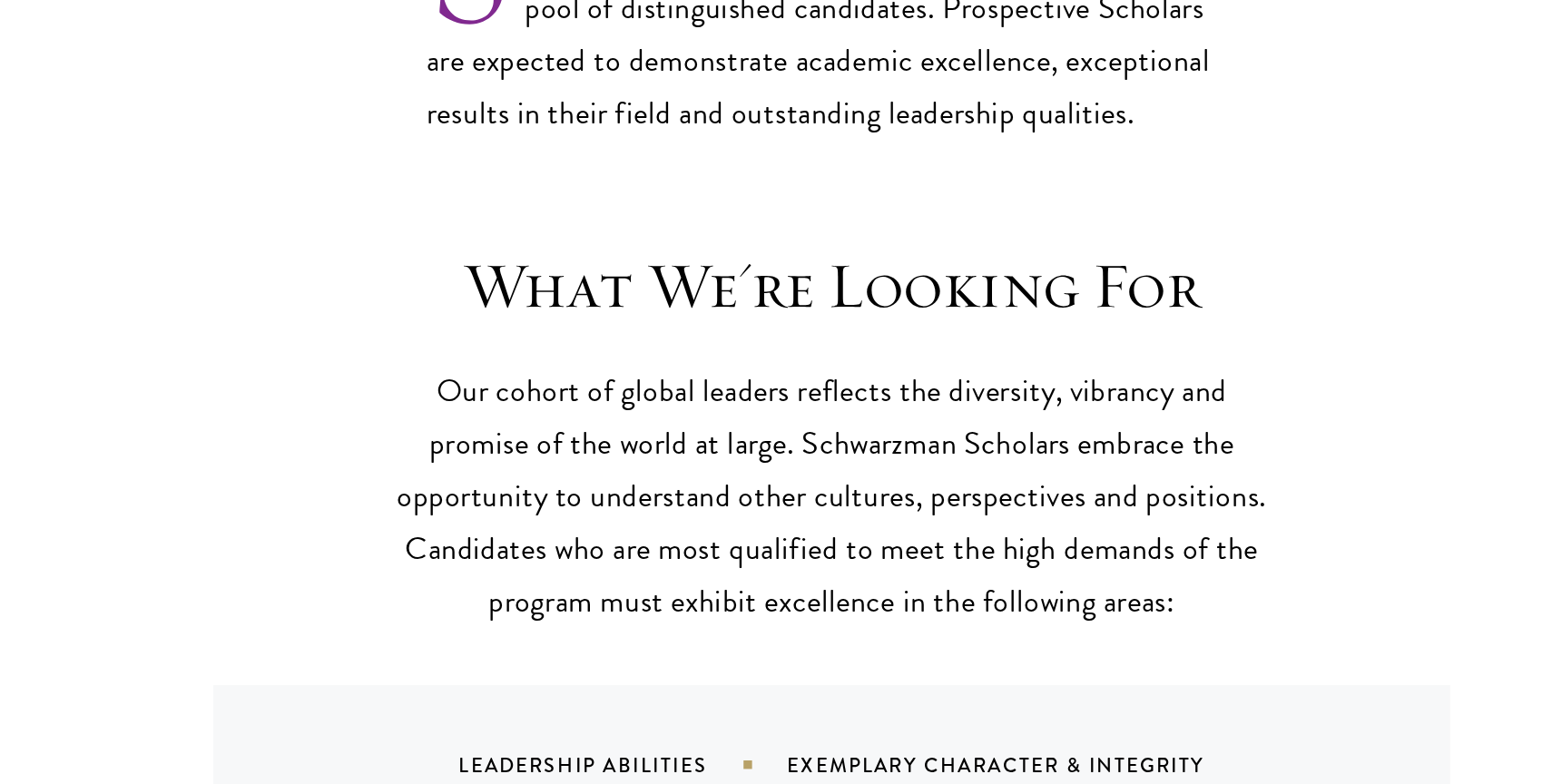
click at [674, 427] on p "Our cohort of global leaders reflects the diversity, vibrancy and promise of th…" at bounding box center [776, 466] width 563 height 168
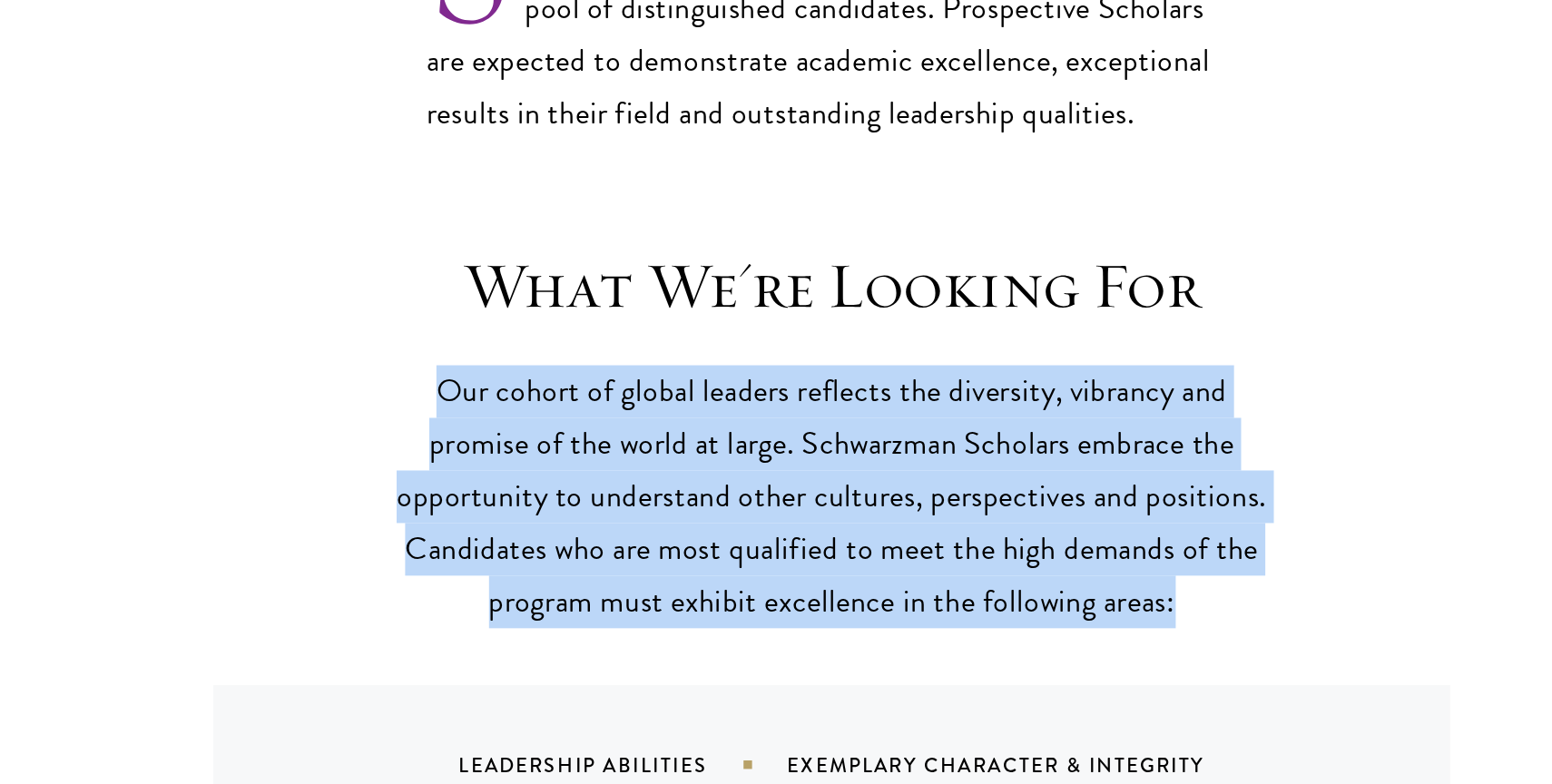
click at [674, 427] on p "Our cohort of global leaders reflects the diversity, vibrancy and promise of th…" at bounding box center [776, 466] width 563 height 168
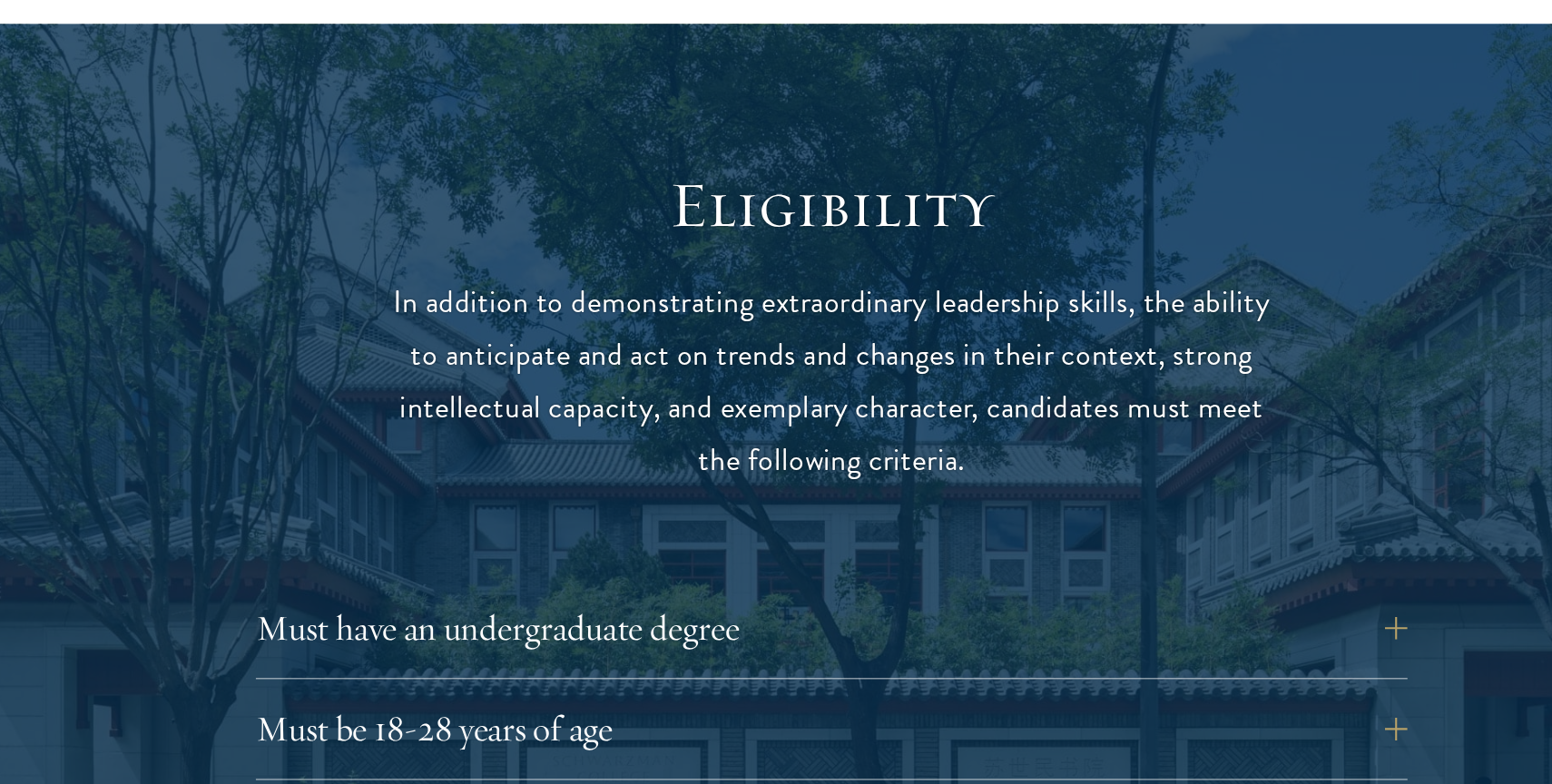
scroll to position [2061, 0]
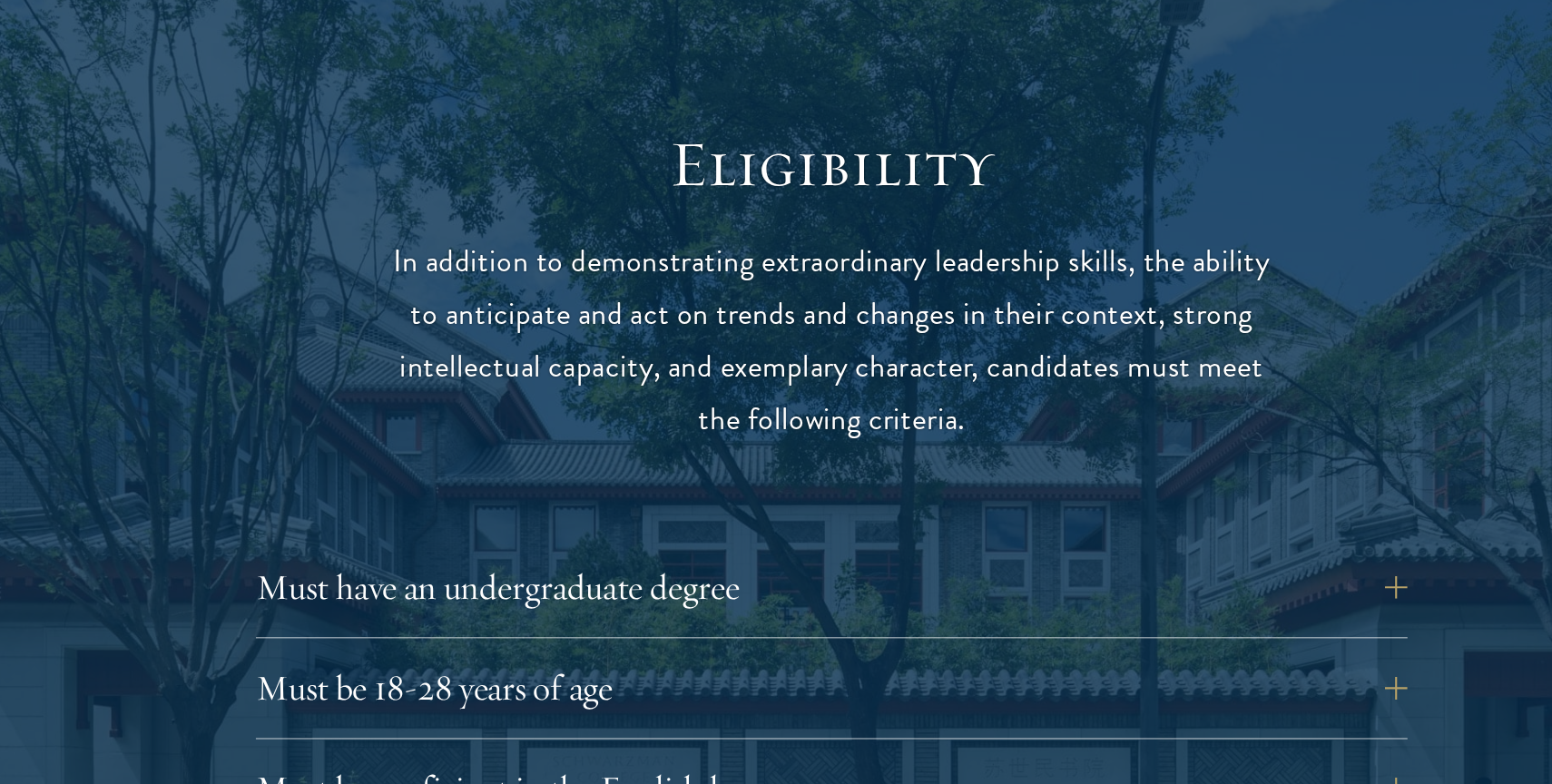
click at [703, 476] on p "In addition to demonstrating extraordinary leadership skills, the ability to an…" at bounding box center [776, 501] width 563 height 134
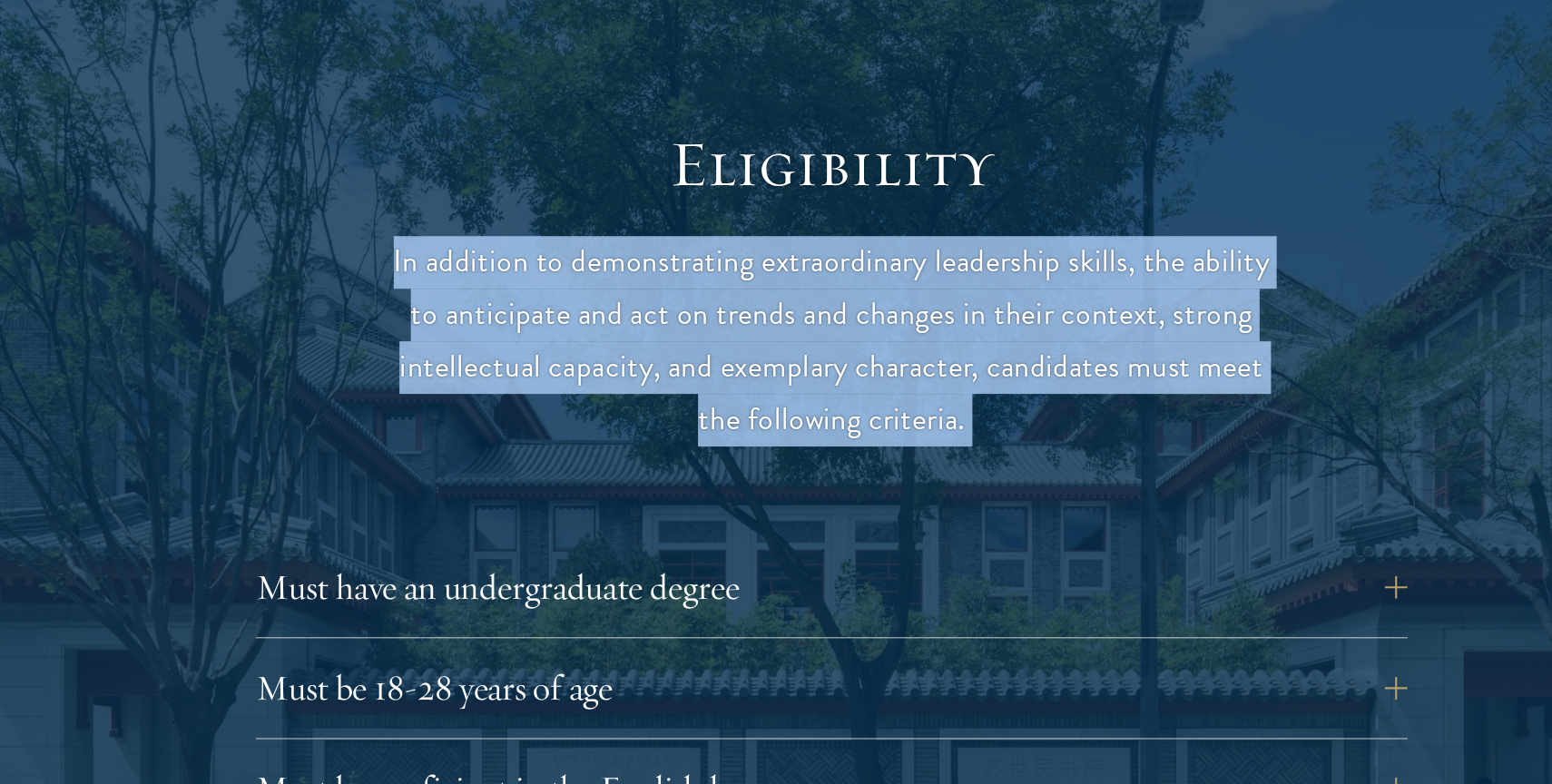
click at [703, 476] on p "In addition to demonstrating extraordinary leadership skills, the ability to an…" at bounding box center [776, 501] width 563 height 134
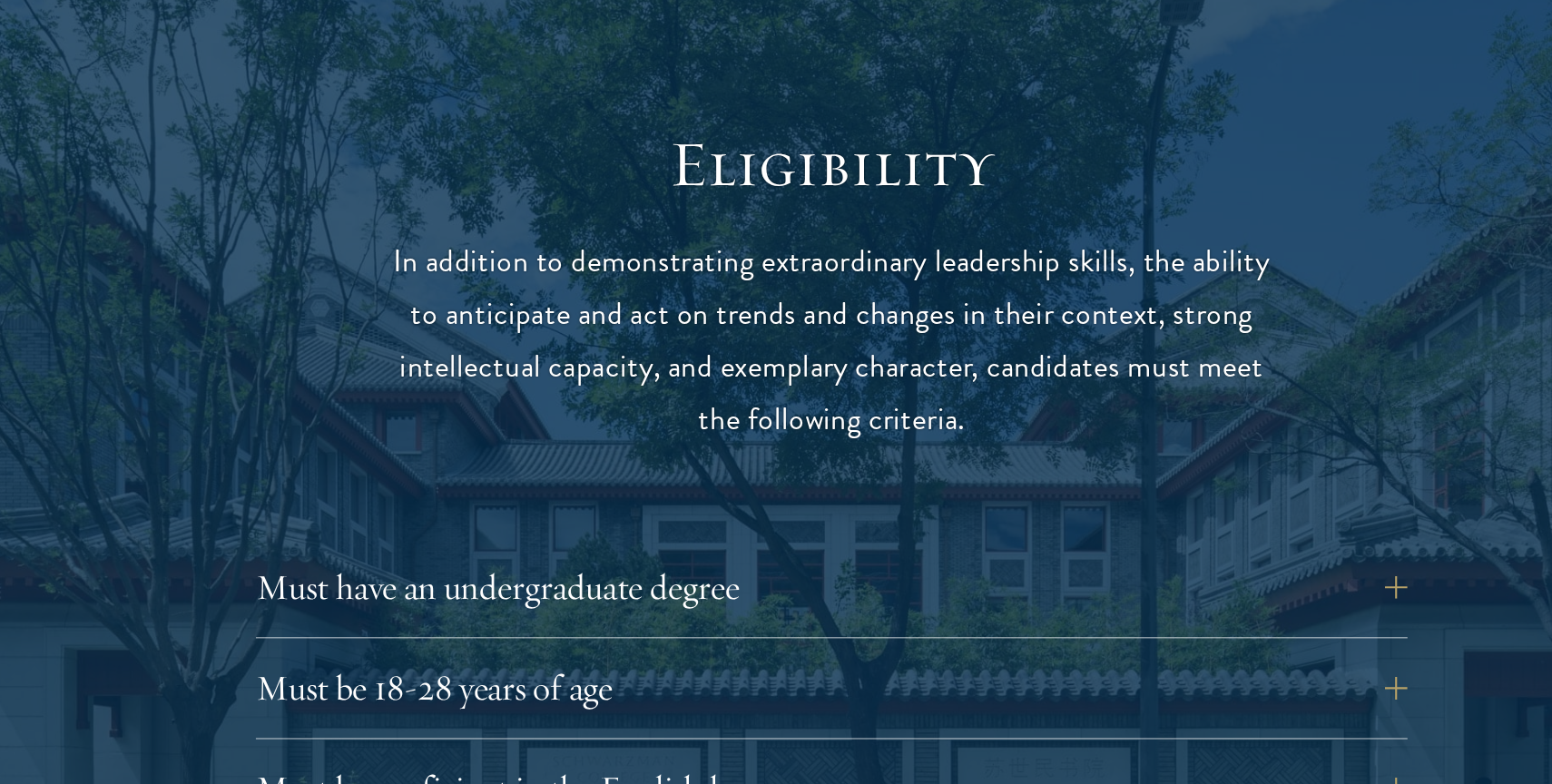
click at [703, 476] on p "In addition to demonstrating extraordinary leadership skills, the ability to an…" at bounding box center [776, 501] width 563 height 134
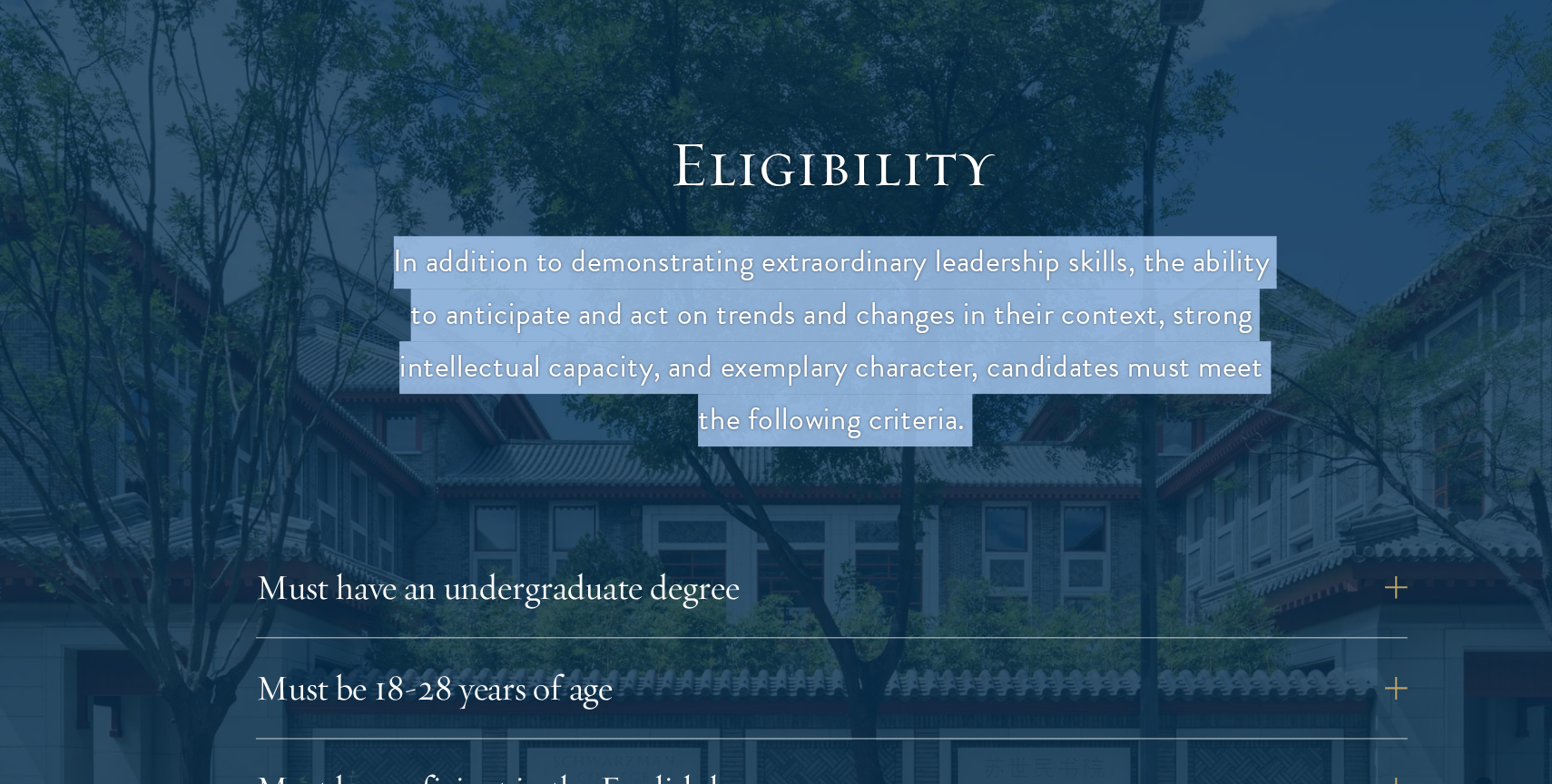
click at [703, 476] on p "In addition to demonstrating extraordinary leadership skills, the ability to an…" at bounding box center [776, 501] width 563 height 134
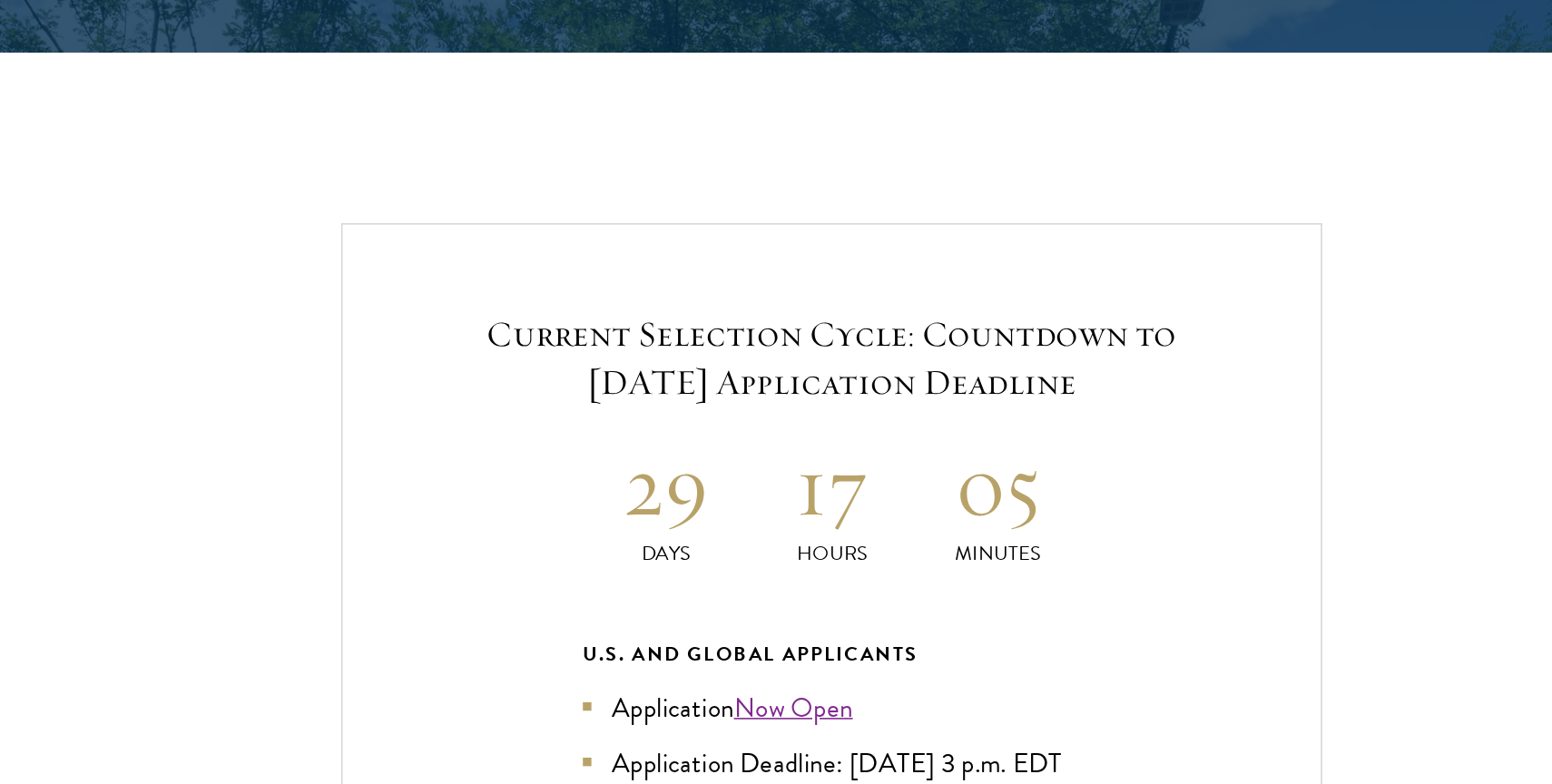
scroll to position [3510, 0]
